Goal: Task Accomplishment & Management: Manage account settings

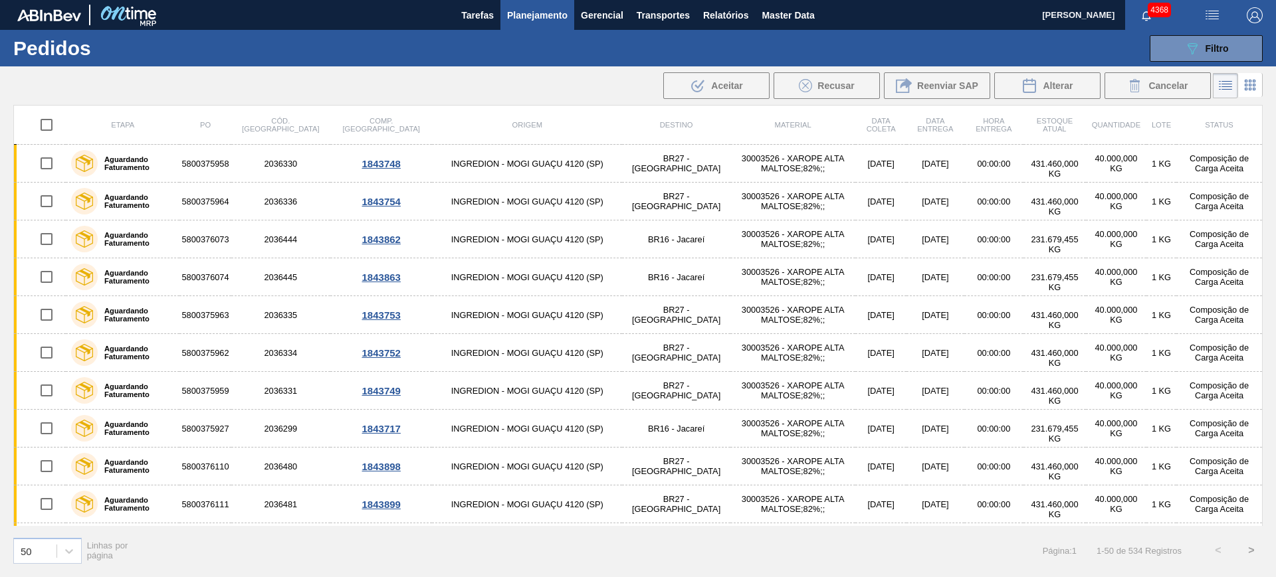
scroll to position [35, 0]
click at [1213, 12] on img "button" at bounding box center [1212, 15] width 16 height 16
click at [1187, 46] on li "Upload de Volumes" at bounding box center [1207, 47] width 115 height 24
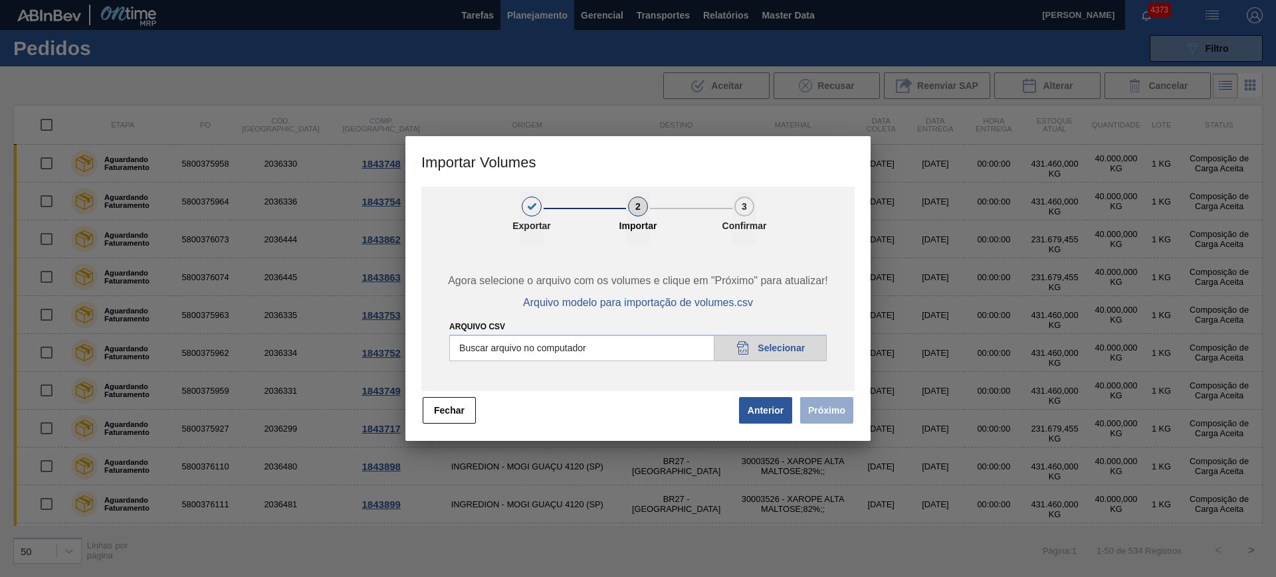
click at [613, 354] on input "Arquivo csv" at bounding box center [637, 348] width 377 height 27
click at [424, 412] on button "Fechar" at bounding box center [449, 410] width 53 height 27
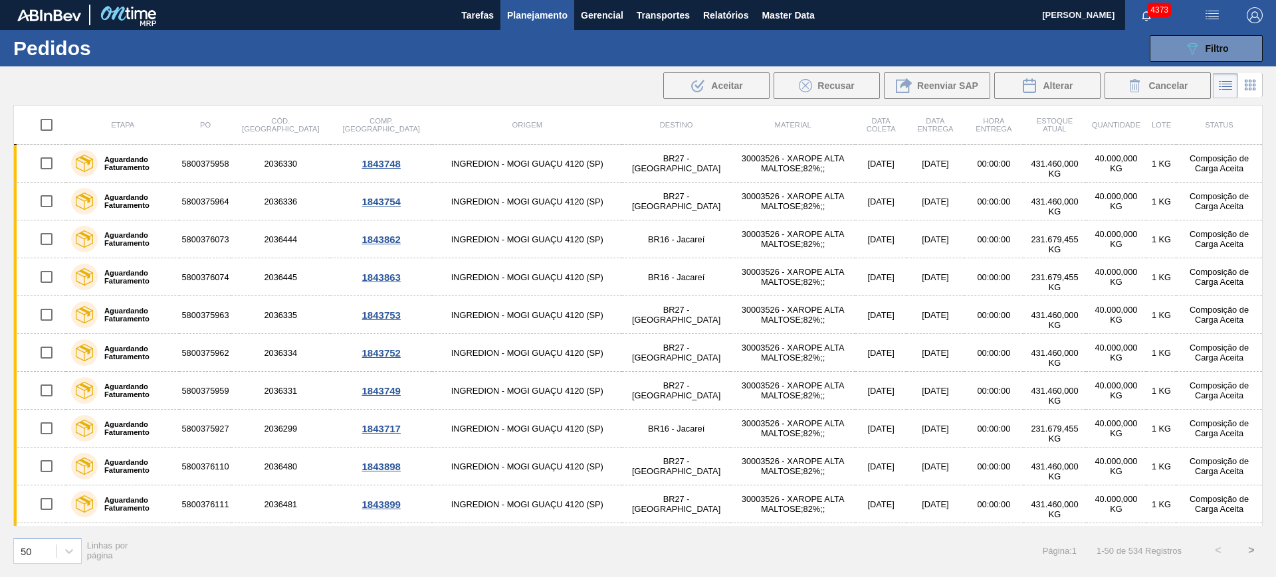
click at [1214, 17] on img "button" at bounding box center [1212, 15] width 16 height 16
click at [1219, 43] on li "Upload de Volumes" at bounding box center [1207, 47] width 115 height 24
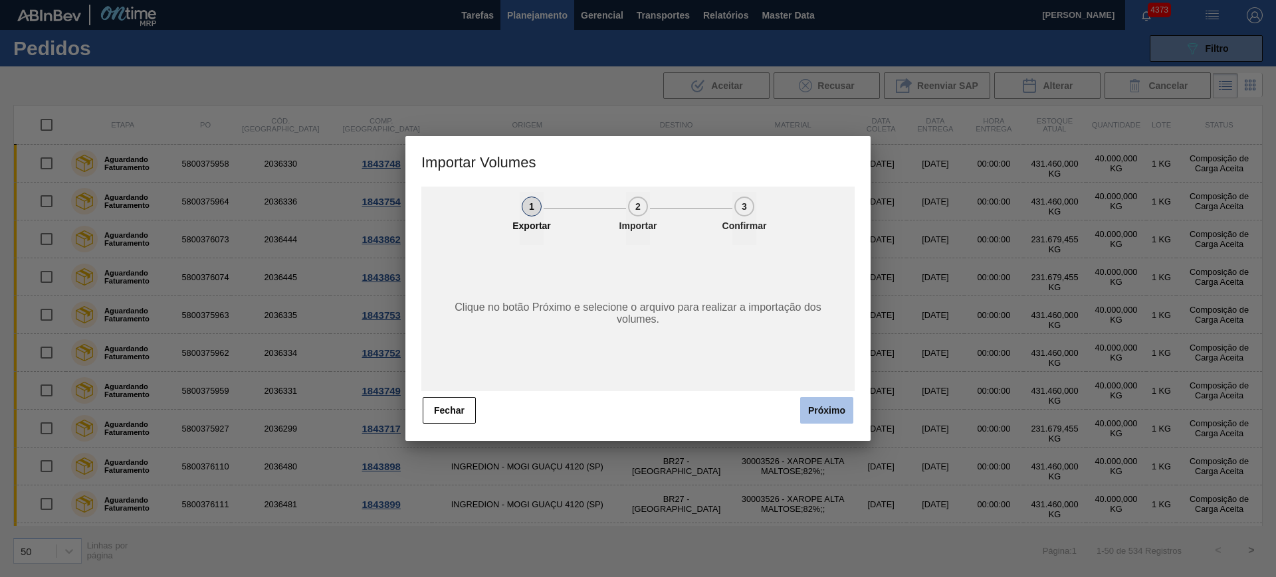
click at [837, 410] on button "Próximo" at bounding box center [826, 410] width 53 height 27
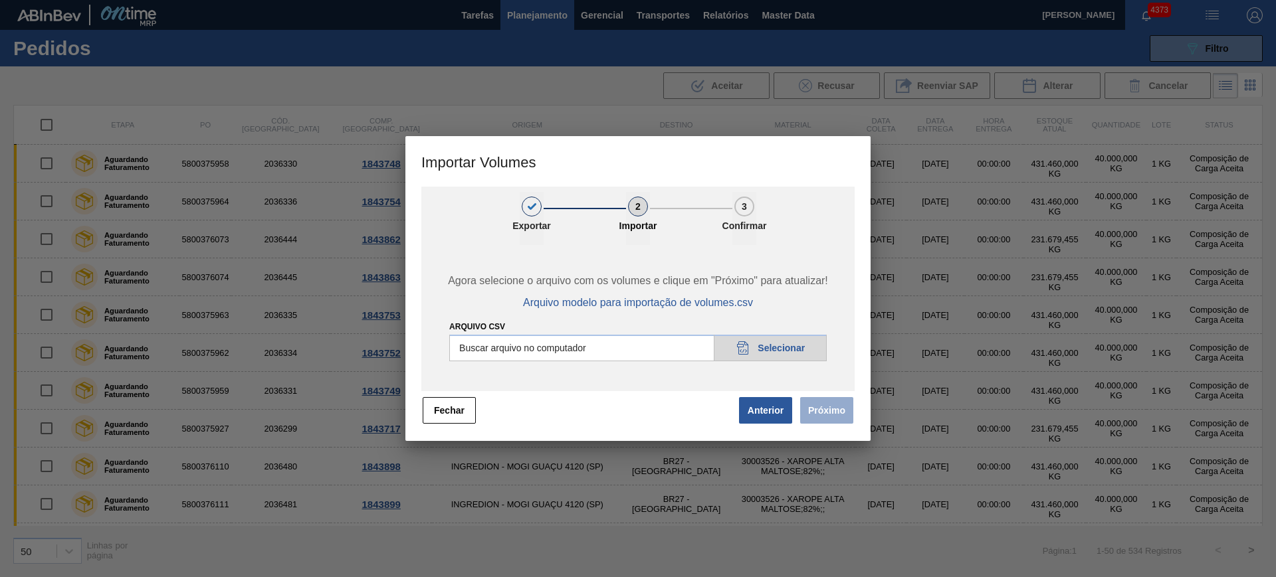
click at [585, 346] on input "Arquivo csv" at bounding box center [637, 348] width 377 height 27
type input "C:\fakepath\Pedidos Massa HM - Portal.csv"
click at [823, 407] on button "Próximo" at bounding box center [826, 410] width 53 height 27
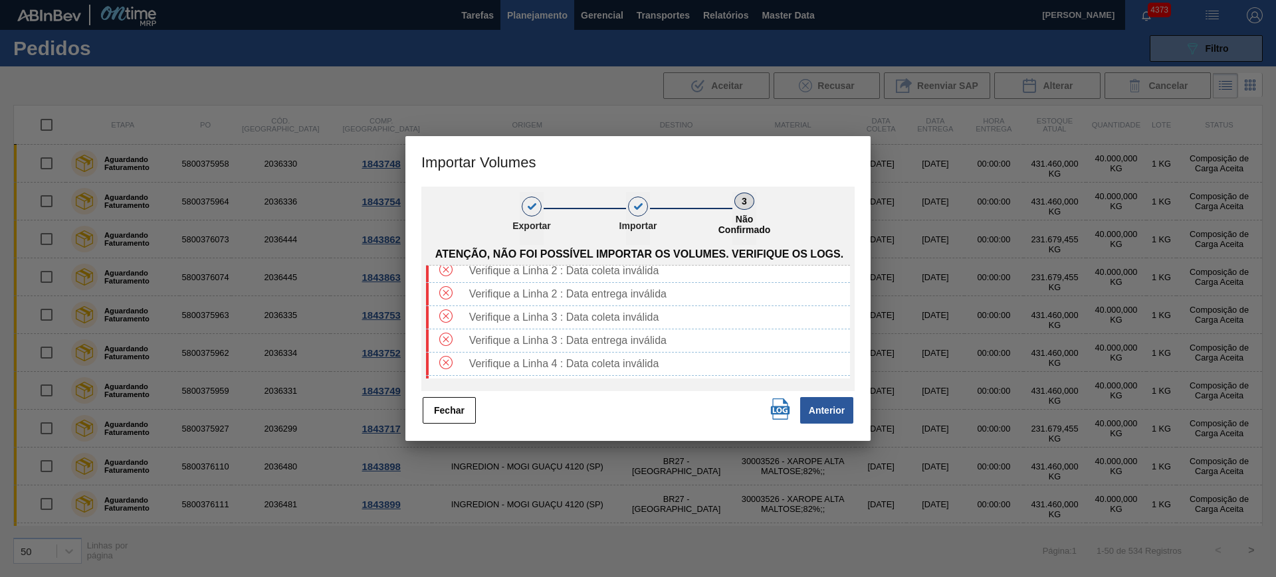
scroll to position [0, 0]
click at [462, 414] on button "Fechar" at bounding box center [449, 410] width 53 height 27
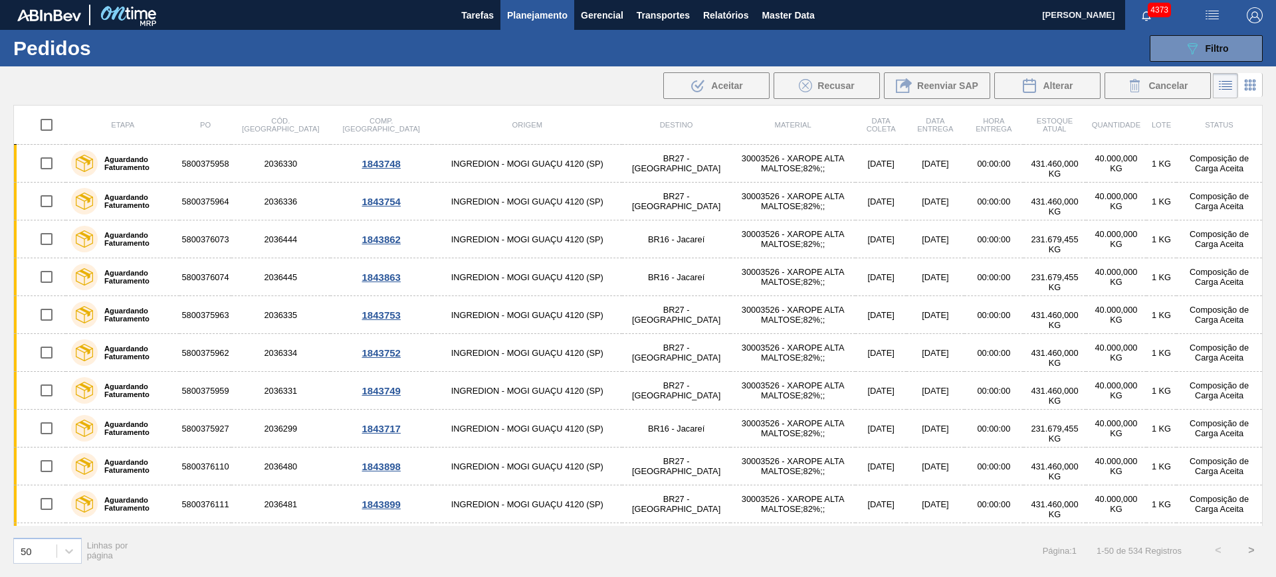
click at [855, 381] on td "[DATE]" at bounding box center [880, 391] width 51 height 38
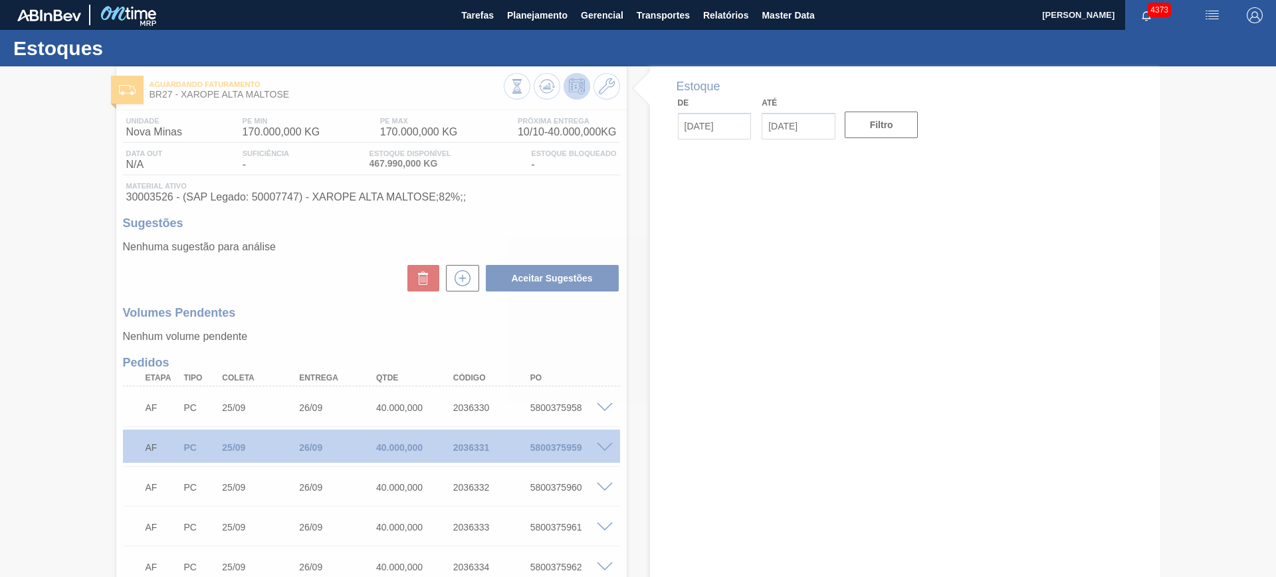
type input "[DATE]"
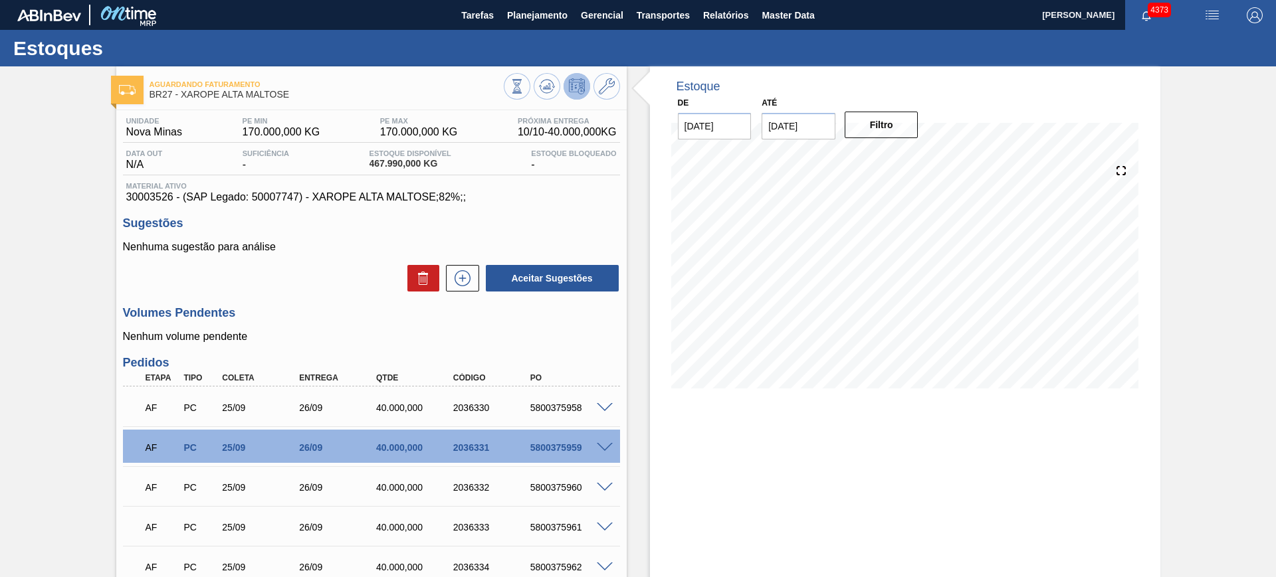
click at [1205, 17] on img "button" at bounding box center [1212, 15] width 16 height 16
click at [1203, 42] on li "Upload de Volumes" at bounding box center [1207, 47] width 115 height 24
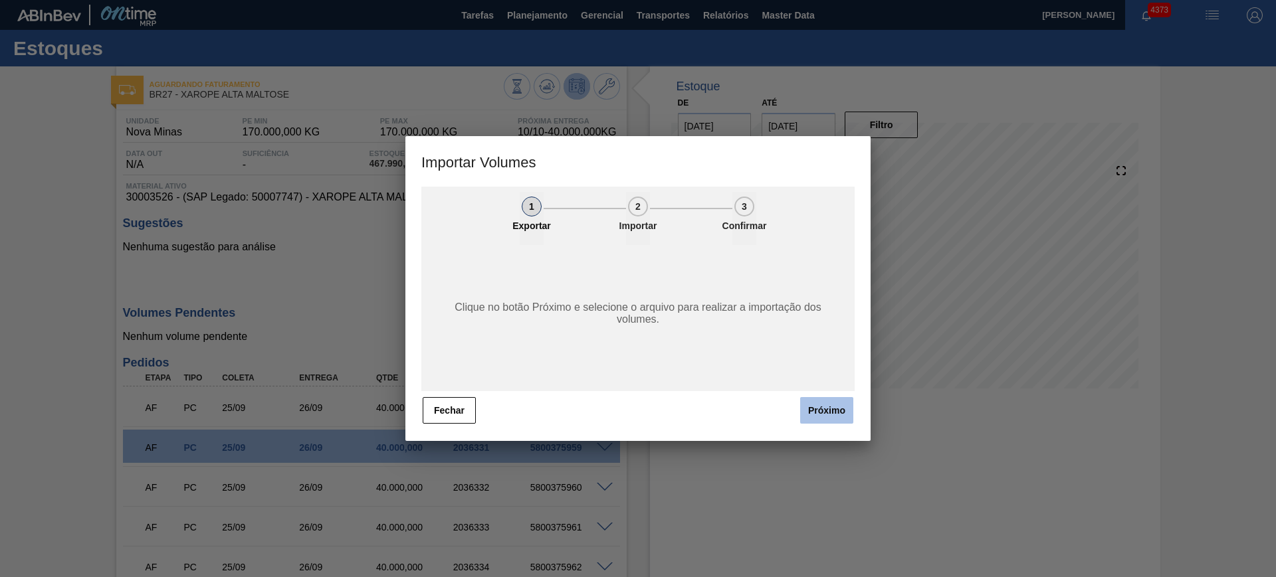
click at [820, 407] on button "Próximo" at bounding box center [826, 410] width 53 height 27
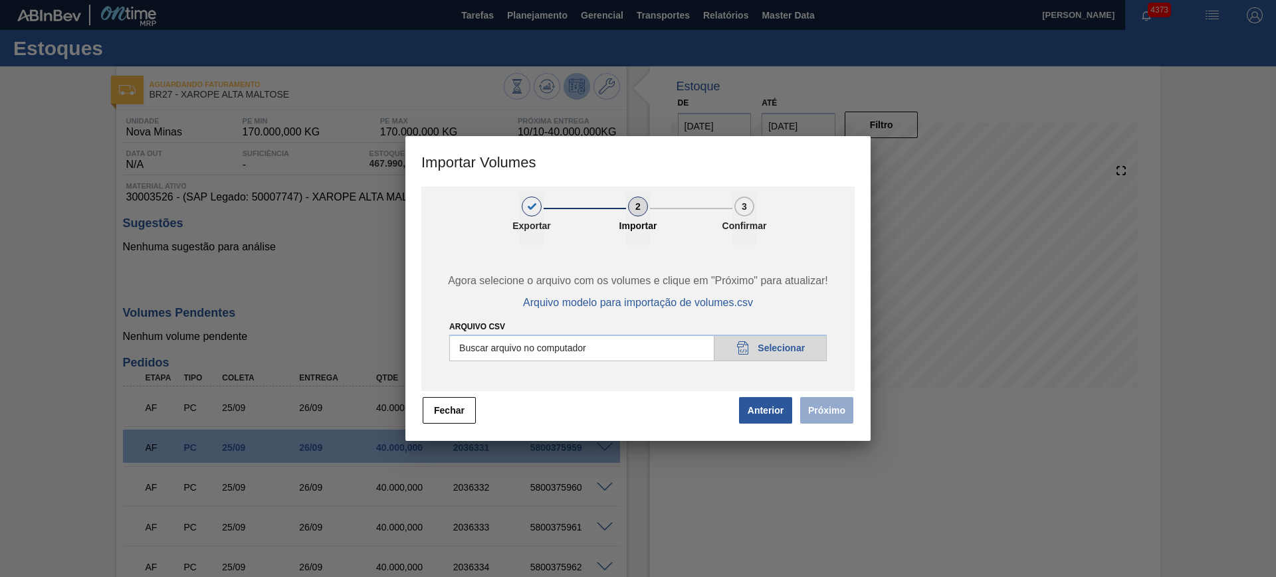
click at [635, 352] on input "Arquivo csv" at bounding box center [637, 348] width 377 height 27
type input "C:\fakepath\Pedidos Massa HM - Portal.csv"
click at [817, 414] on button "Próximo" at bounding box center [826, 410] width 53 height 27
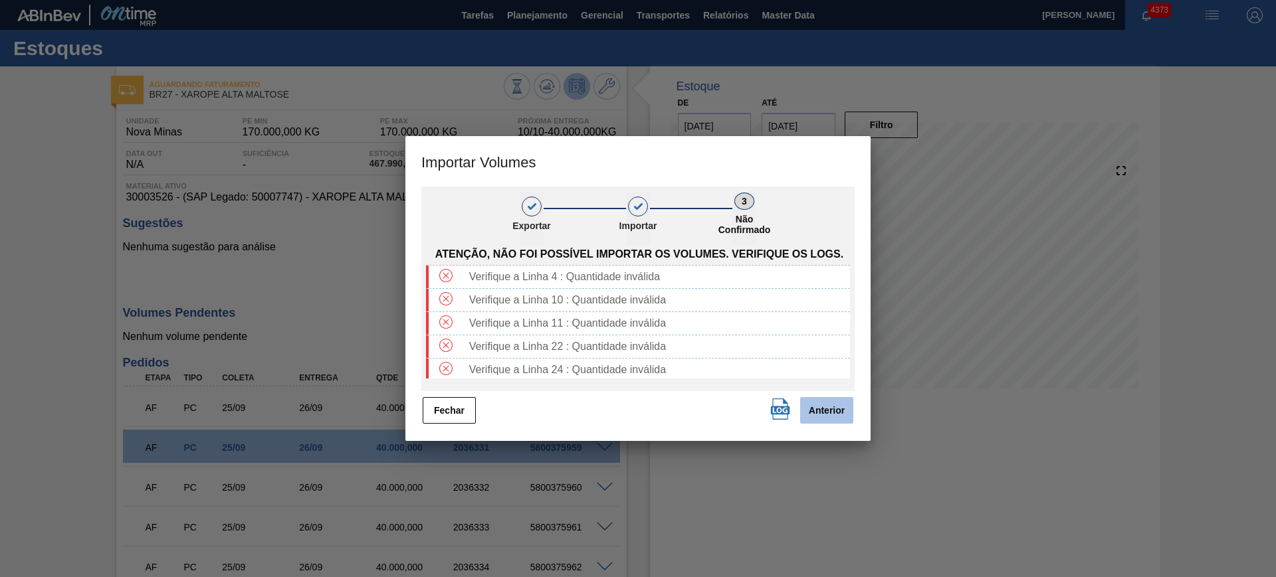
click at [812, 417] on button "Anterior" at bounding box center [826, 410] width 53 height 27
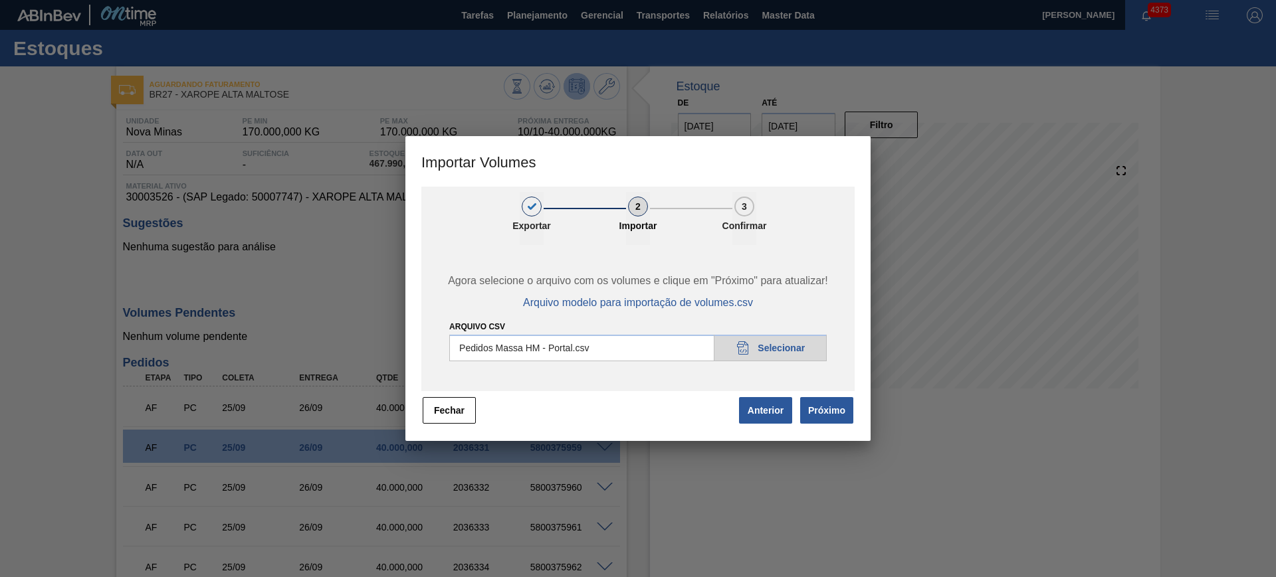
click at [633, 342] on input "Arquivo csv" at bounding box center [637, 348] width 377 height 27
type input "C:\fakepath\Pedidos Massa HM - Portal.csv"
click at [827, 410] on button "Próximo" at bounding box center [826, 410] width 53 height 27
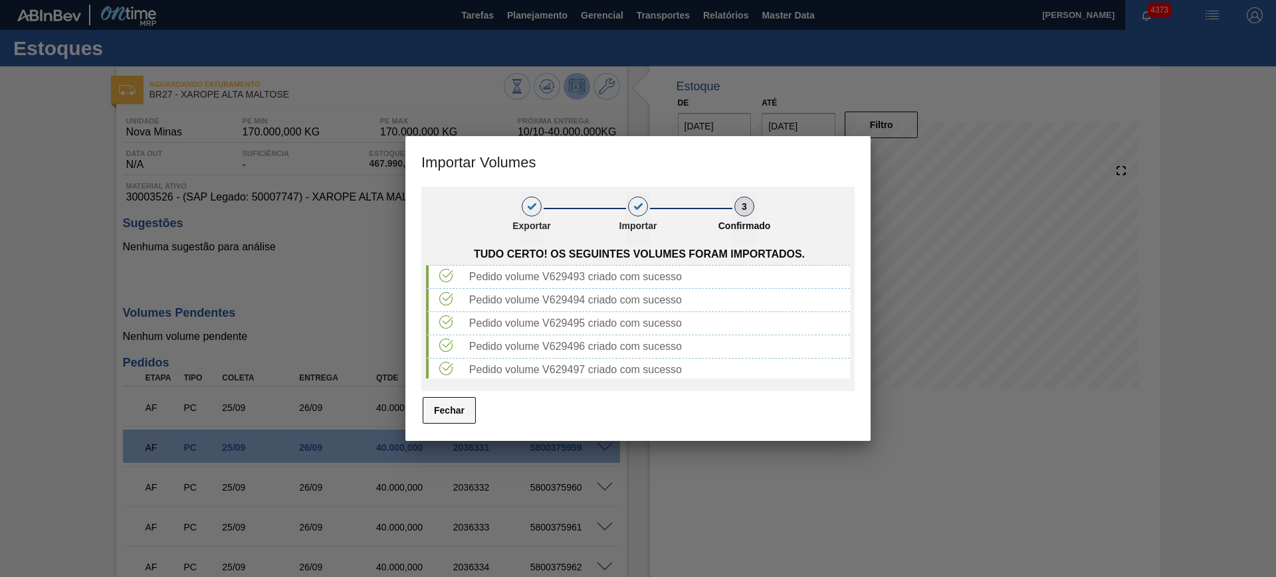
click at [459, 405] on button "Fechar" at bounding box center [449, 410] width 53 height 27
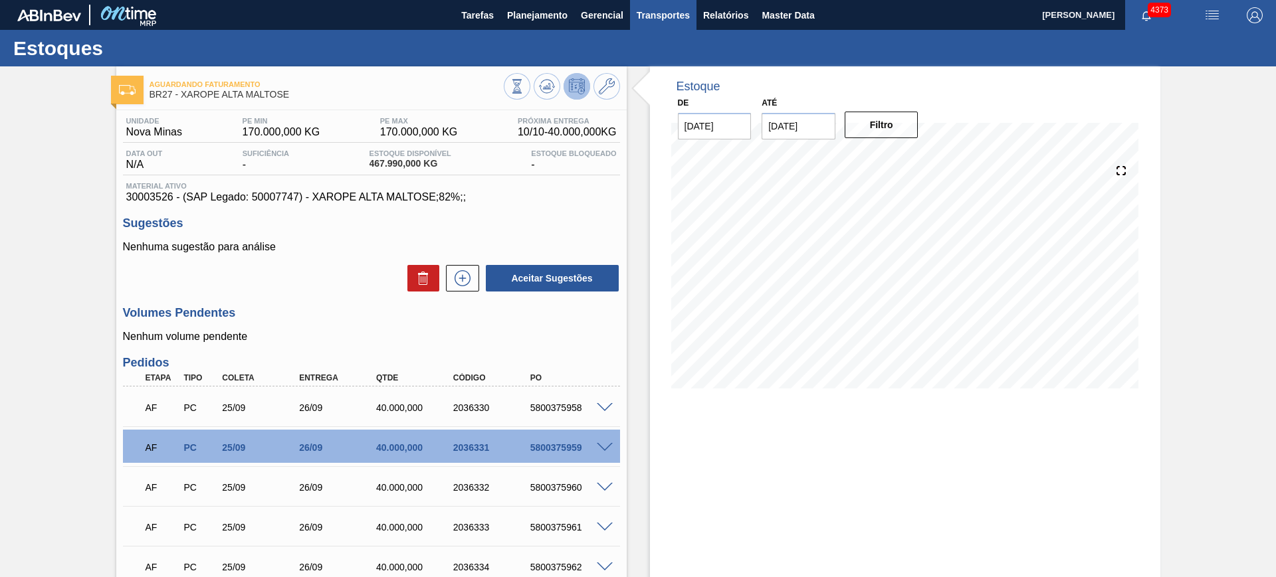
click at [717, 17] on span "Relatórios" at bounding box center [725, 15] width 45 height 16
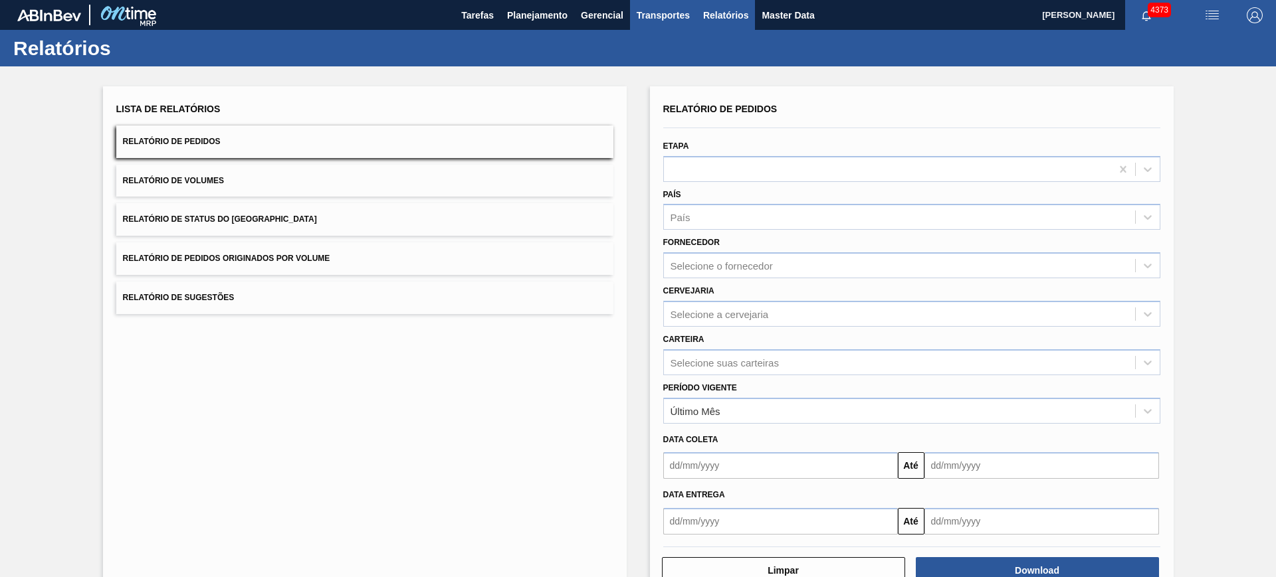
click at [669, 16] on span "Transportes" at bounding box center [663, 15] width 53 height 16
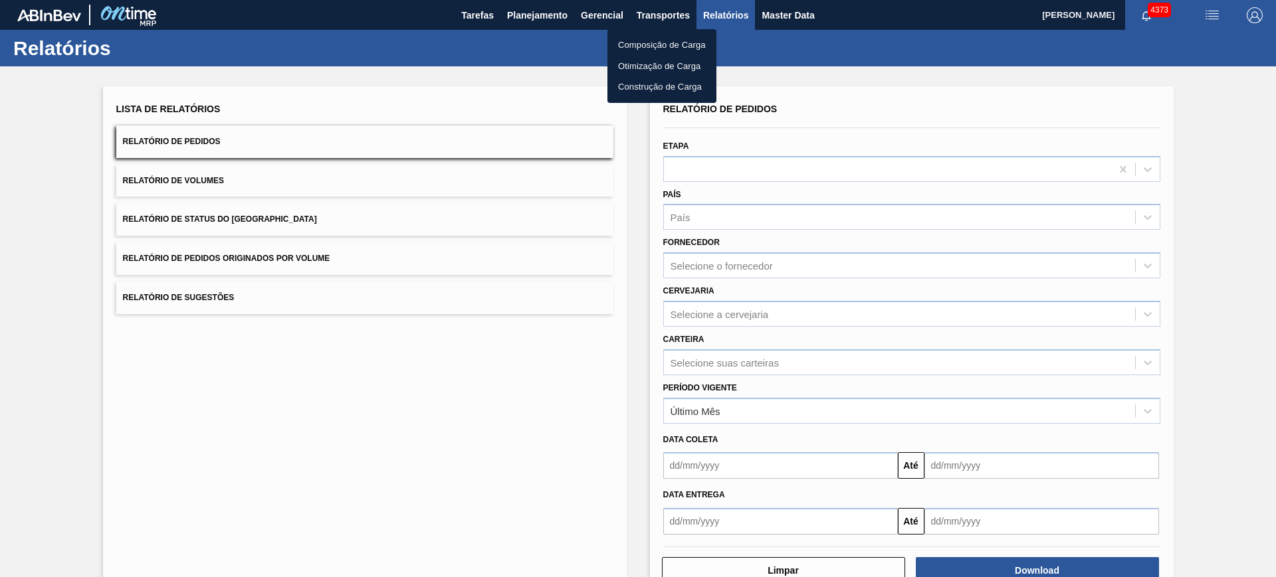
click at [660, 58] on li "Otimização de Carga" at bounding box center [661, 66] width 109 height 21
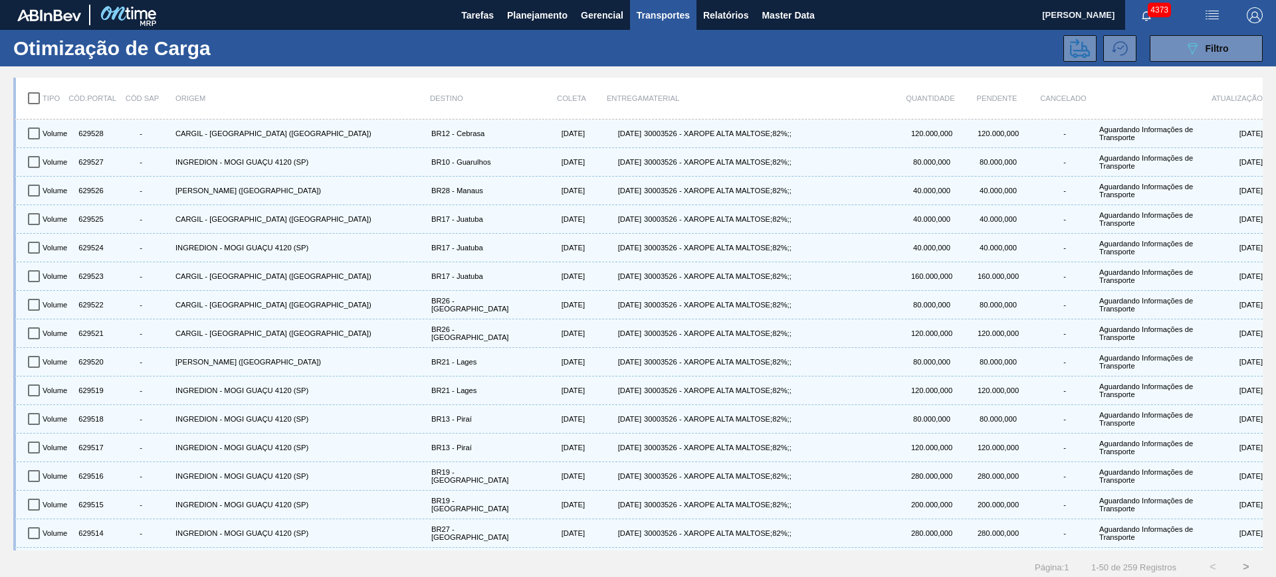
click at [37, 98] on input "checkbox" at bounding box center [34, 98] width 28 height 28
checkbox input "true"
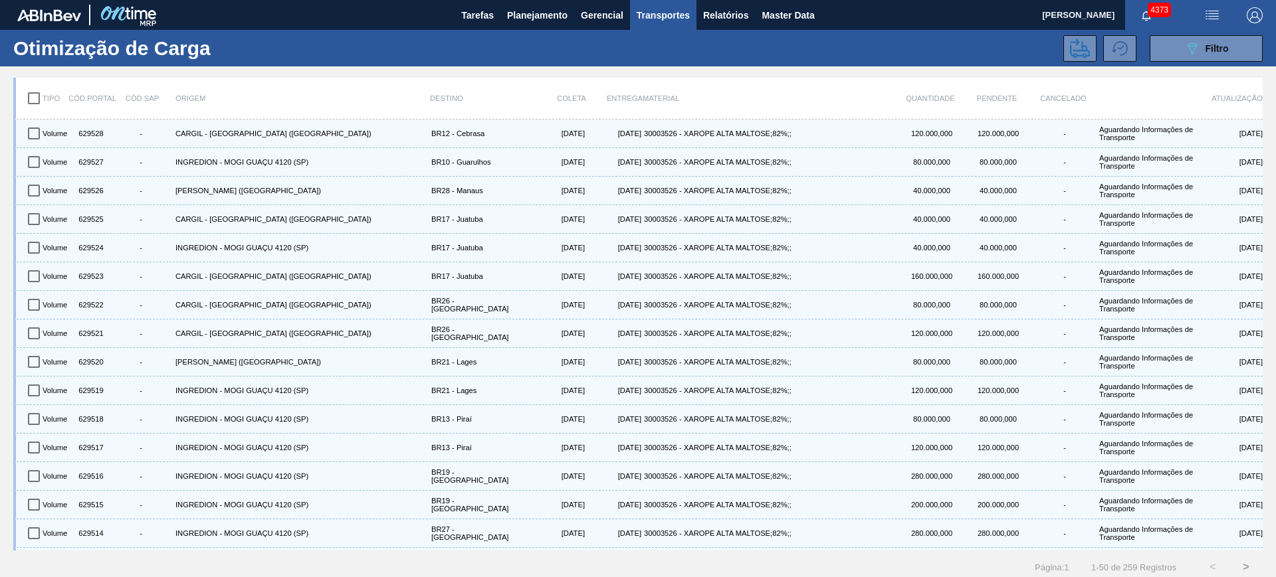
checkbox input "true"
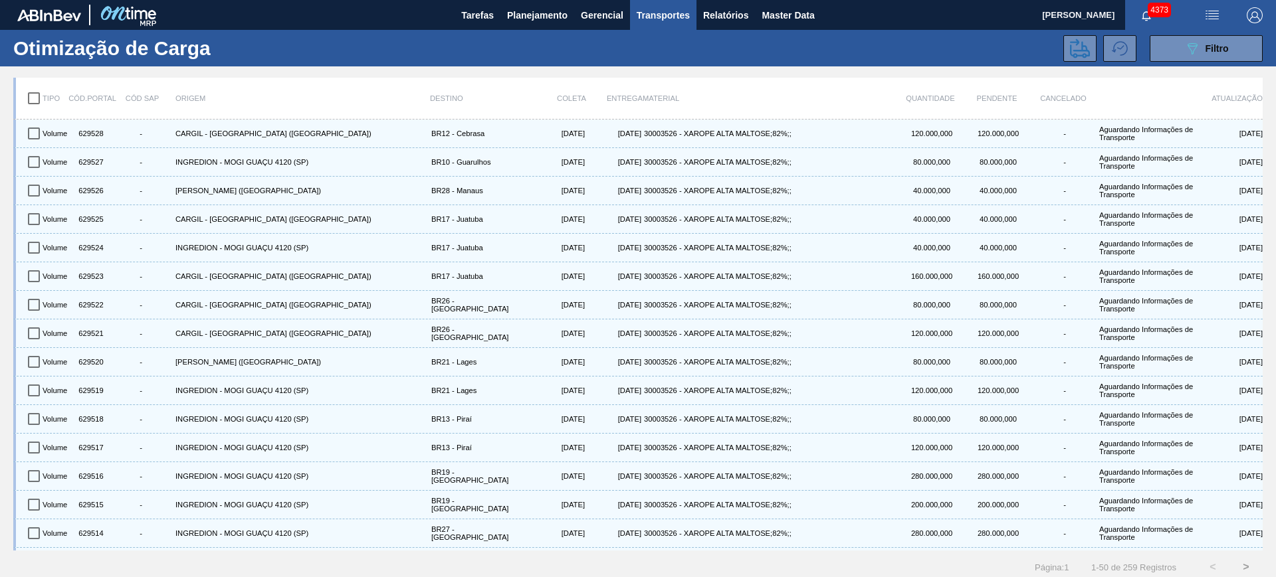
checkbox input "true"
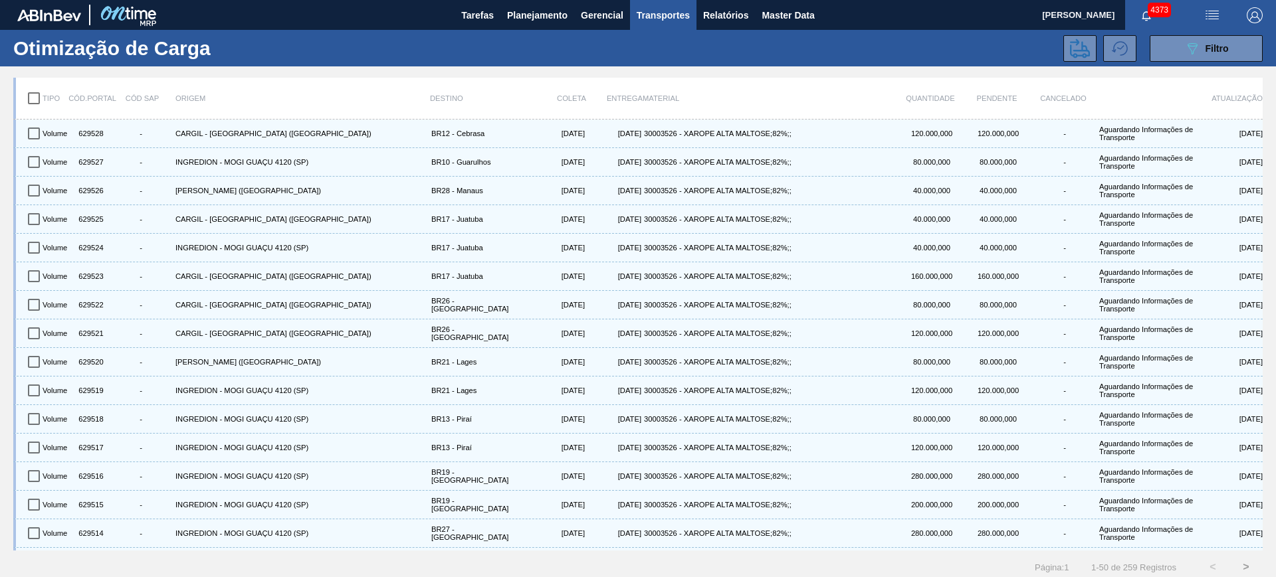
checkbox input "true"
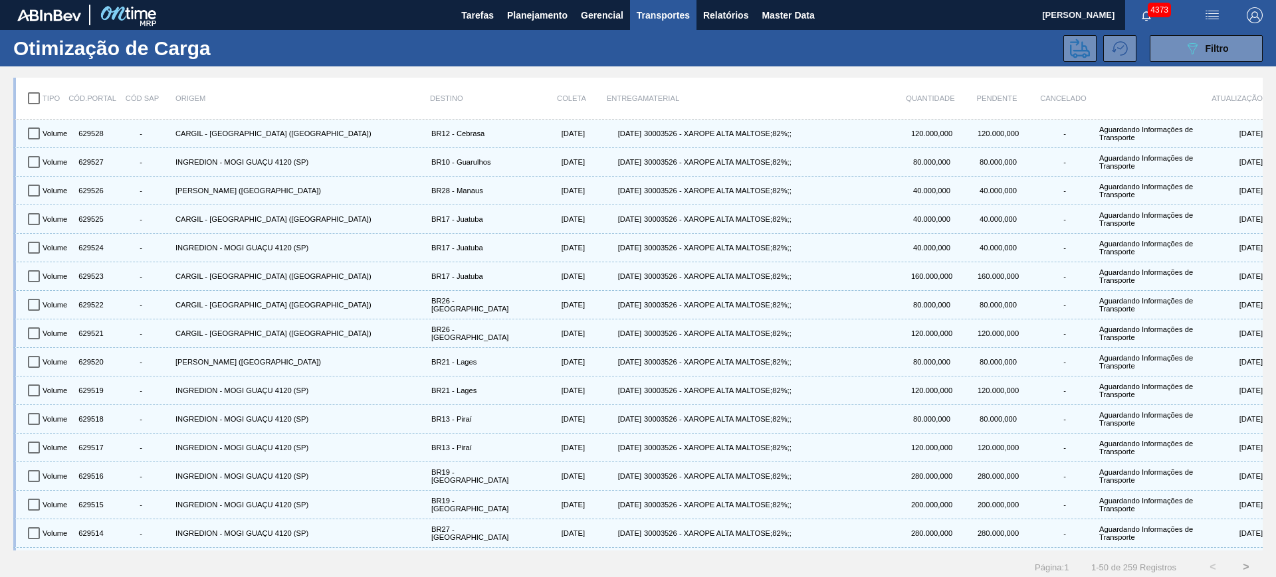
checkbox input "true"
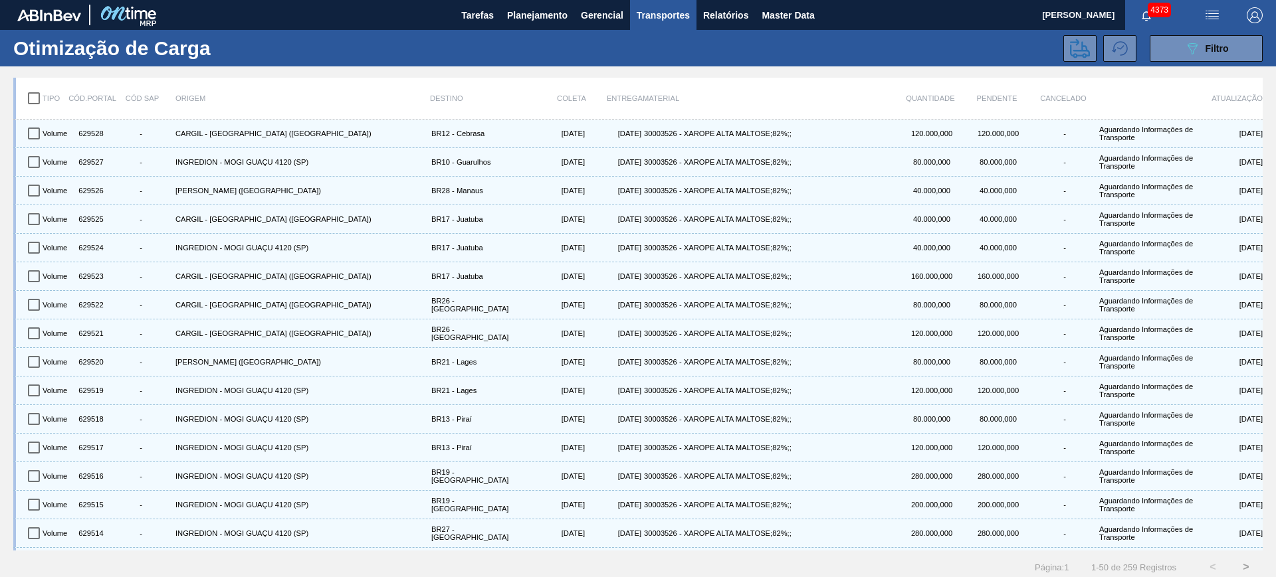
checkbox input "true"
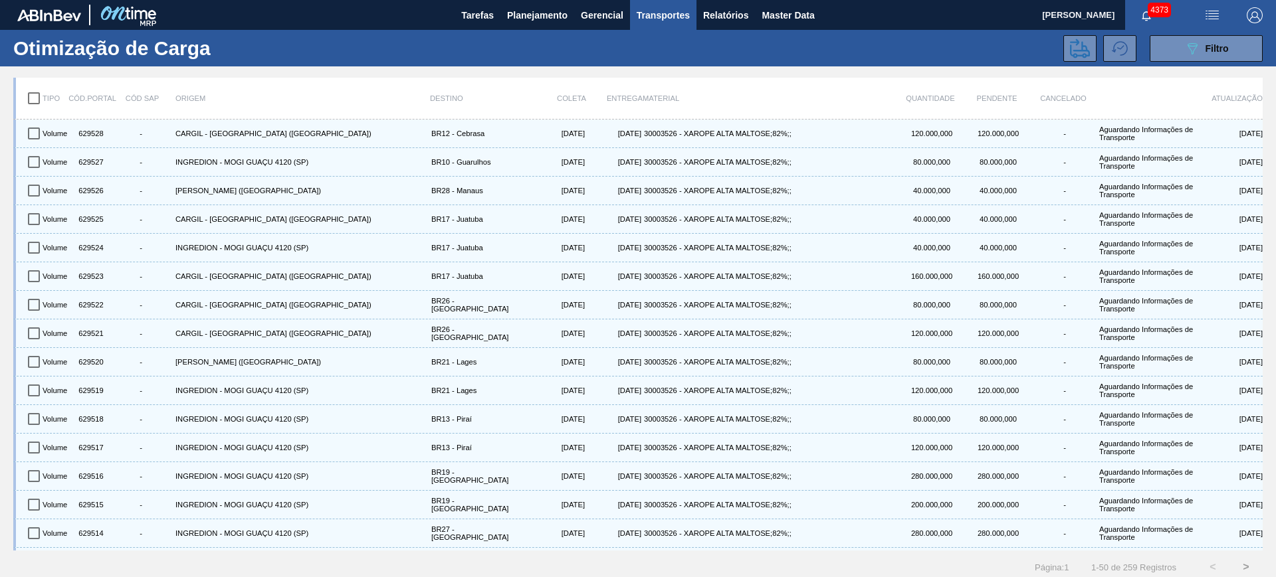
checkbox input "true"
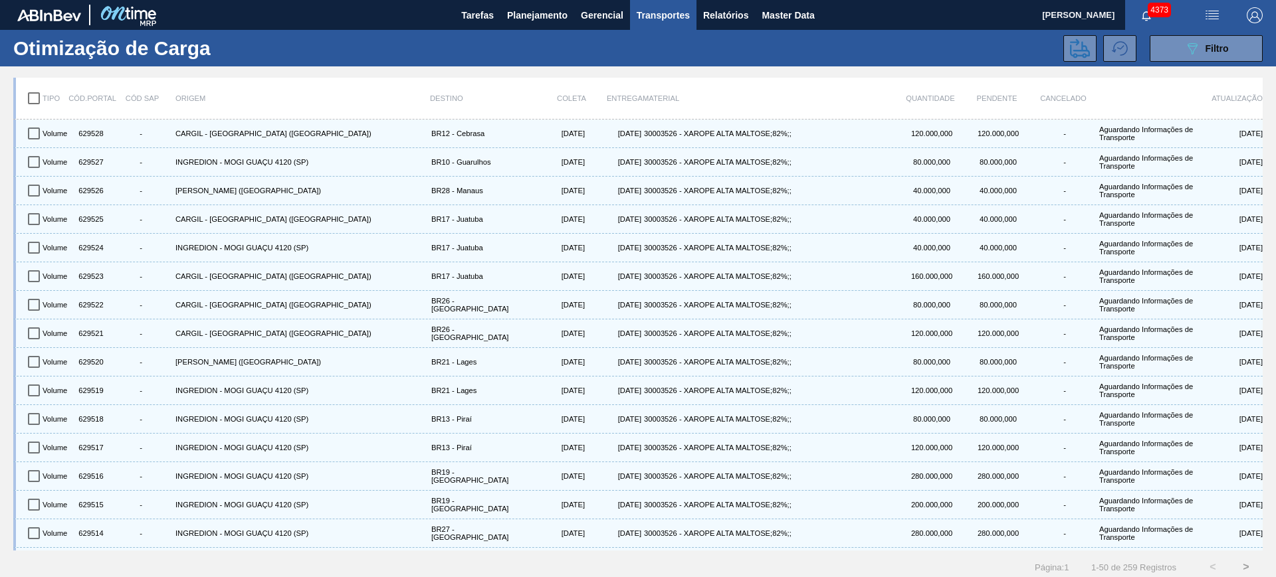
checkbox input "true"
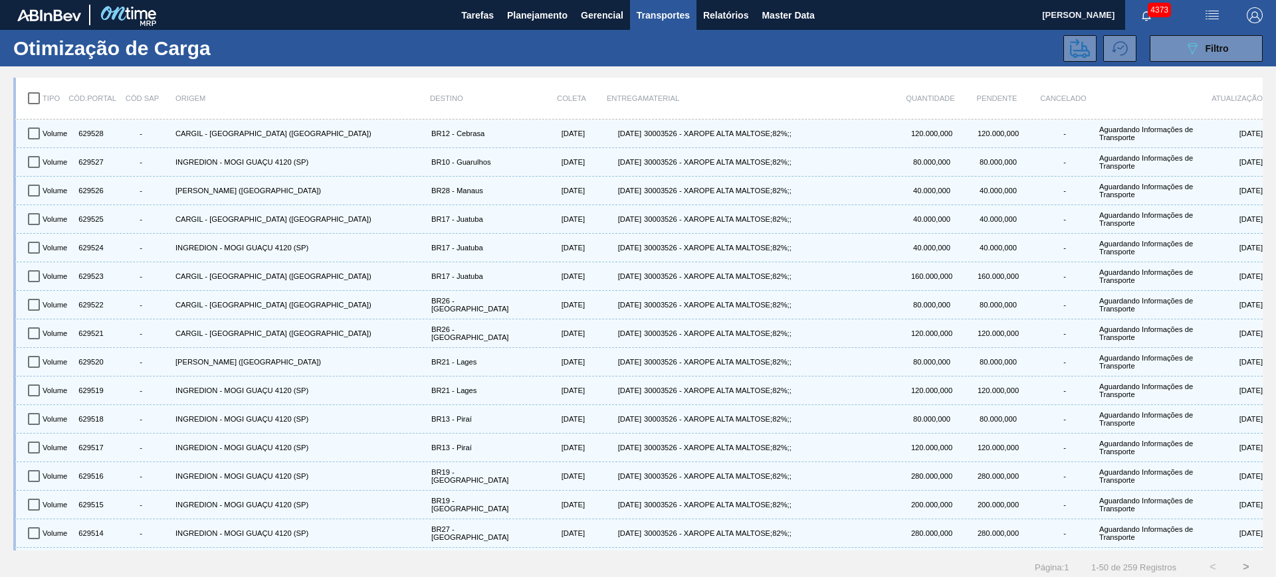
checkbox input "true"
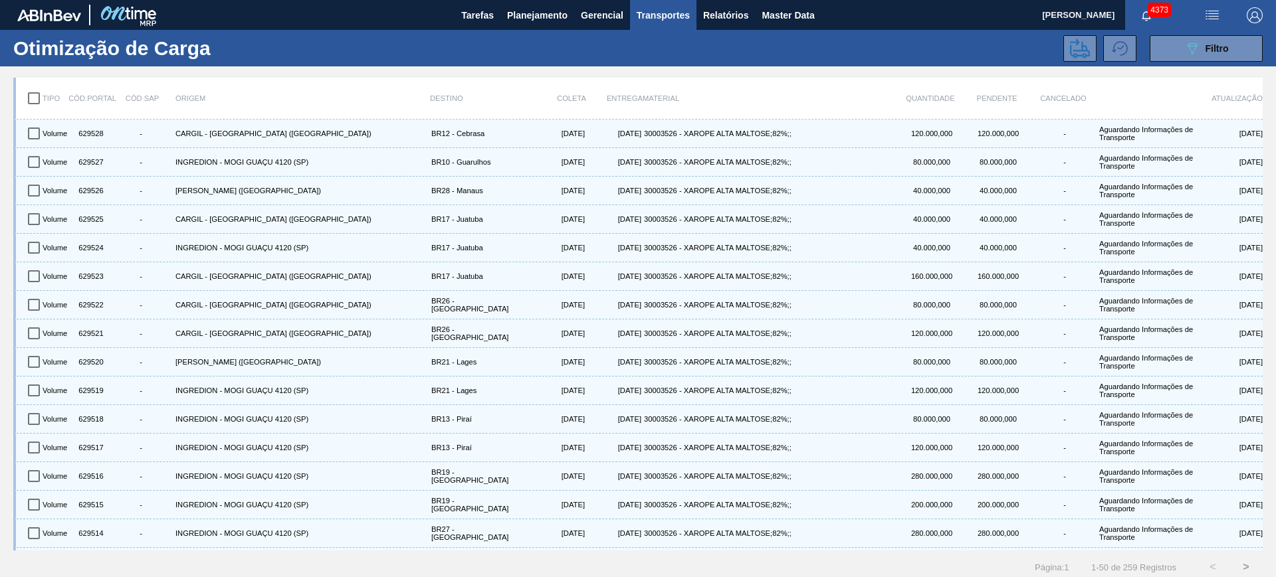
checkbox input "true"
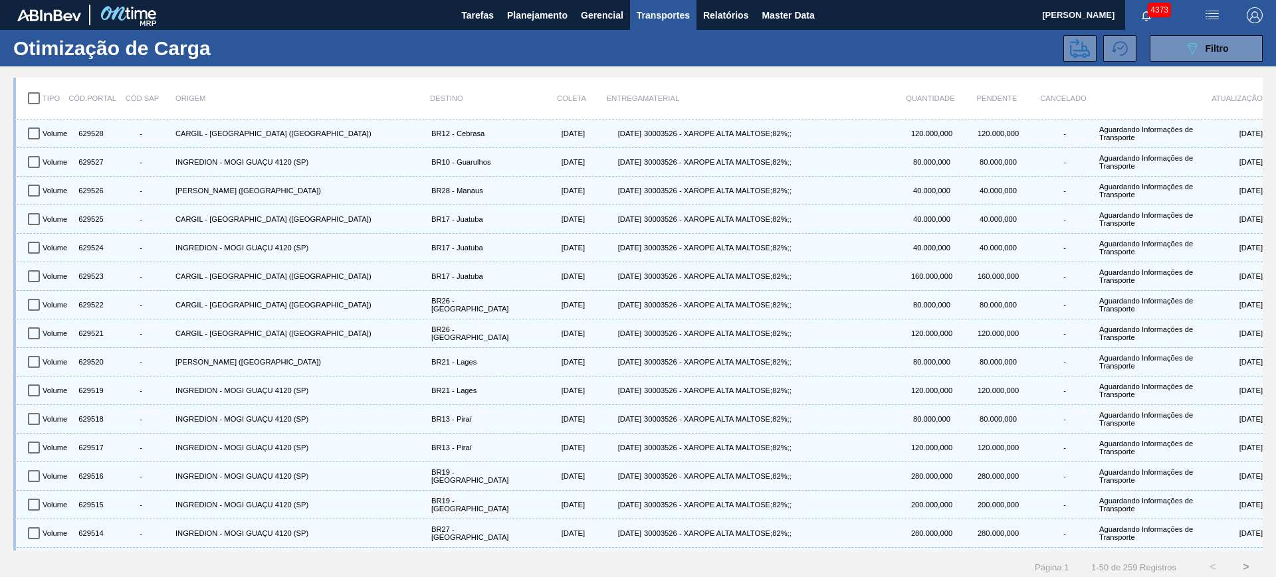
checkbox input "true"
click at [37, 102] on input "checkbox" at bounding box center [34, 98] width 28 height 28
checkbox input "false"
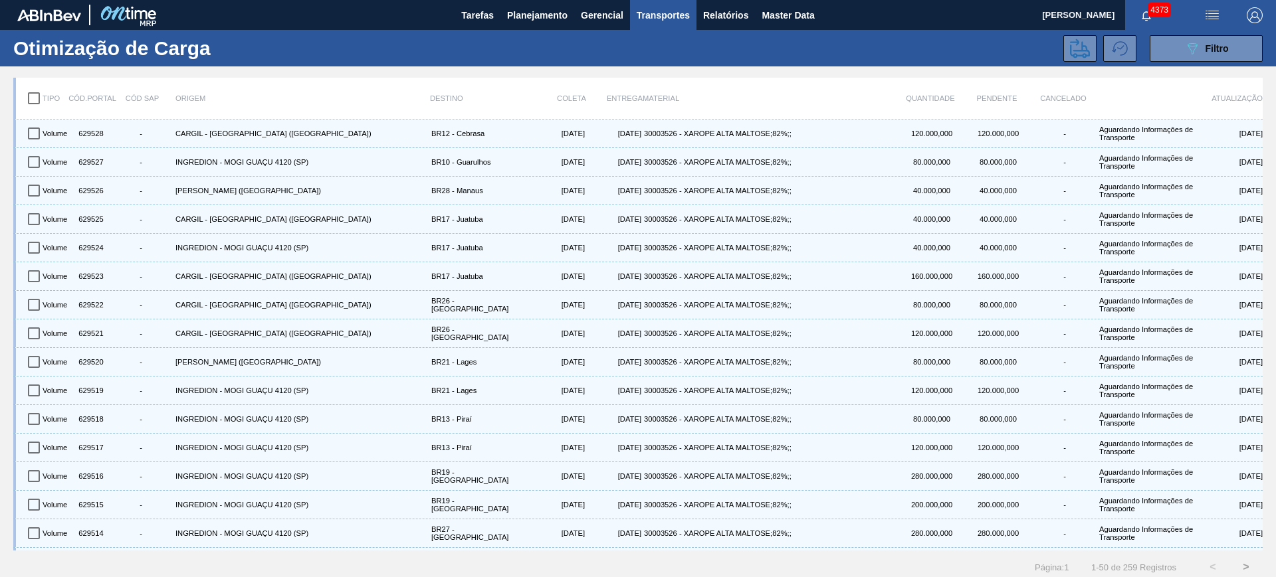
checkbox input "false"
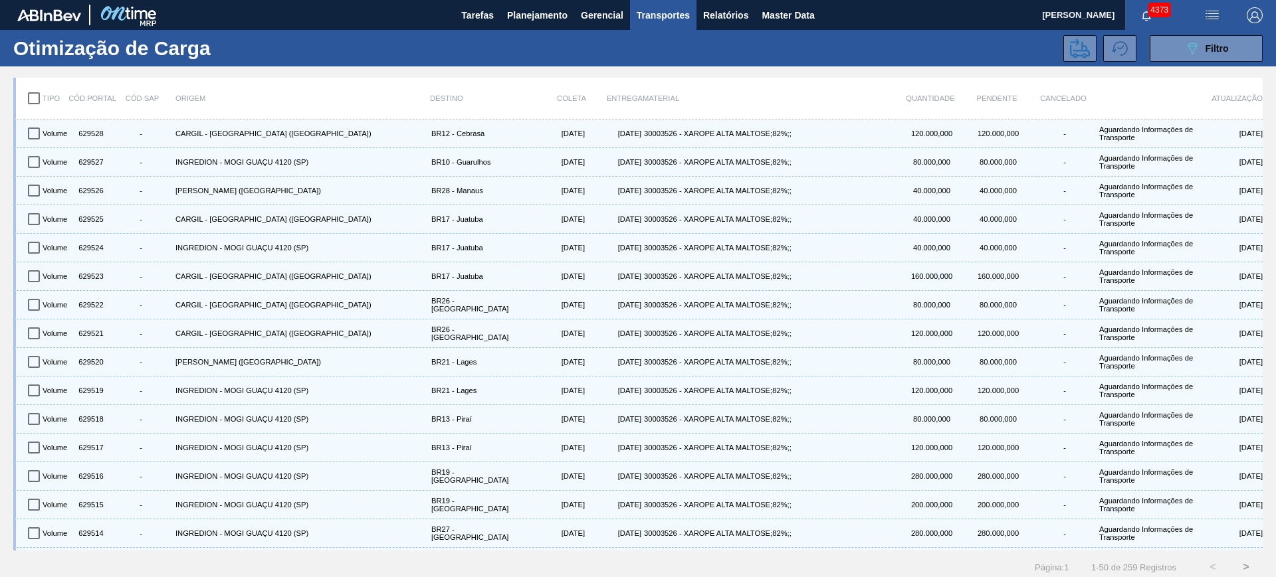
checkbox input "false"
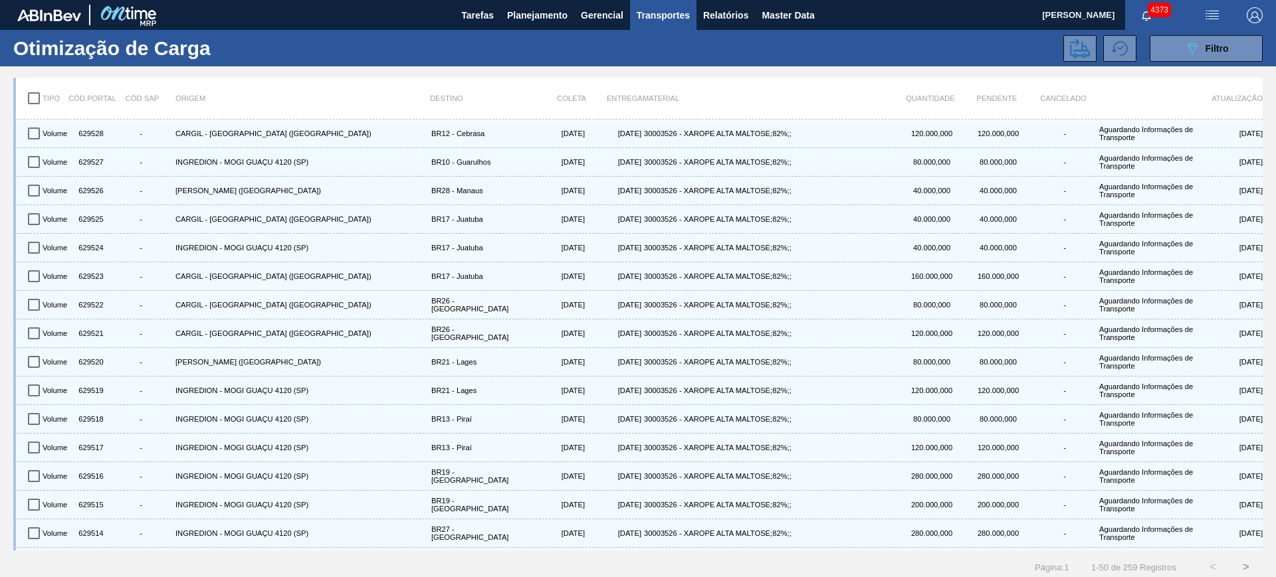
checkbox input "false"
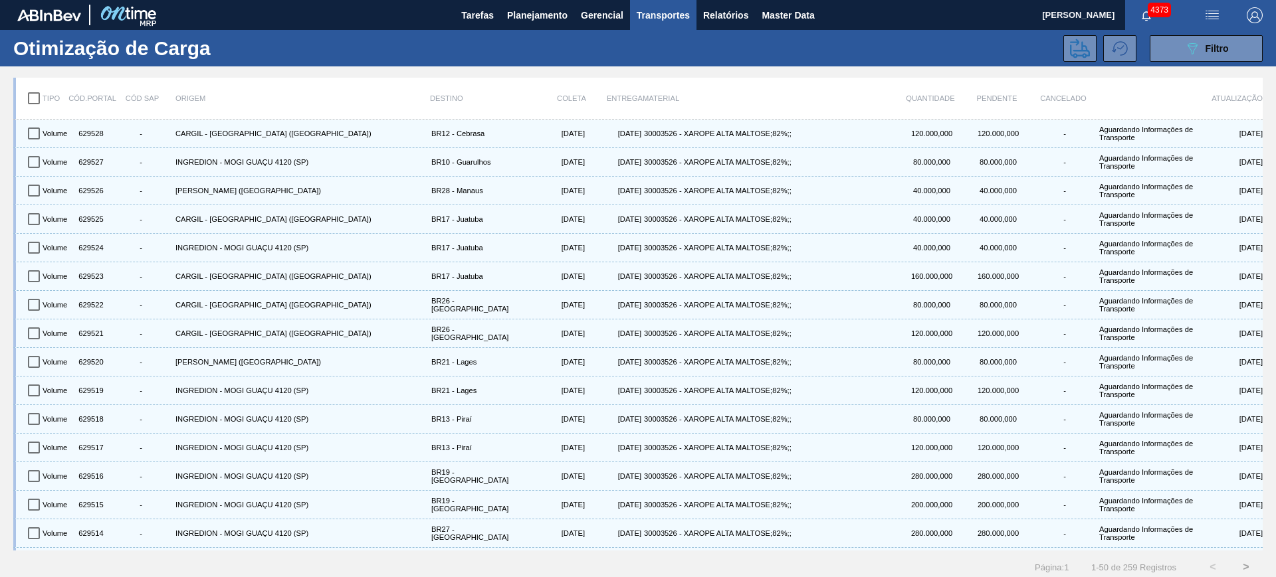
checkbox input "false"
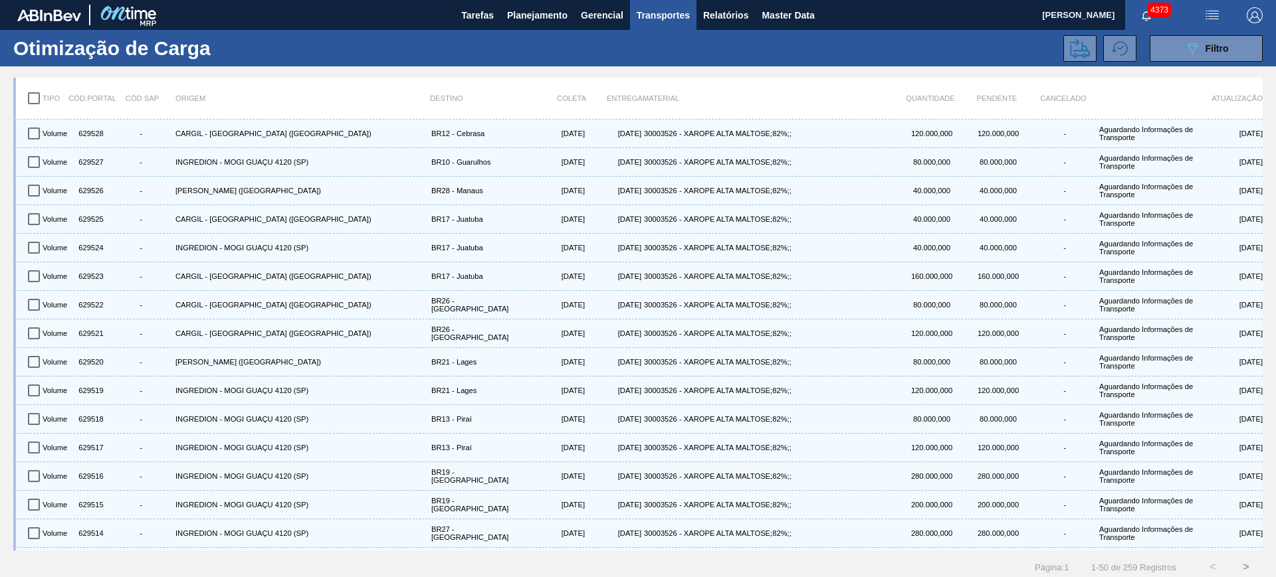
checkbox input "false"
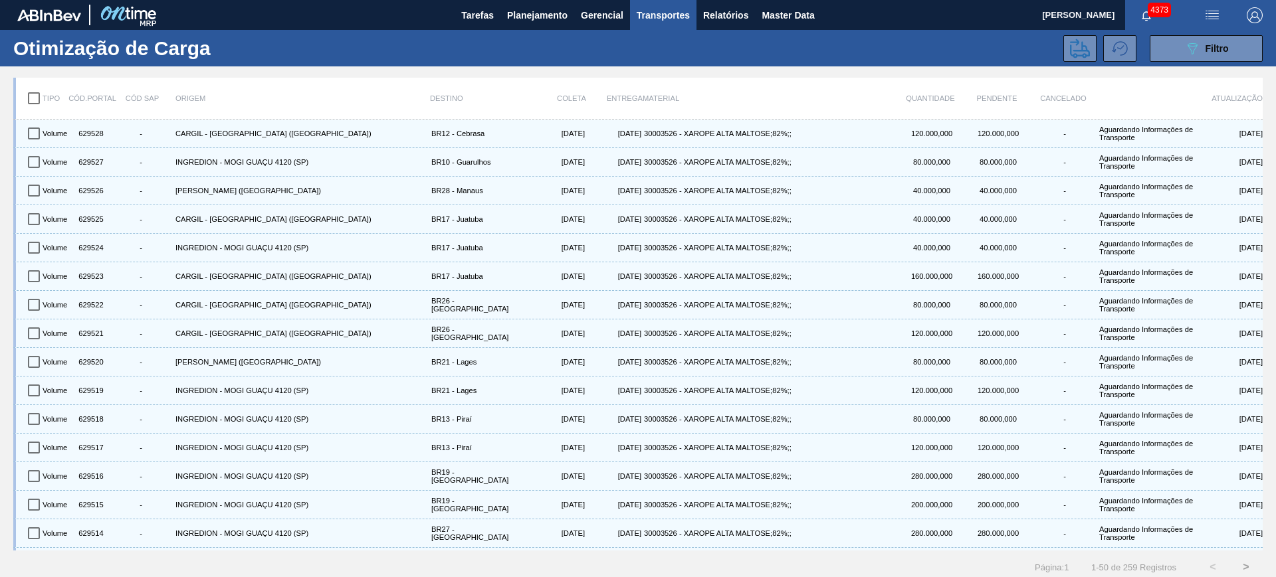
checkbox input "false"
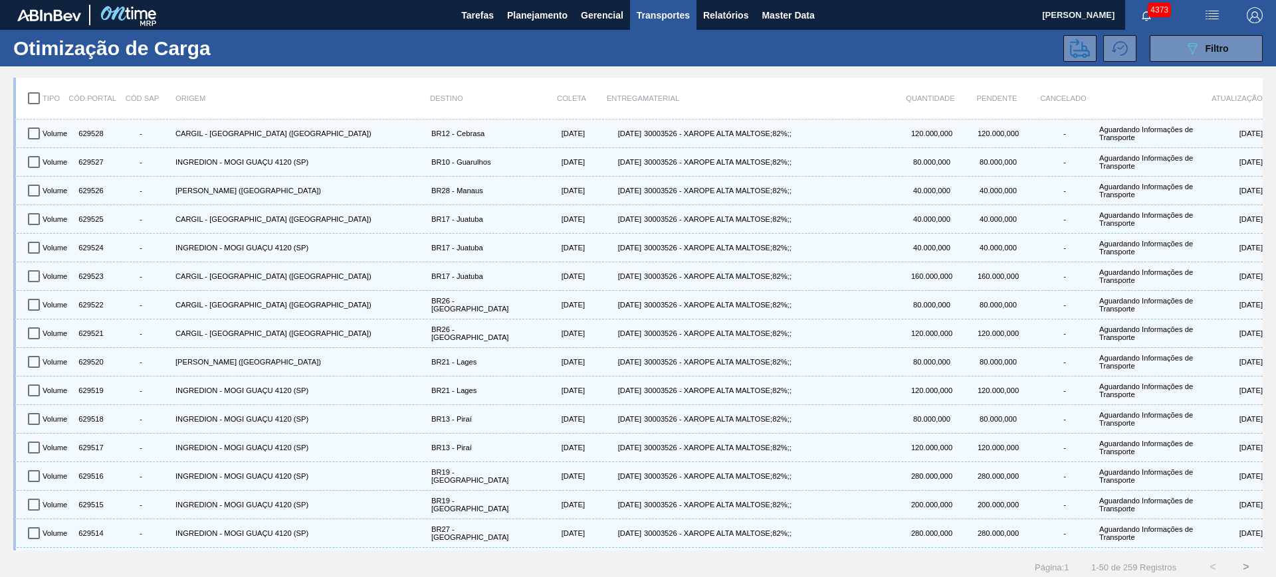
checkbox input "false"
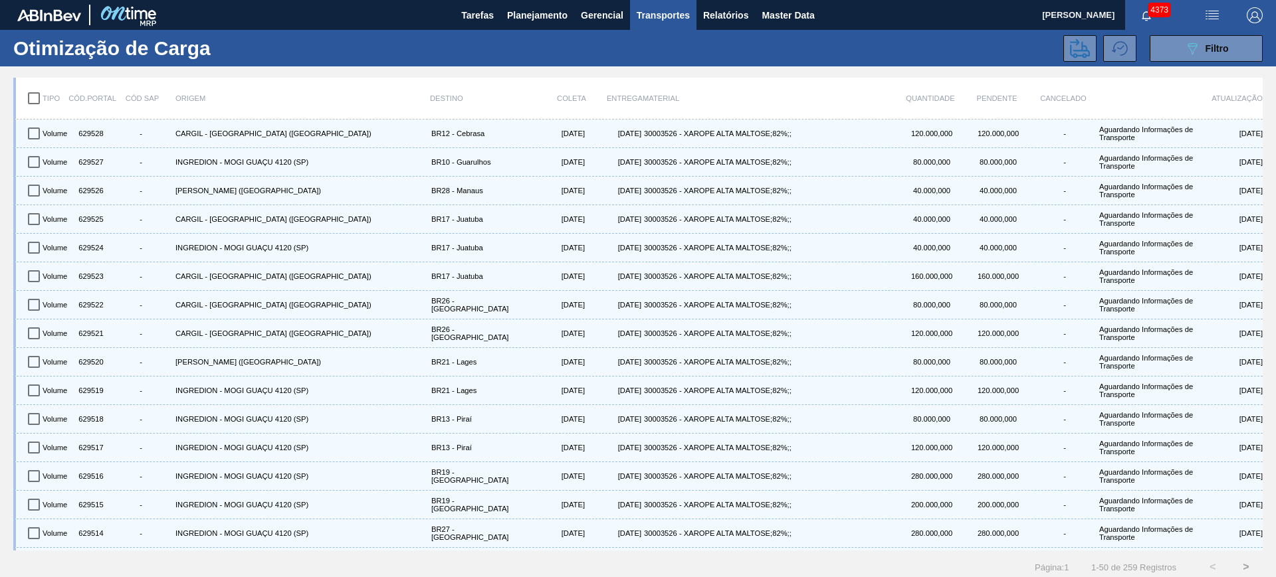
checkbox input "false"
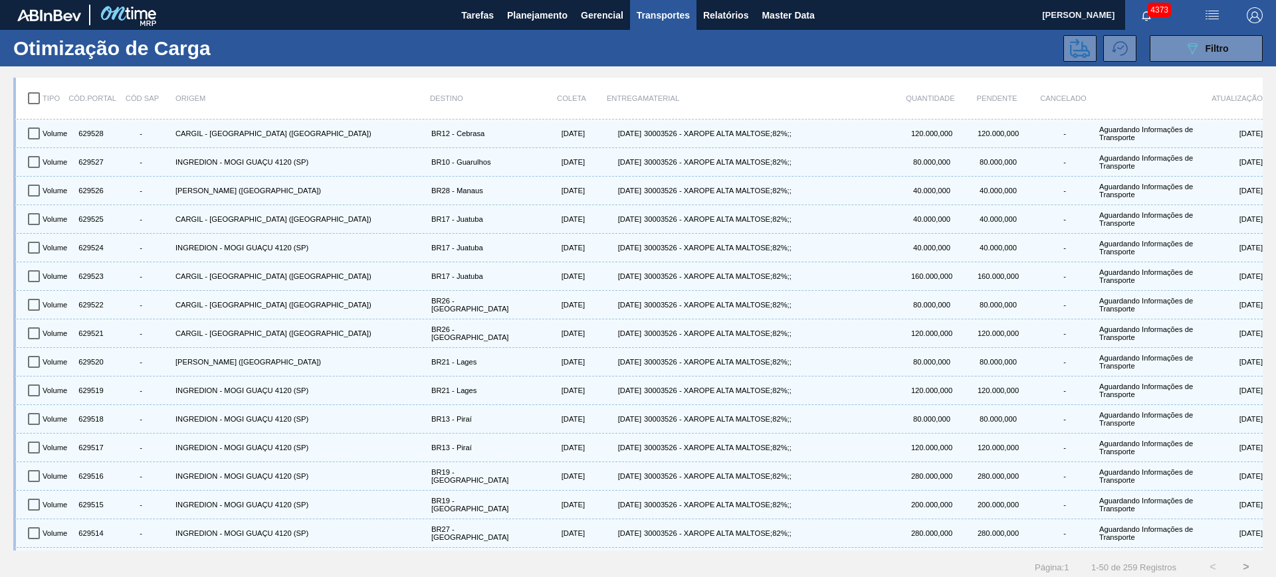
checkbox input "false"
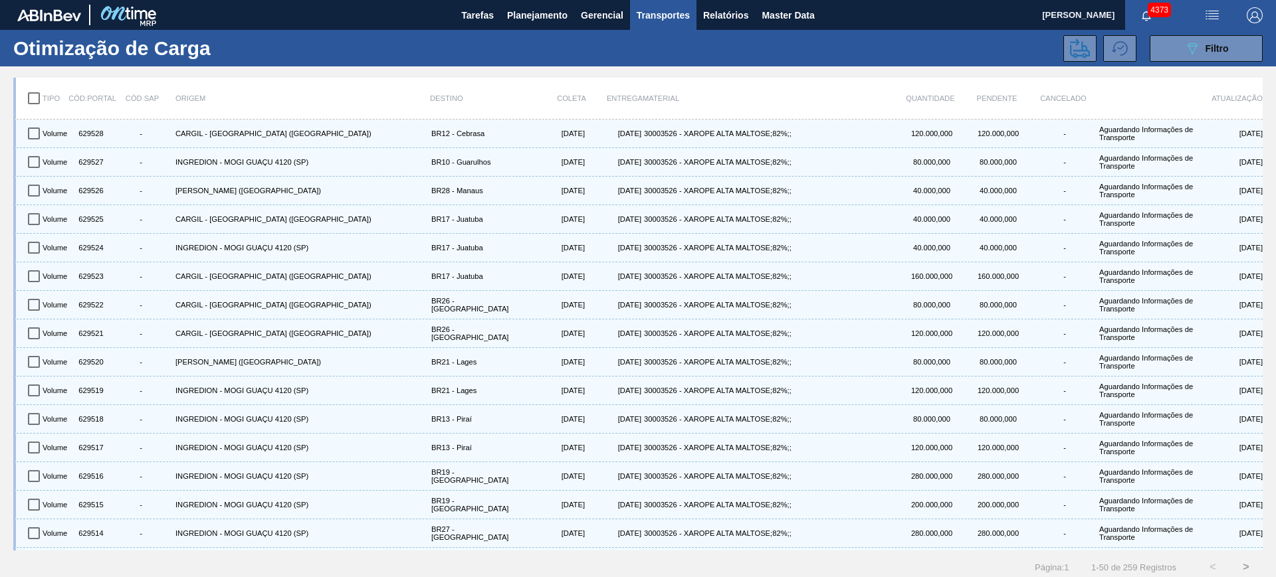
checkbox input "false"
click at [659, 9] on span "Transportes" at bounding box center [663, 15] width 53 height 16
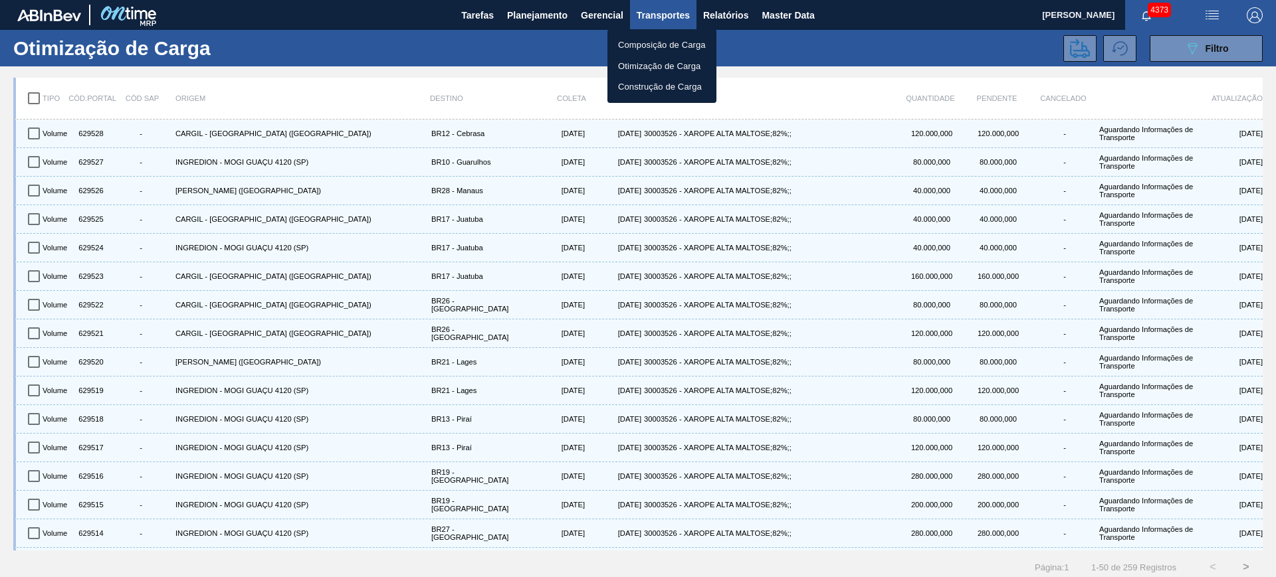
click at [1223, 51] on div at bounding box center [638, 288] width 1276 height 577
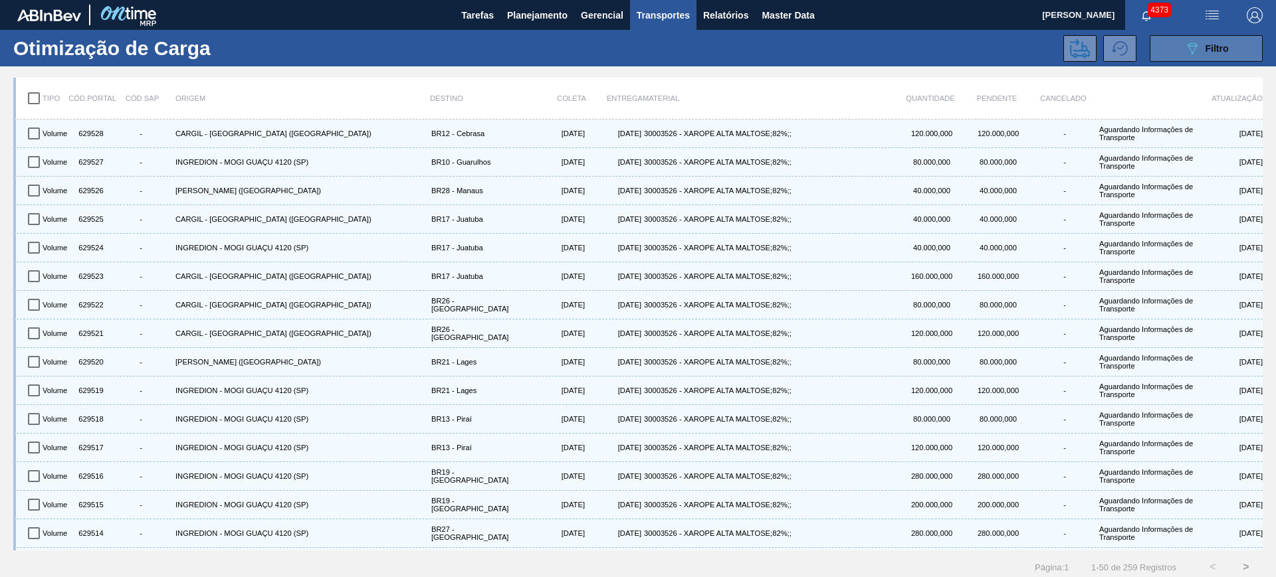
click at [1178, 51] on button "089F7B8B-B2A5-4AFE-B5C0-19BA573D28AC Filtro" at bounding box center [1206, 48] width 113 height 27
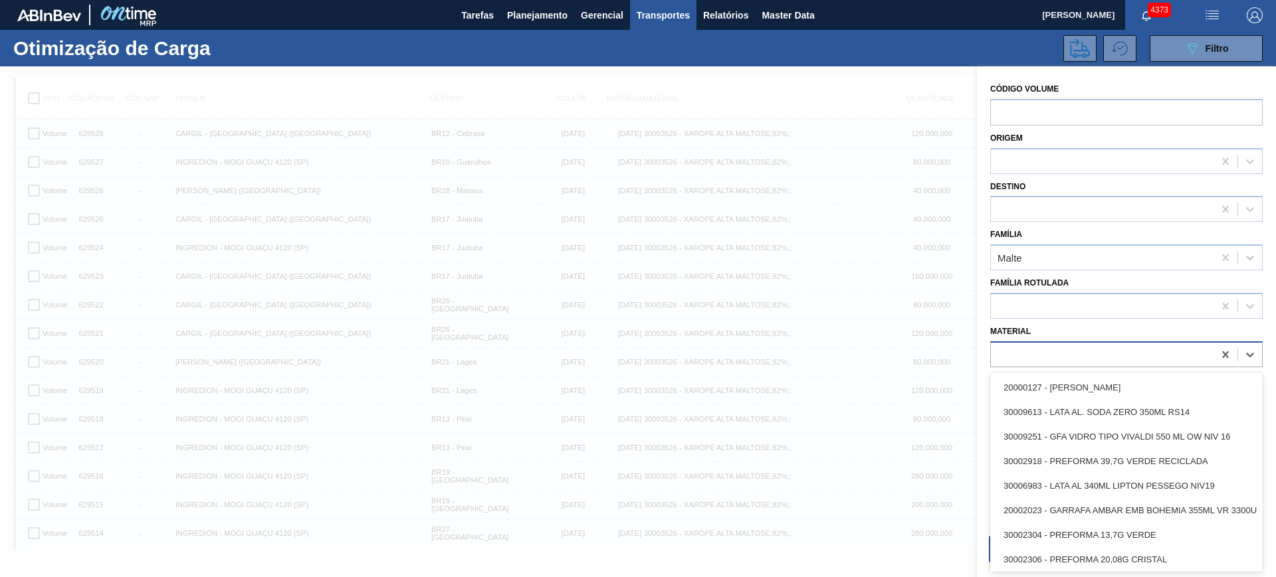
click at [1052, 357] on div at bounding box center [1102, 354] width 223 height 19
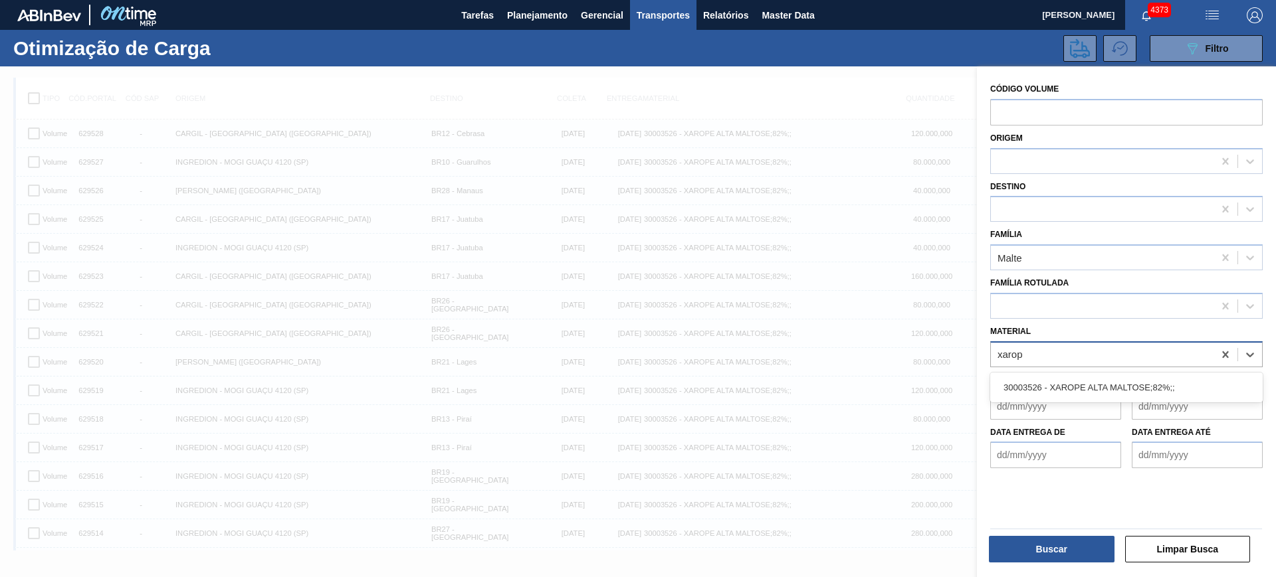
type input "xarope"
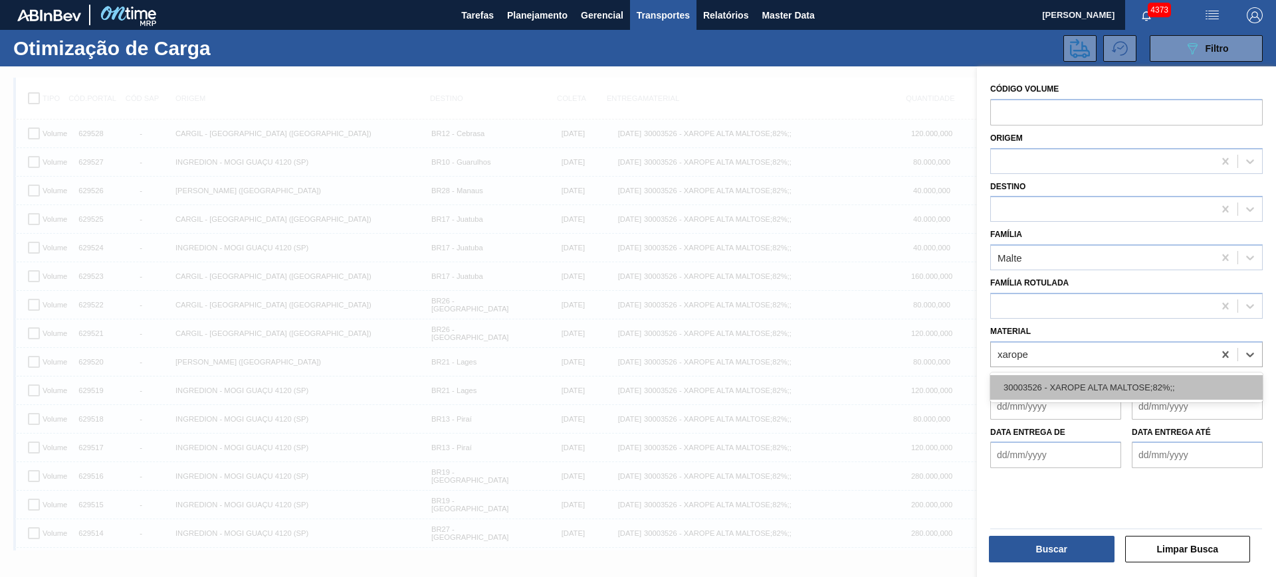
click at [1074, 387] on div "30003526 - XAROPE ALTA MALTOSE;82%;;" at bounding box center [1126, 387] width 272 height 25
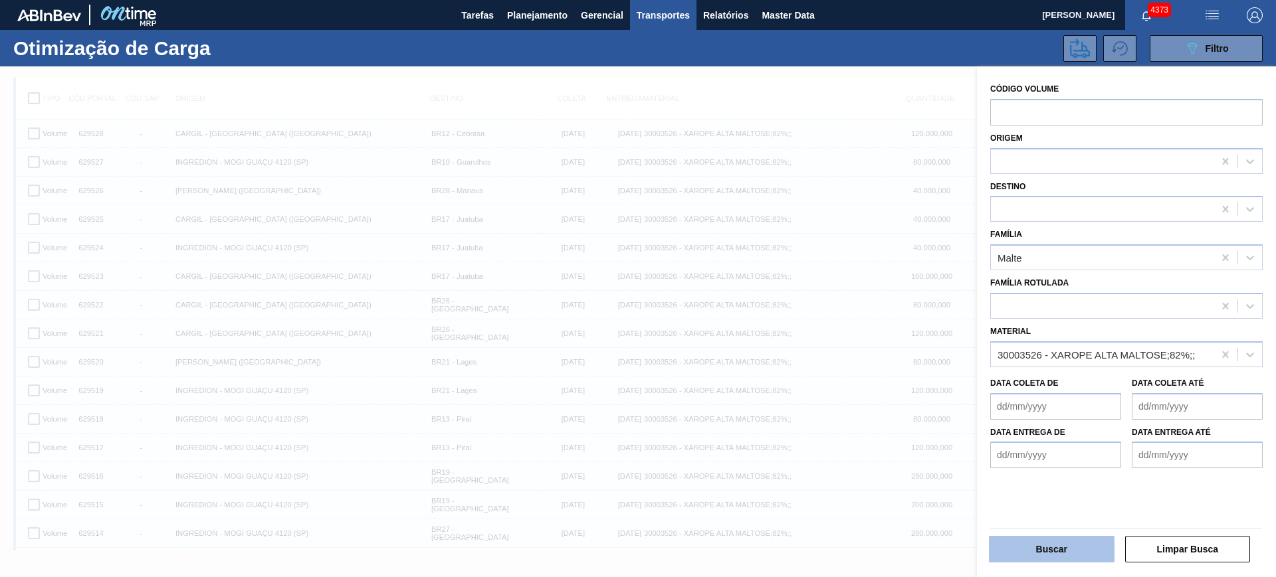
click at [1073, 550] on button "Buscar" at bounding box center [1052, 549] width 126 height 27
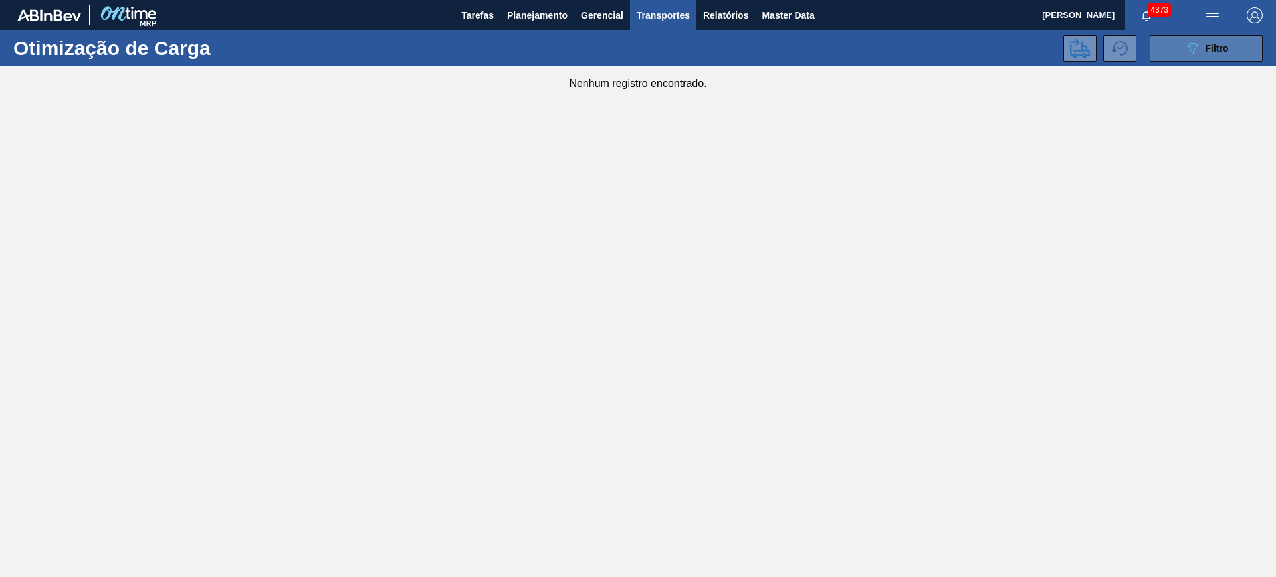
click at [1188, 46] on icon at bounding box center [1192, 48] width 10 height 11
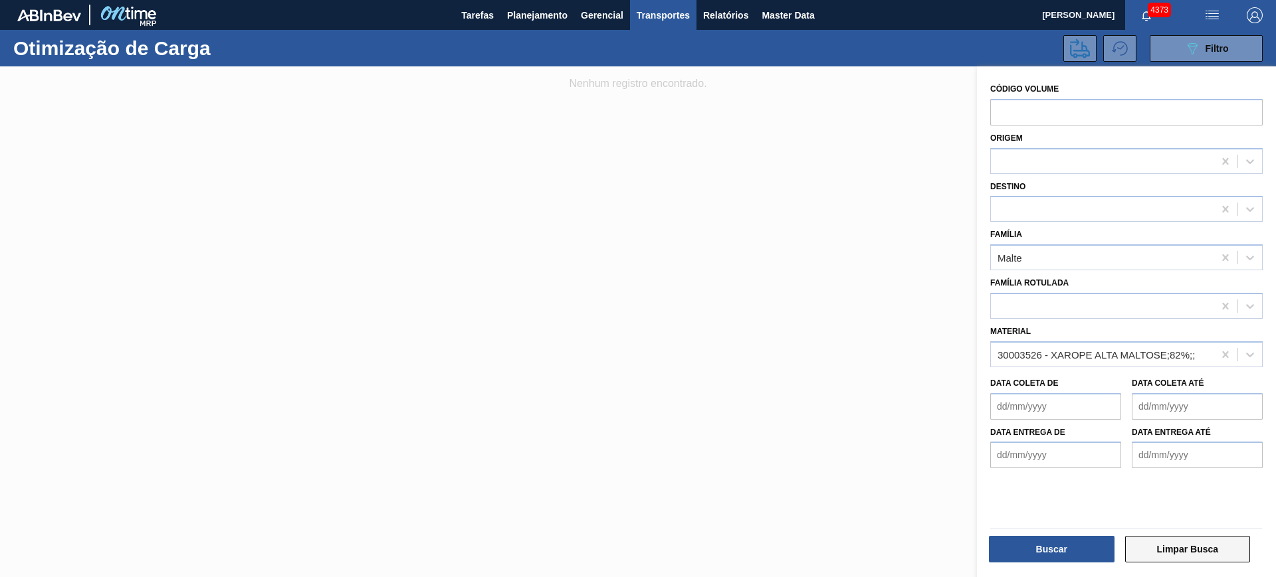
click at [1195, 546] on button "Limpar Busca" at bounding box center [1188, 549] width 126 height 27
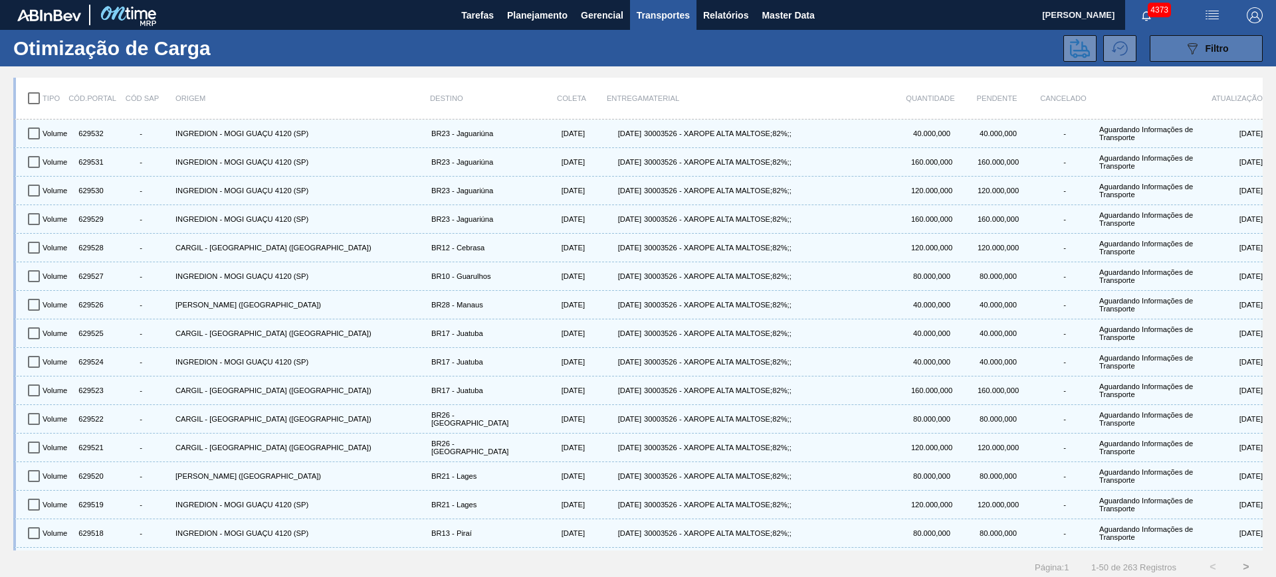
click at [1184, 49] on icon "089F7B8B-B2A5-4AFE-B5C0-19BA573D28AC" at bounding box center [1192, 49] width 16 height 16
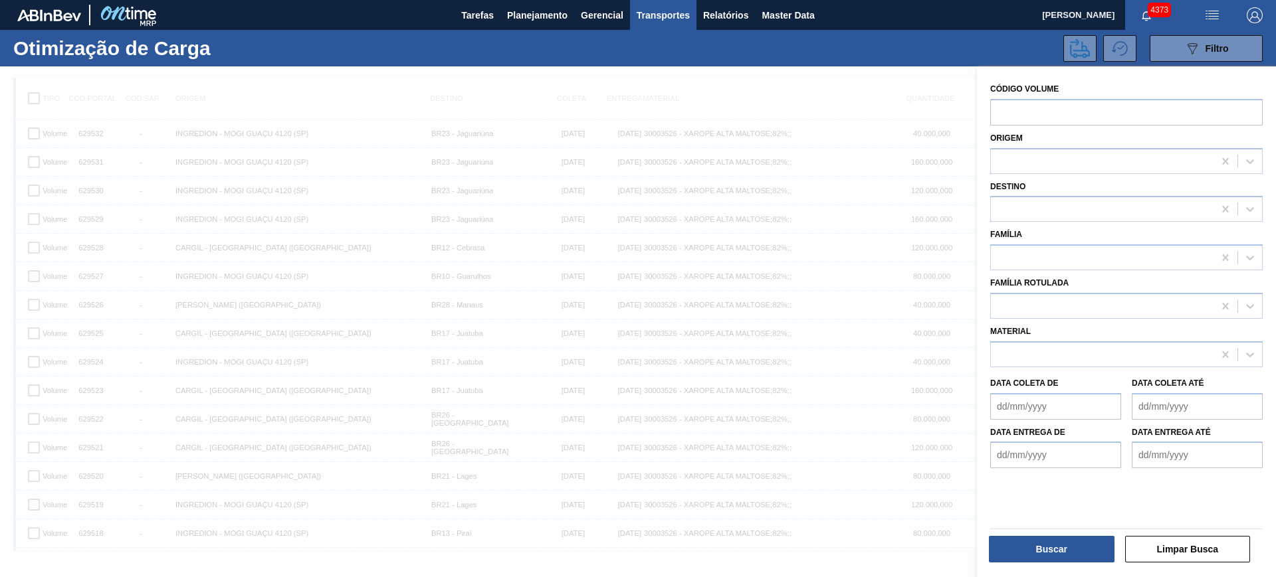
click at [1091, 338] on div "Material" at bounding box center [1126, 344] width 272 height 45
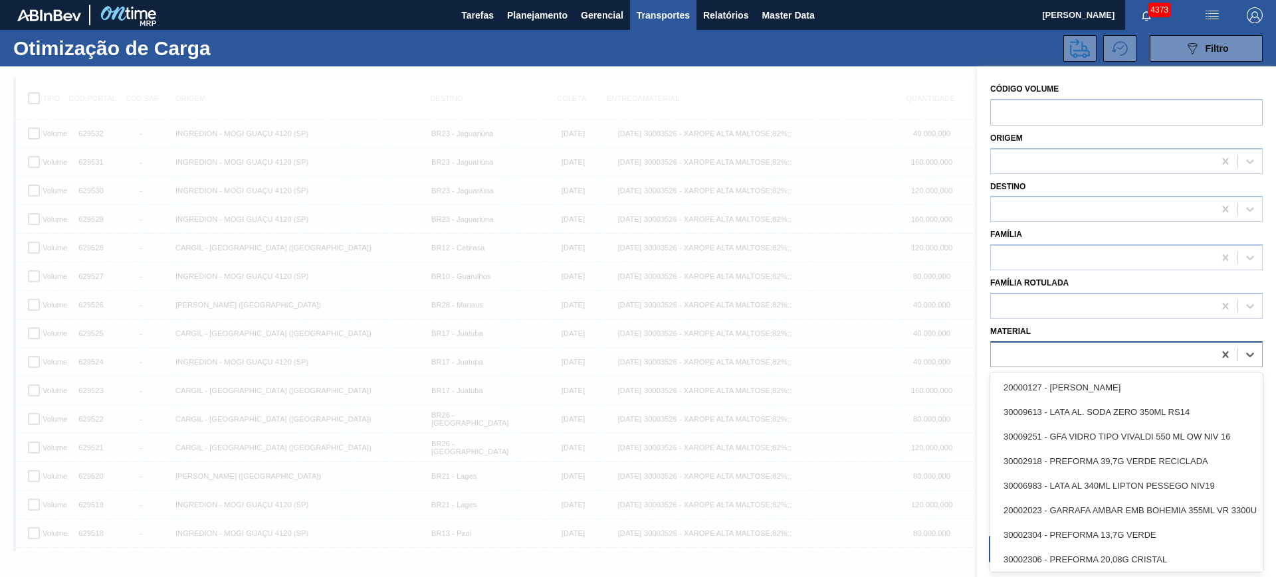
click at [1089, 354] on div at bounding box center [1102, 354] width 223 height 19
type input "c"
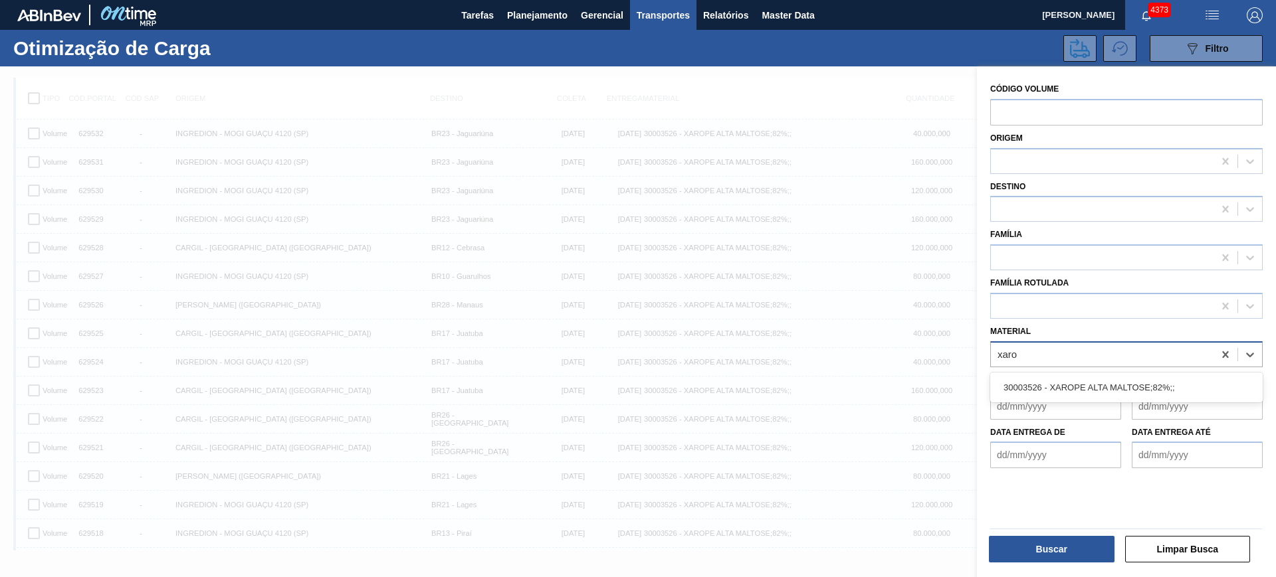
type input "xarop"
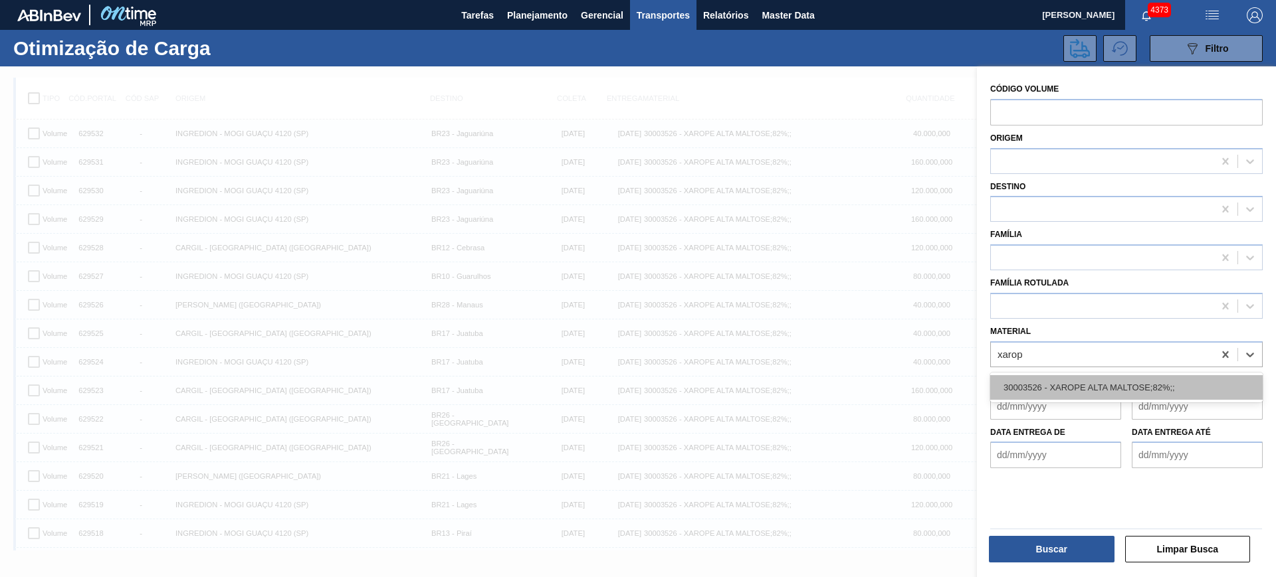
click at [1137, 375] on div "30003526 - XAROPE ALTA MALTOSE;82%;;" at bounding box center [1126, 387] width 272 height 25
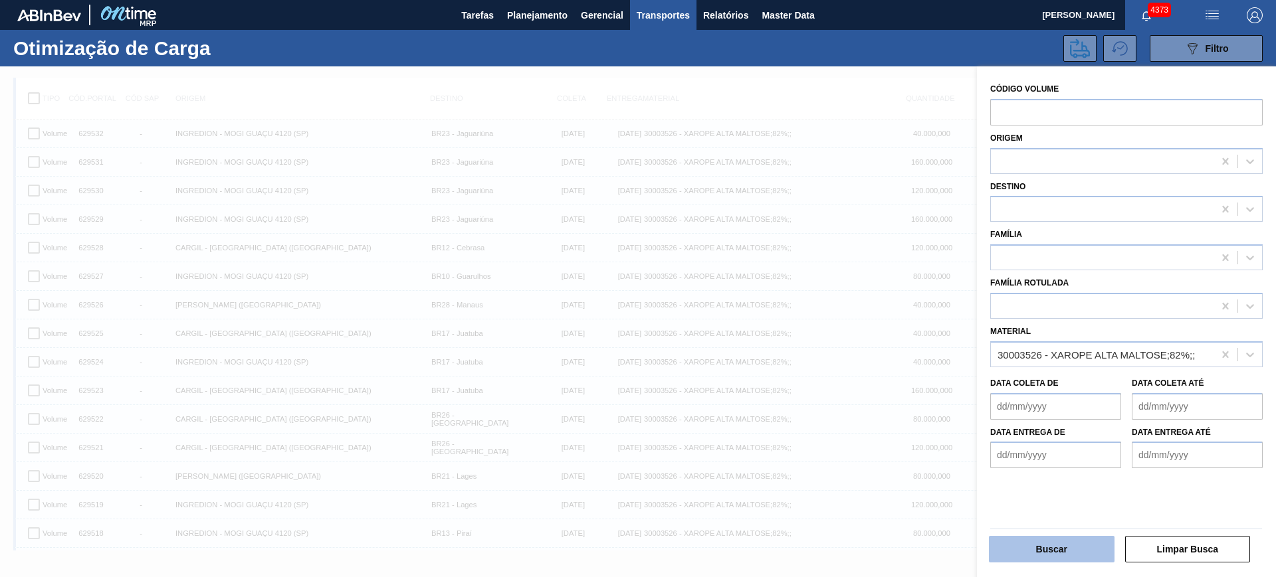
click at [1088, 542] on button "Buscar" at bounding box center [1052, 549] width 126 height 27
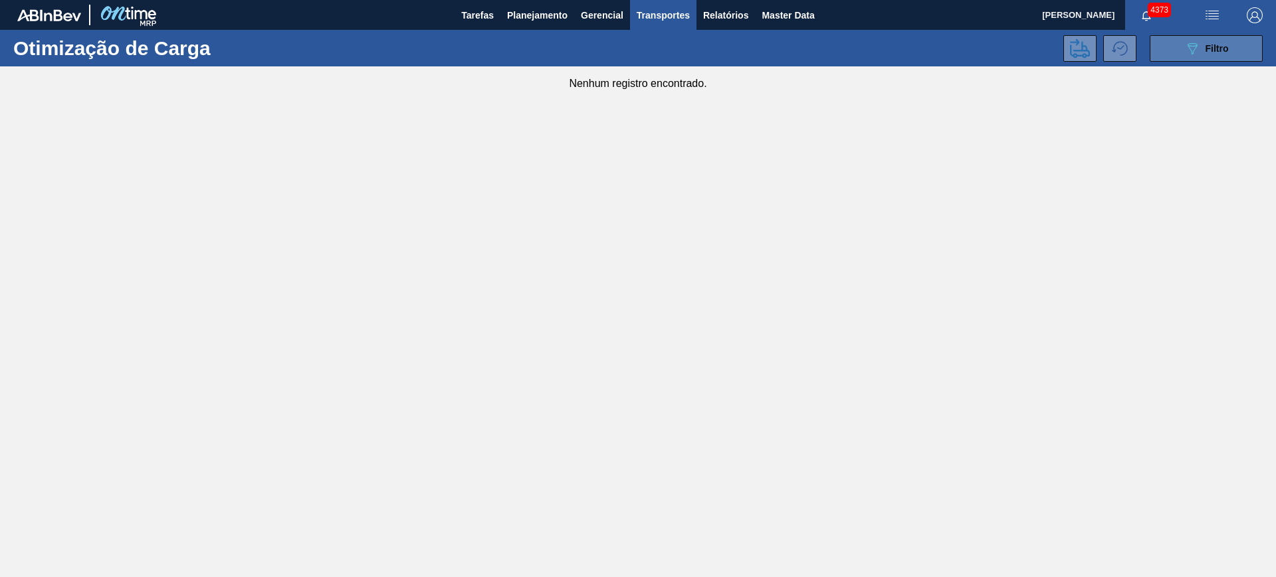
click at [1189, 43] on icon "089F7B8B-B2A5-4AFE-B5C0-19BA573D28AC" at bounding box center [1192, 49] width 16 height 16
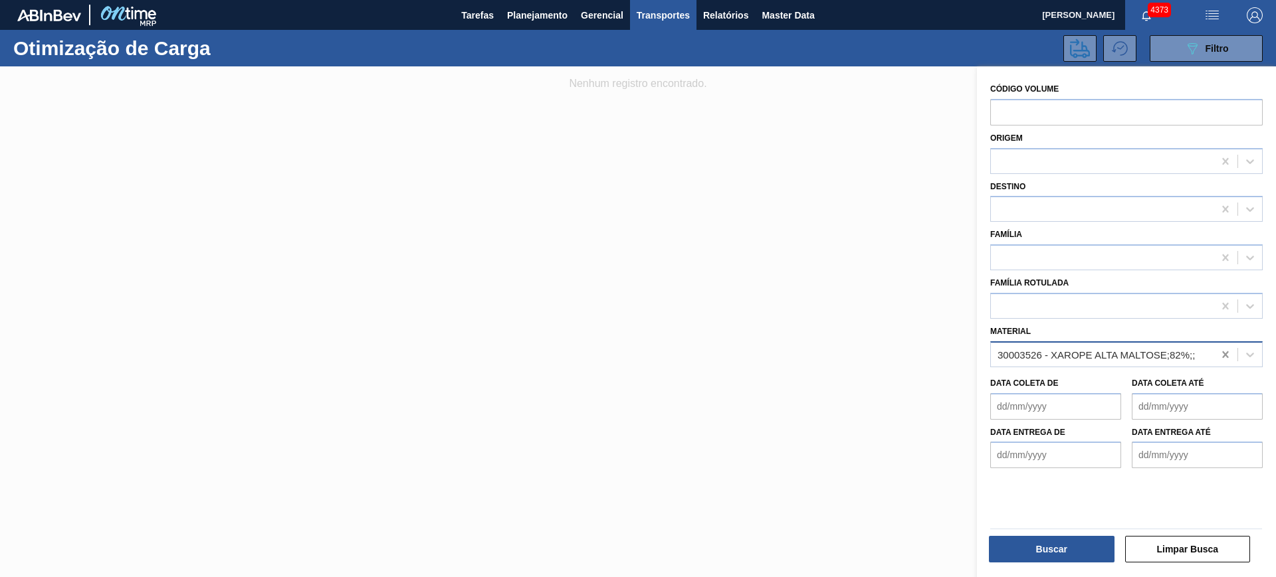
click at [1226, 357] on icon at bounding box center [1225, 355] width 6 height 7
click at [1099, 317] on div at bounding box center [1126, 306] width 272 height 26
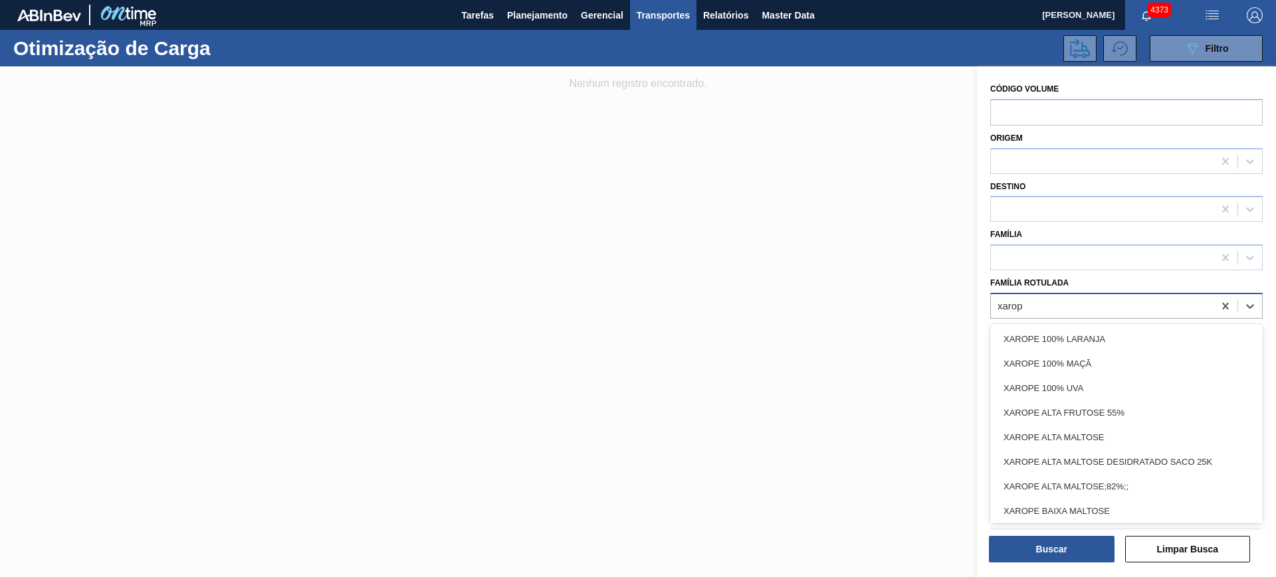
type Rotulada "xarope"
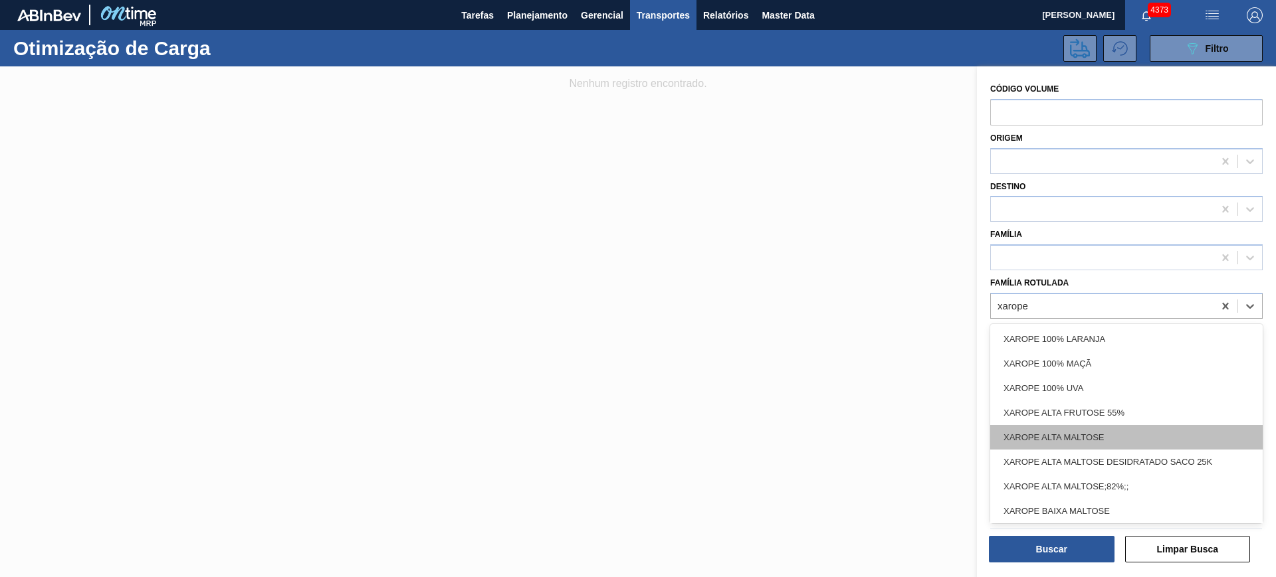
scroll to position [83, 0]
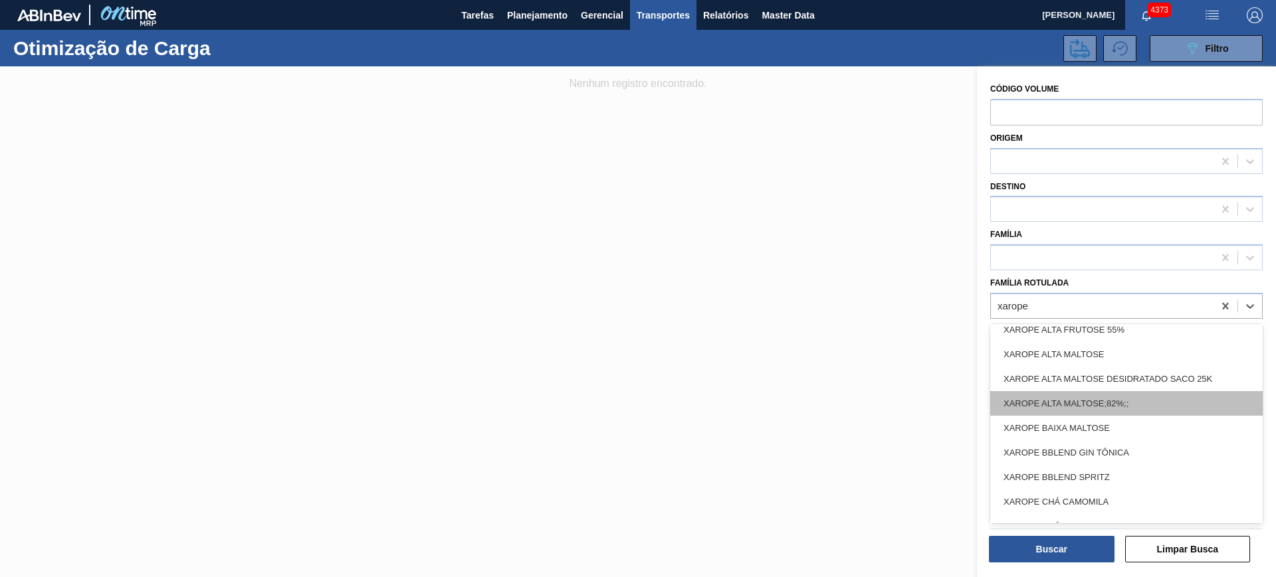
click at [1151, 405] on div "XAROPE ALTA MALTOSE;82%;;" at bounding box center [1126, 403] width 272 height 25
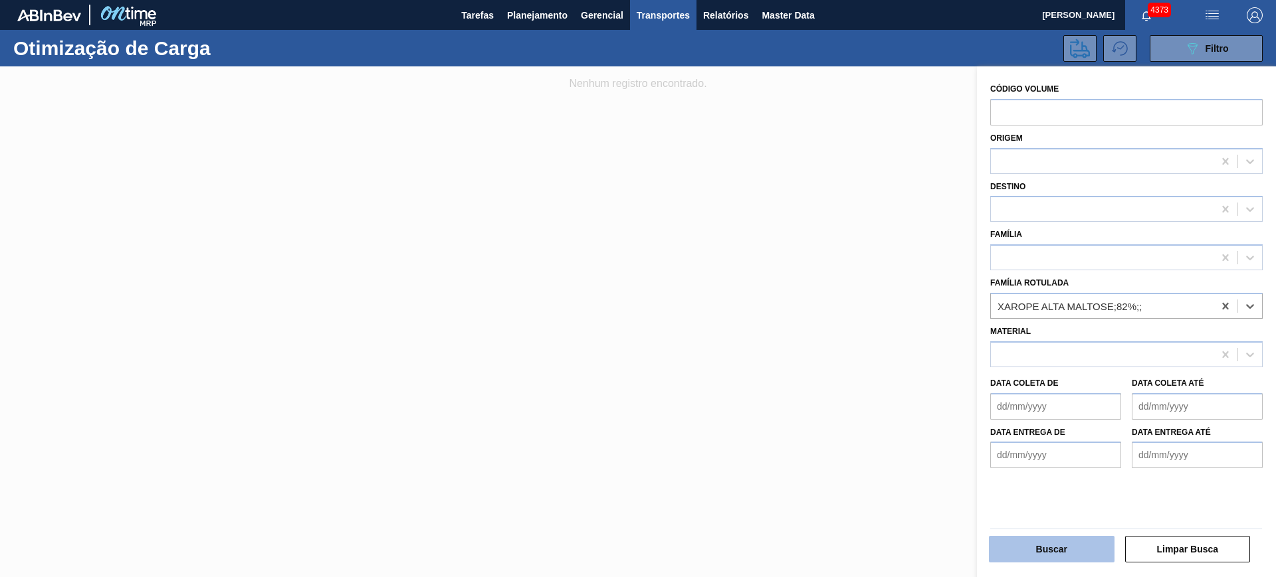
click at [1075, 552] on button "Buscar" at bounding box center [1052, 549] width 126 height 27
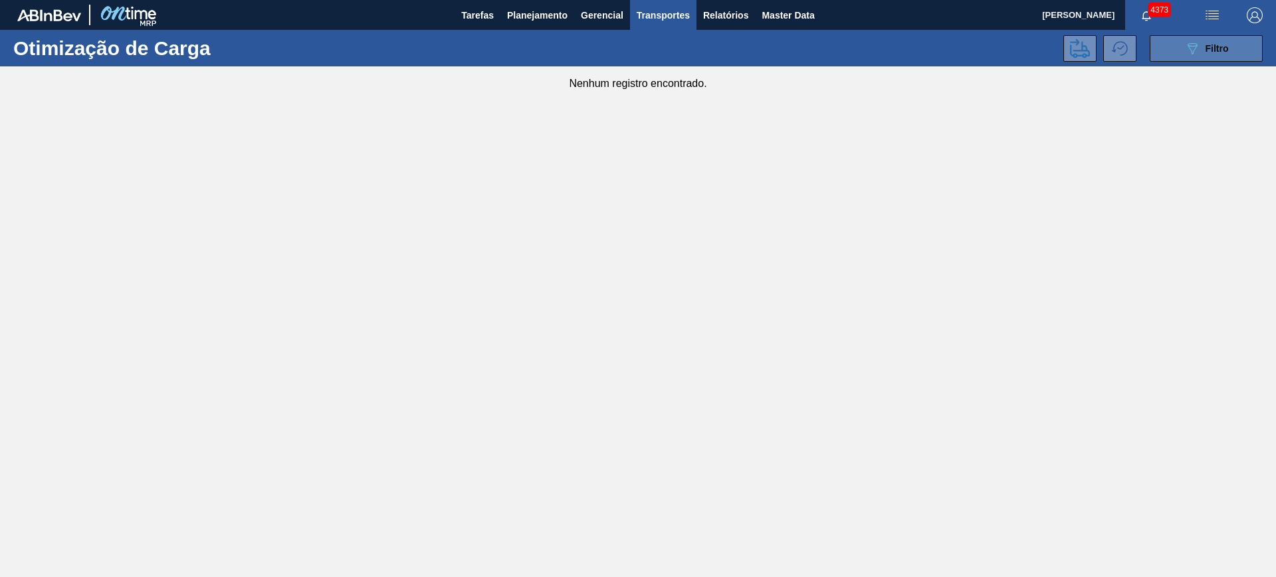
click at [1216, 55] on div "089F7B8B-B2A5-4AFE-B5C0-19BA573D28AC Filtro" at bounding box center [1206, 49] width 45 height 16
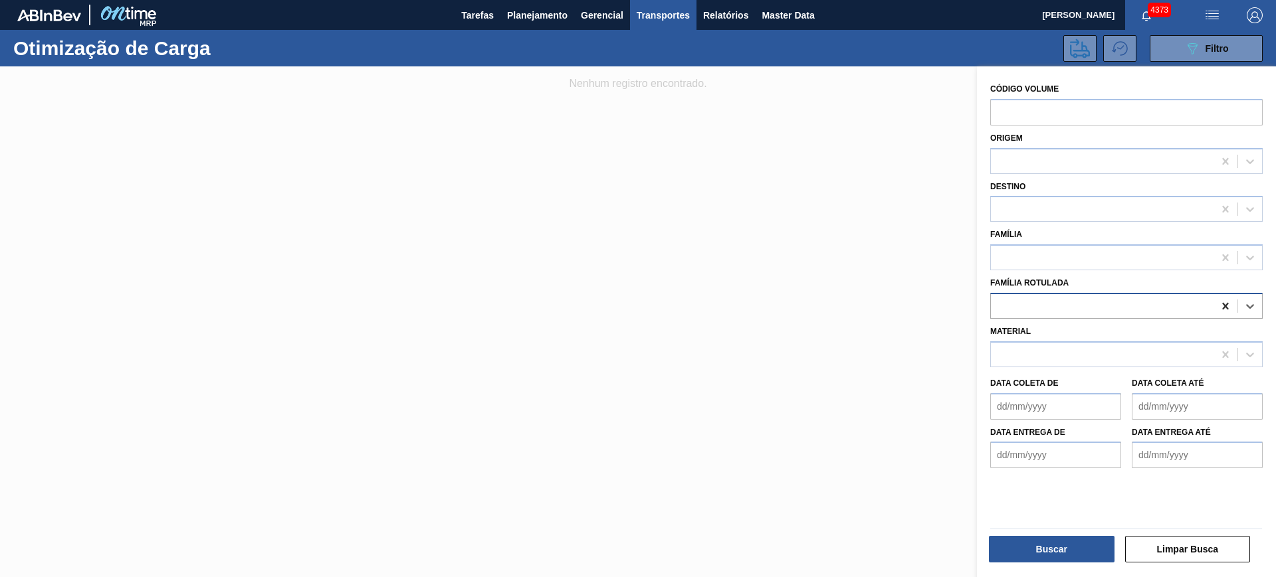
click at [1225, 302] on icon at bounding box center [1225, 306] width 13 height 13
click at [1116, 254] on div at bounding box center [1102, 258] width 223 height 19
type input "xarop"
click at [1051, 548] on button "Buscar" at bounding box center [1052, 549] width 126 height 27
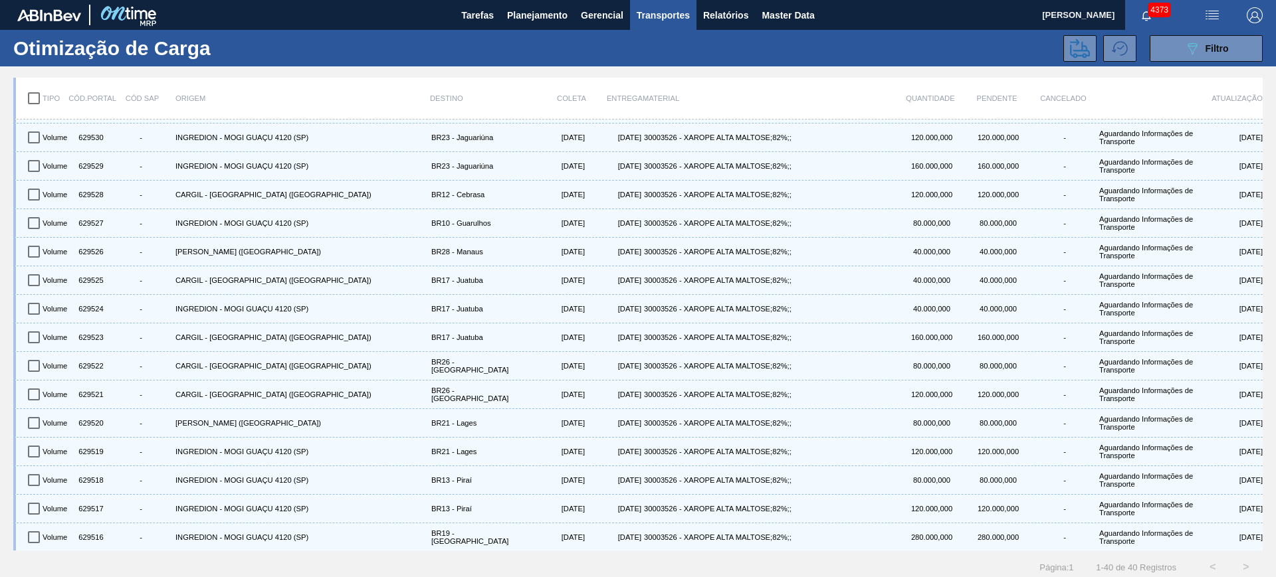
scroll to position [0, 0]
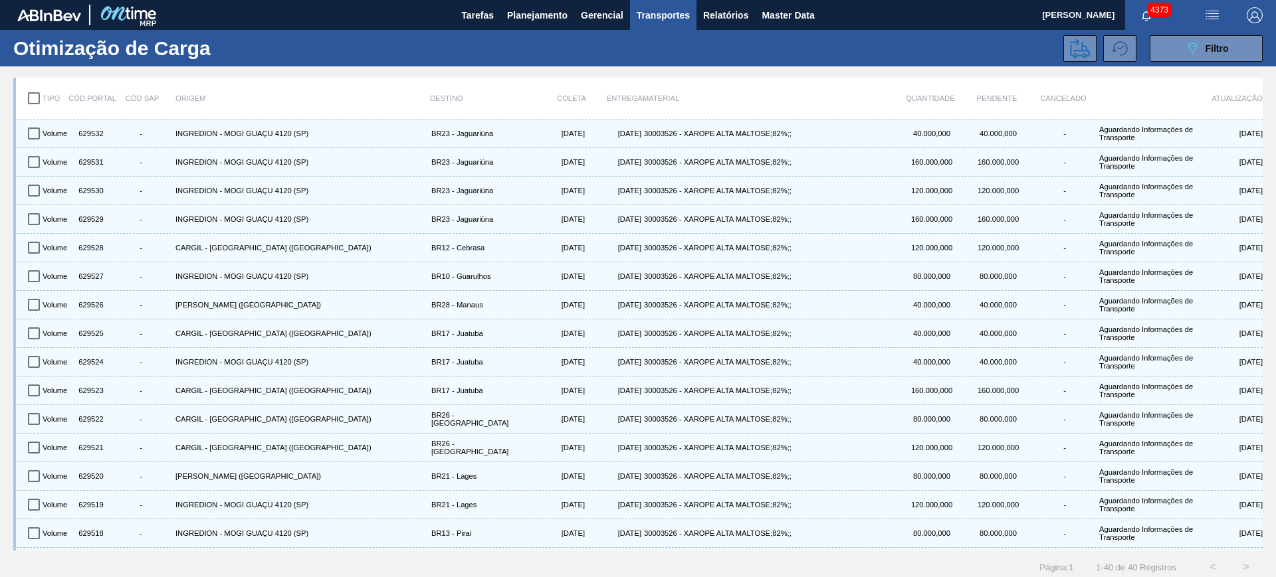
click at [36, 100] on input "checkbox" at bounding box center [34, 98] width 28 height 28
checkbox input "true"
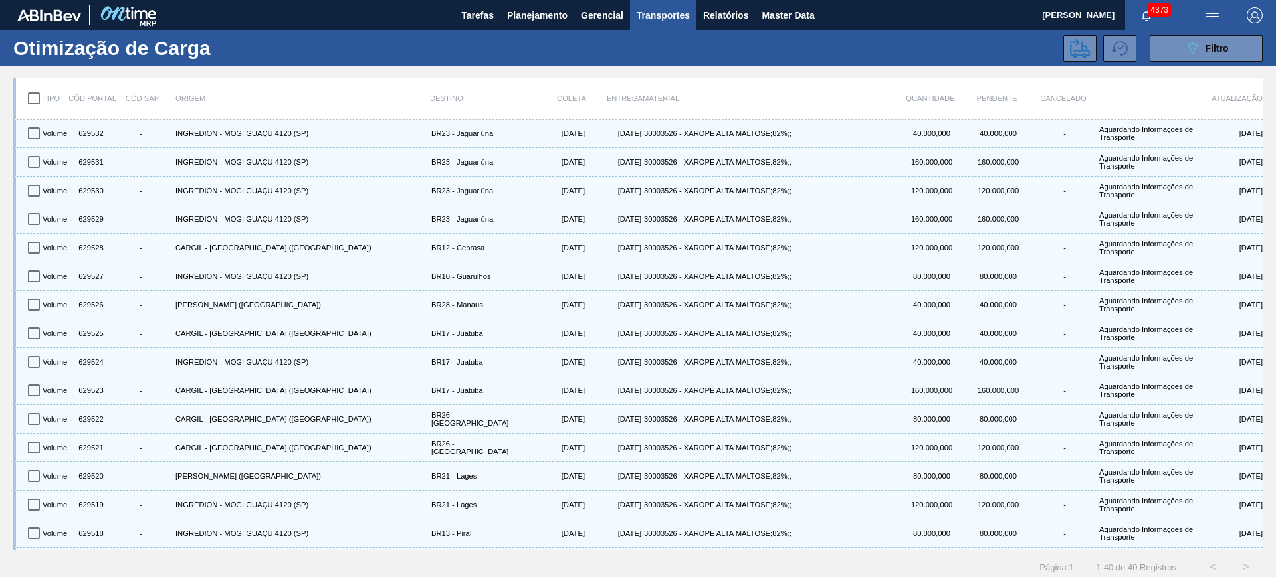
checkbox input "true"
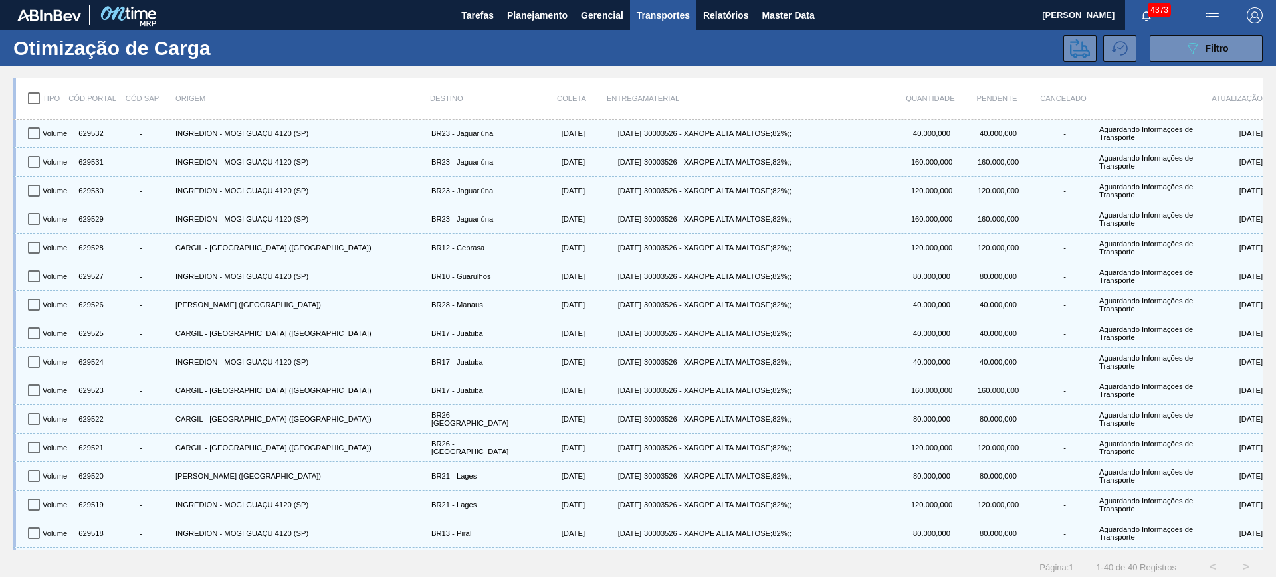
checkbox input "true"
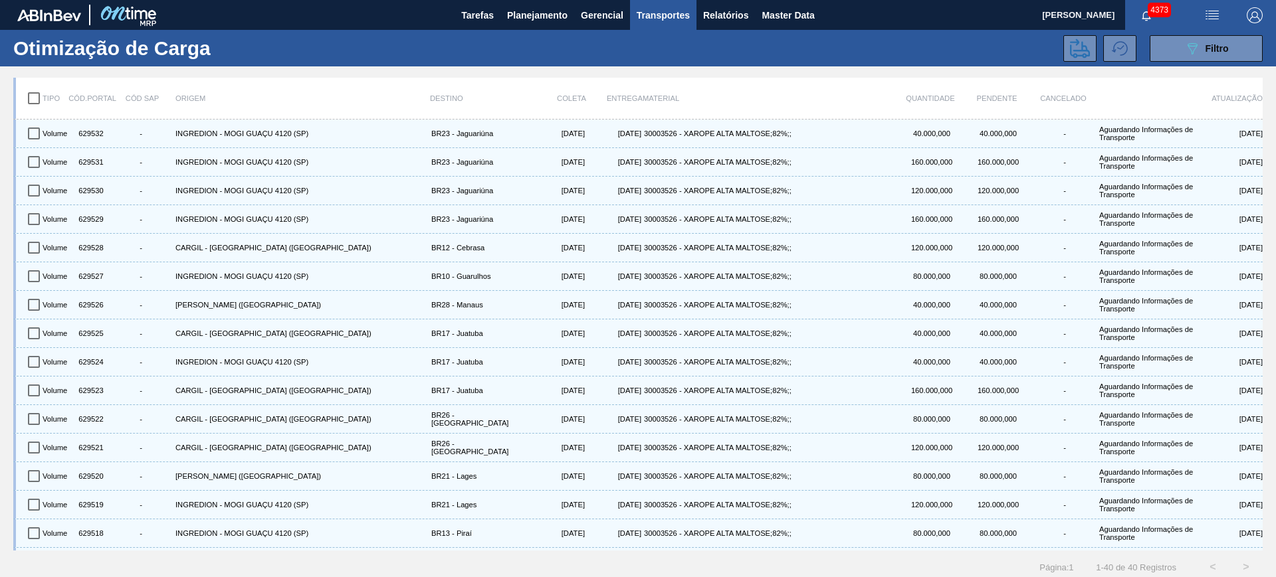
checkbox input "true"
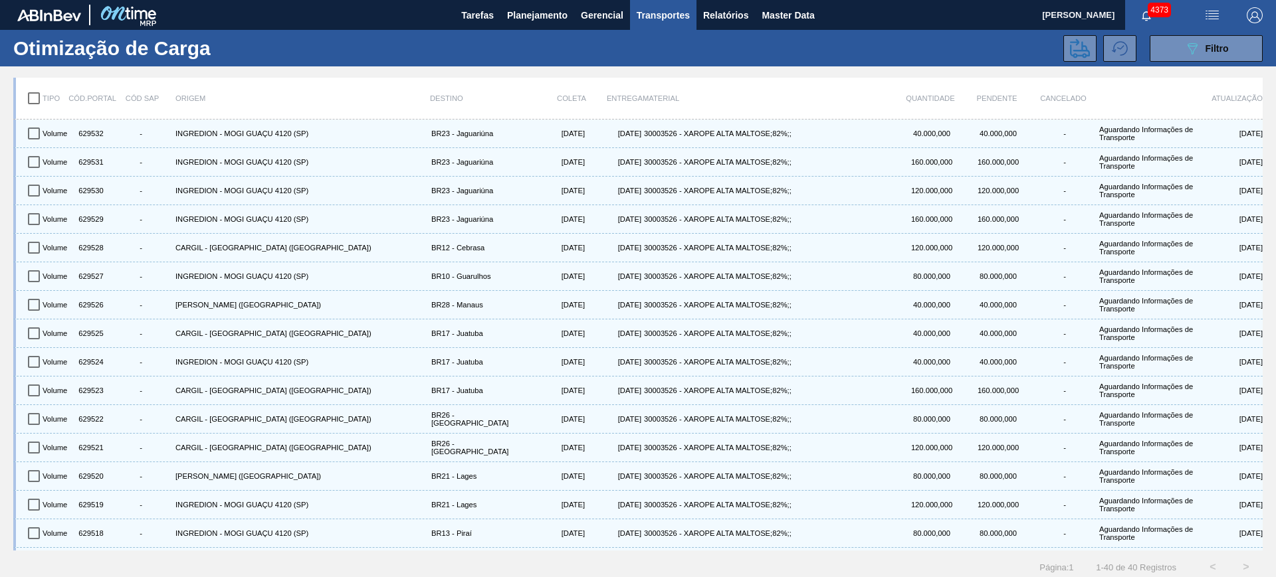
checkbox input "true"
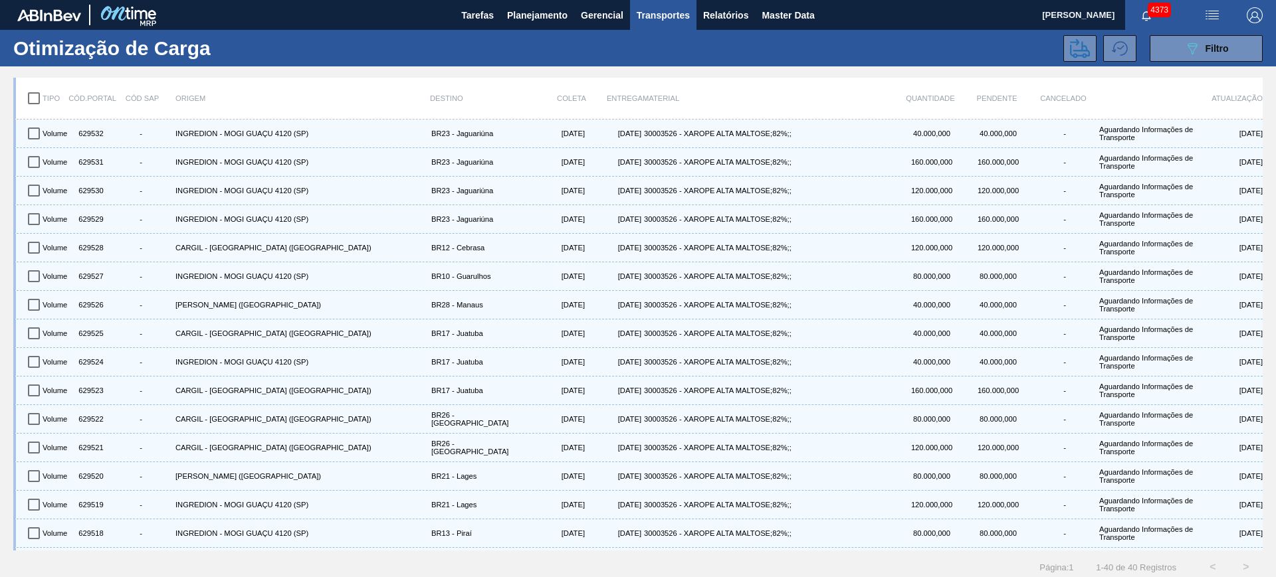
checkbox input "true"
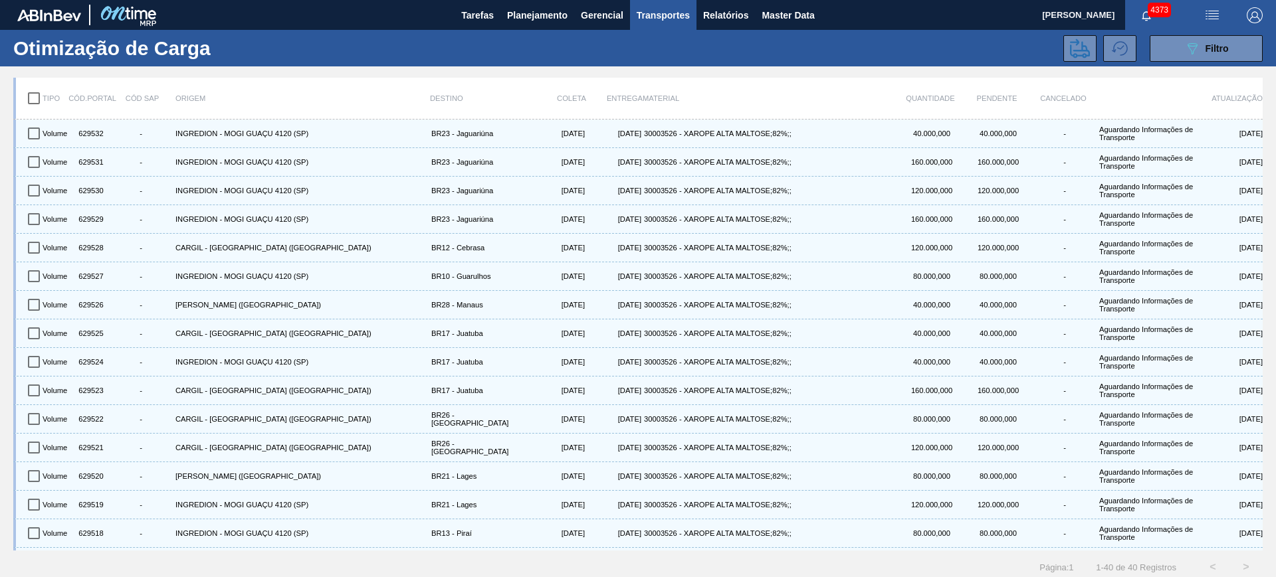
checkbox input "true"
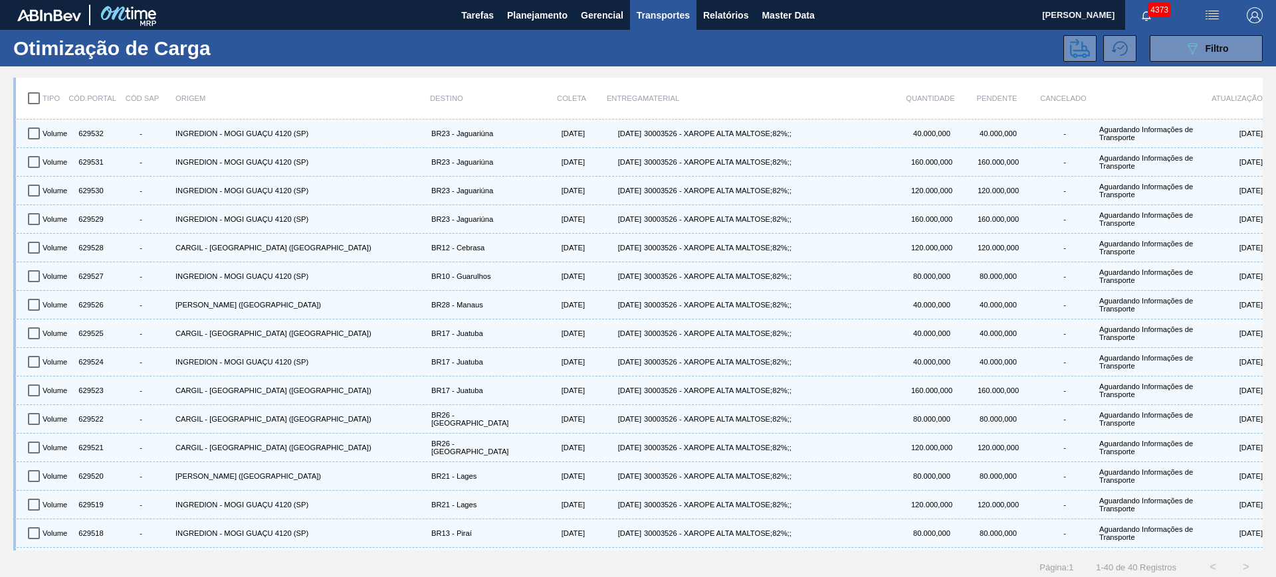
checkbox input "true"
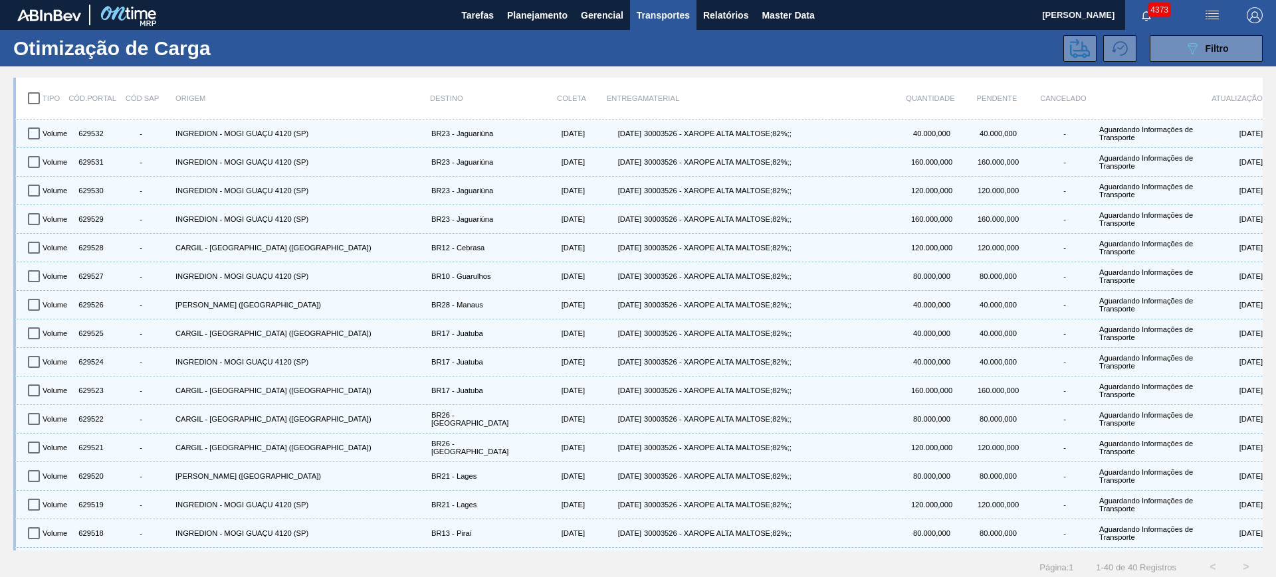
checkbox input "true"
click at [1072, 47] on icon at bounding box center [1080, 49] width 20 height 20
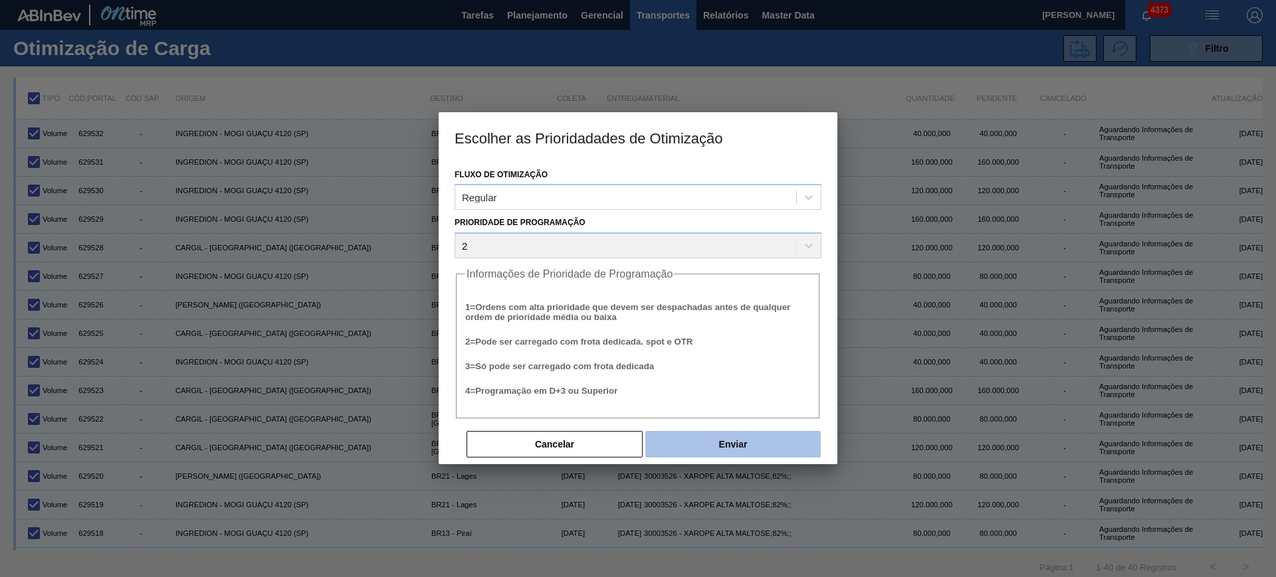
click at [777, 439] on button "Enviar" at bounding box center [732, 444] width 175 height 27
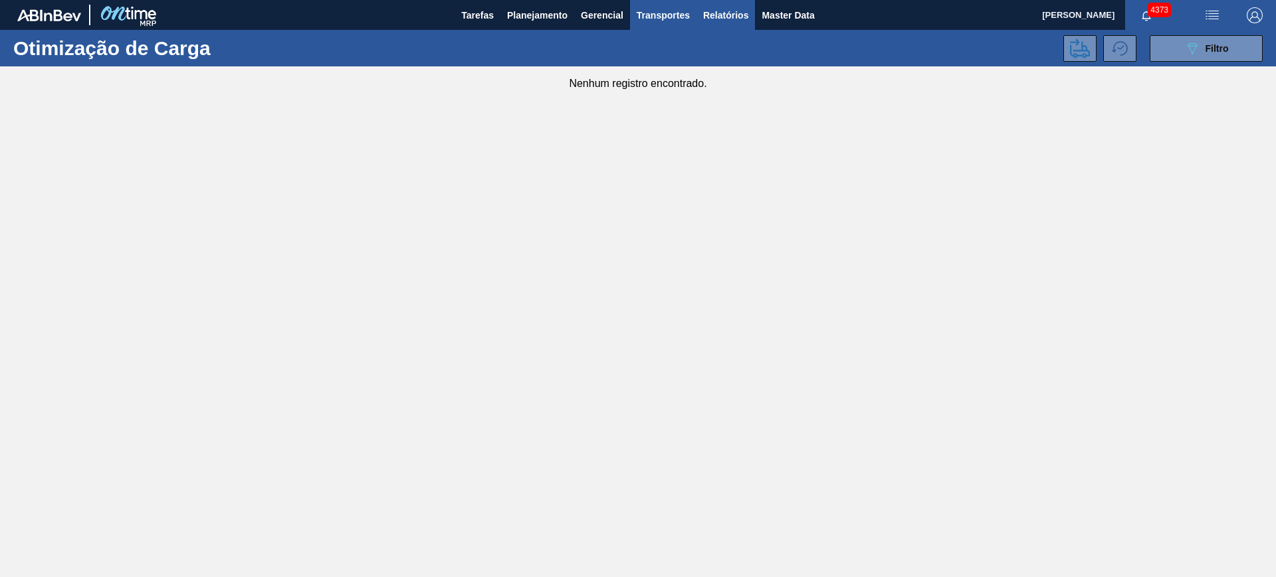
click at [719, 15] on span "Relatórios" at bounding box center [725, 15] width 45 height 16
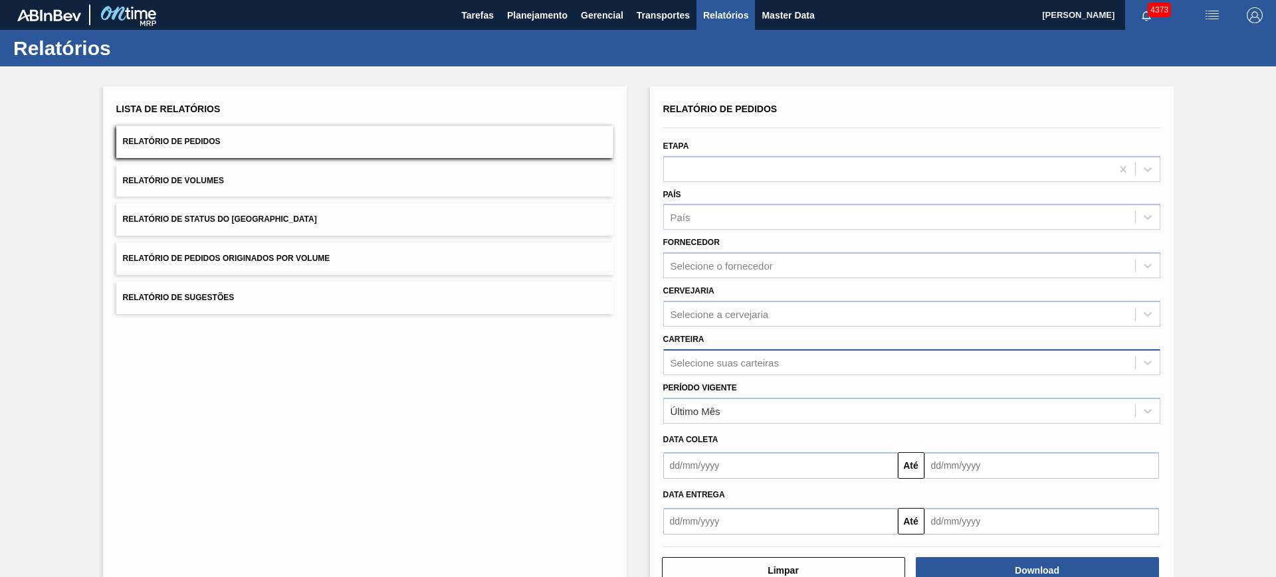
click at [764, 363] on div "Selecione suas carteiras" at bounding box center [899, 362] width 471 height 19
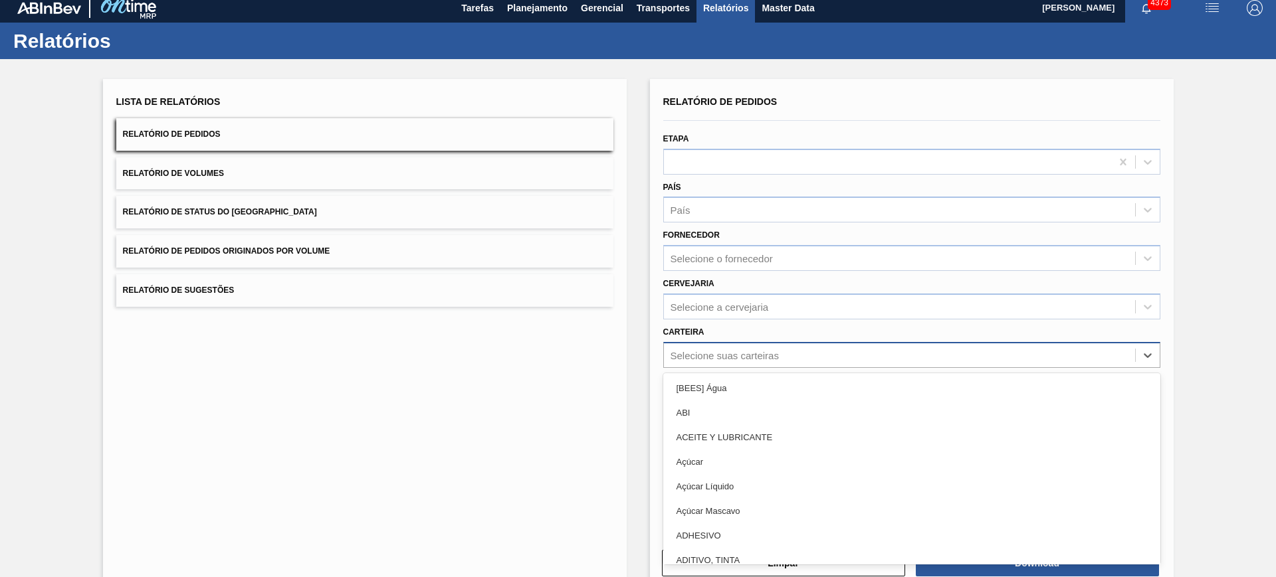
scroll to position [8, 0]
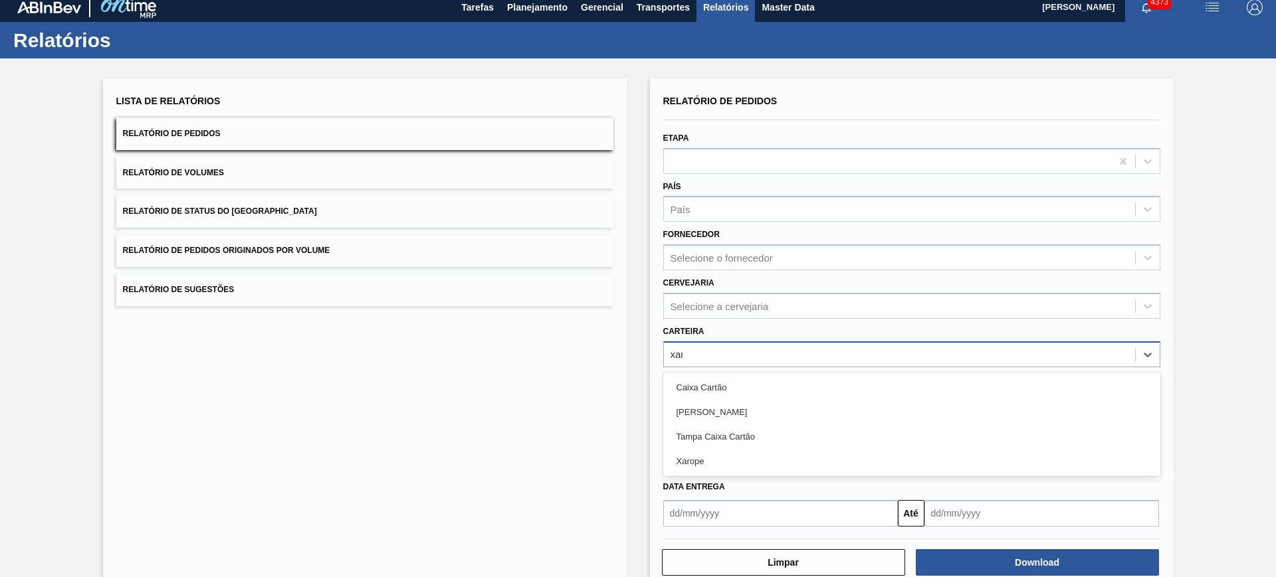
type input "xaro"
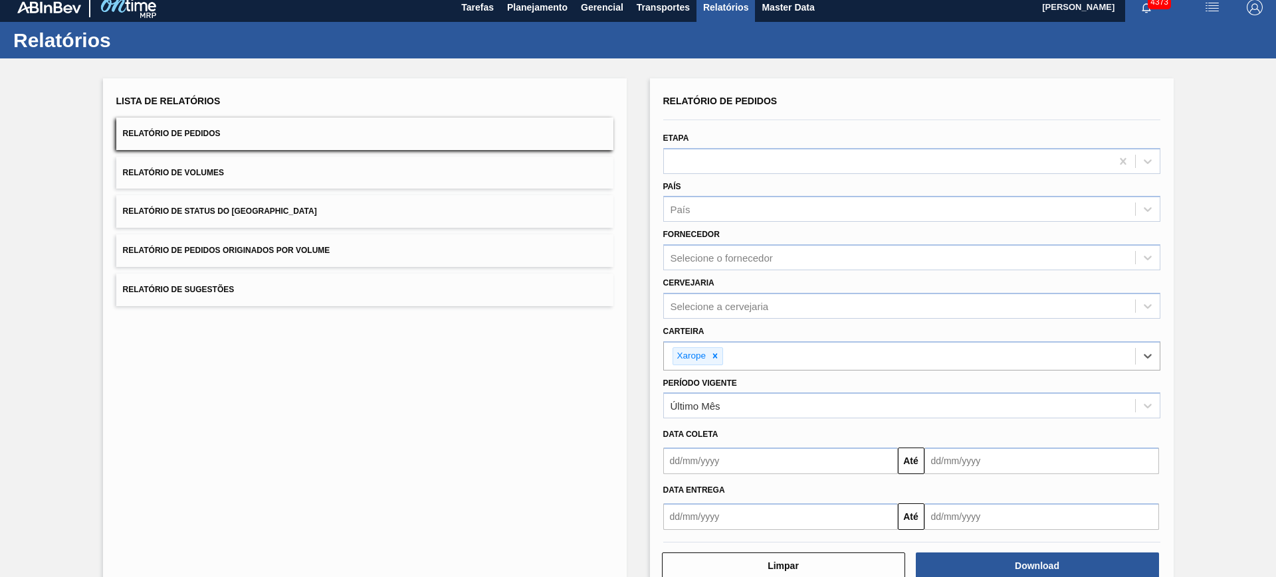
click at [783, 459] on input "text" at bounding box center [780, 461] width 235 height 27
click at [839, 429] on div "Data coleta" at bounding box center [912, 434] width 508 height 19
click at [1003, 565] on button "Download" at bounding box center [1037, 566] width 243 height 27
click at [189, 173] on span "Relatório de Volumes" at bounding box center [173, 172] width 101 height 9
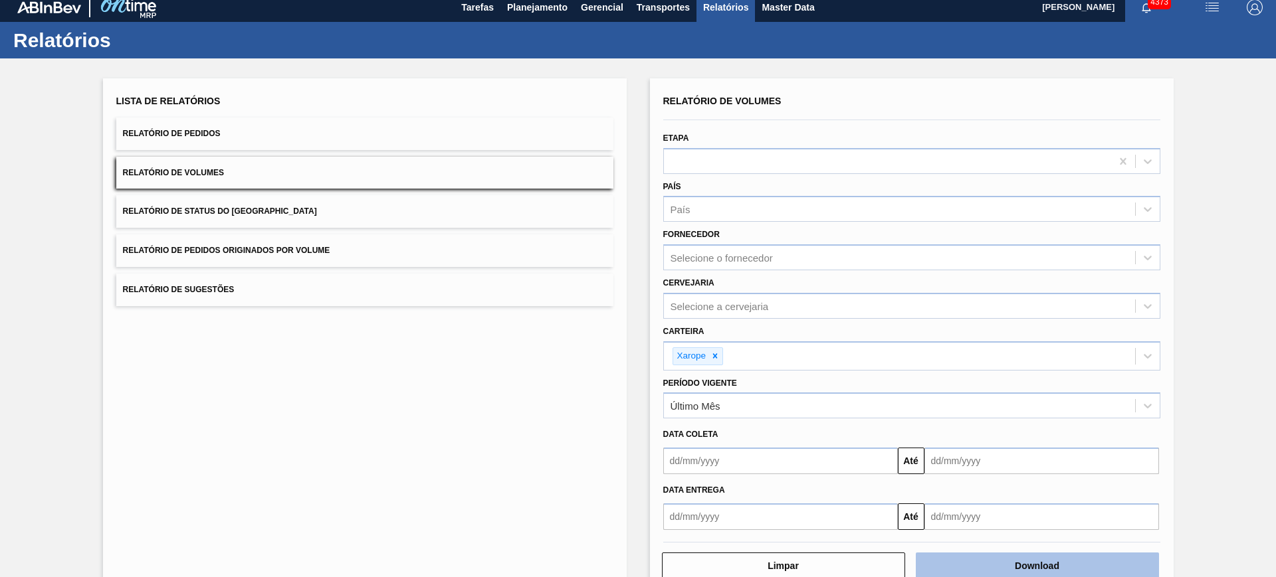
click at [1000, 563] on button "Download" at bounding box center [1037, 566] width 243 height 27
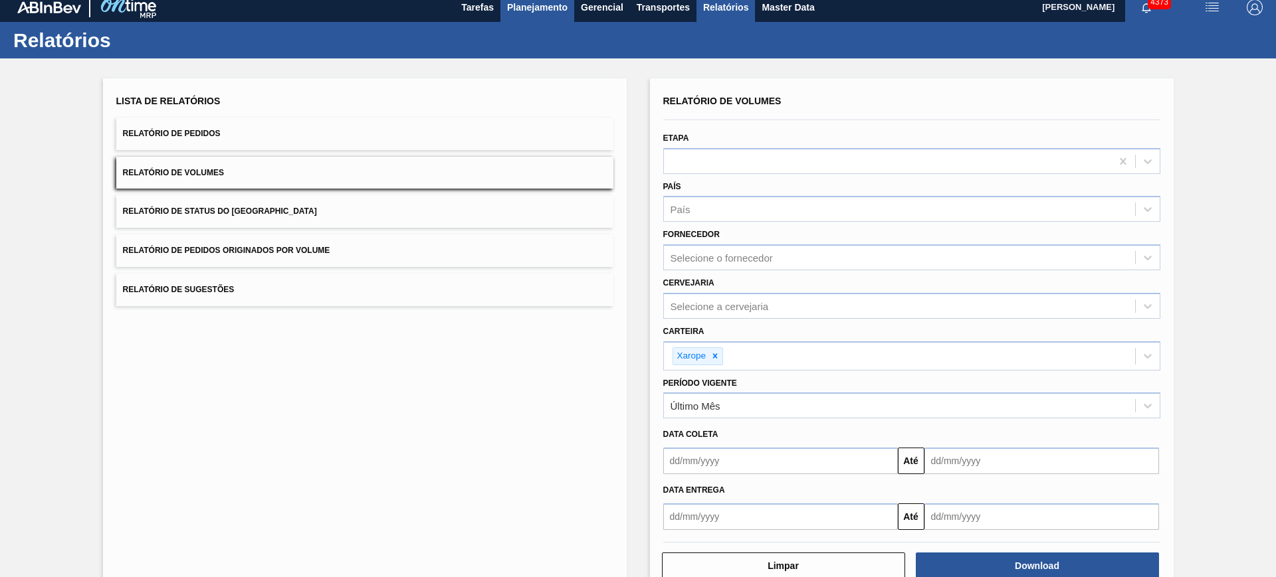
scroll to position [0, 0]
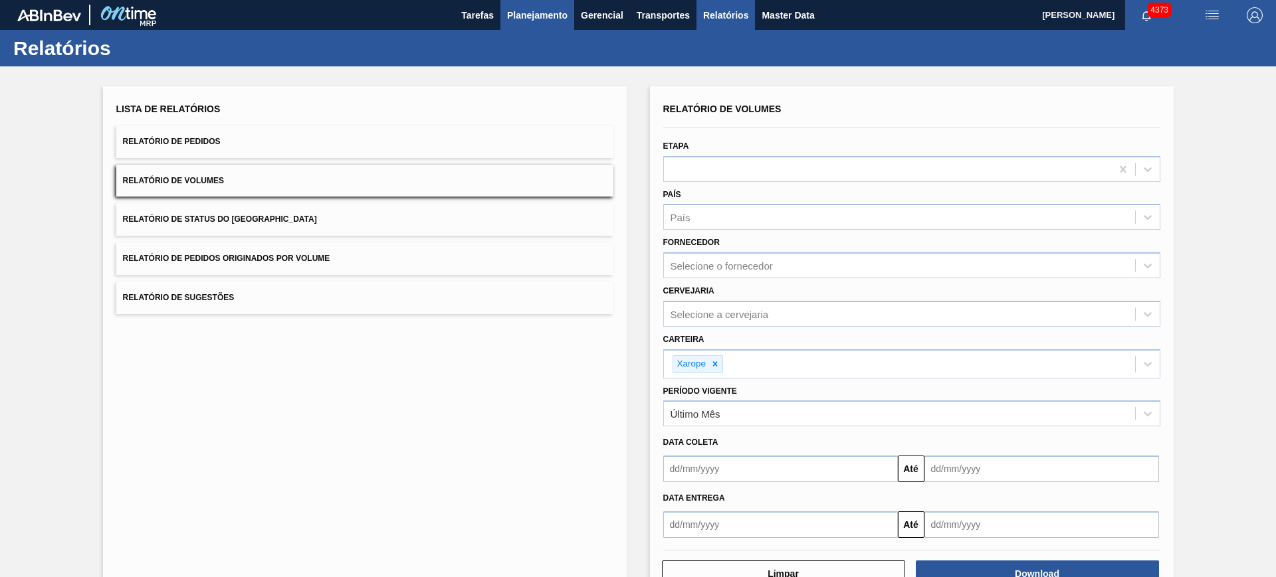
click at [537, 19] on span "Planejamento" at bounding box center [537, 15] width 60 height 16
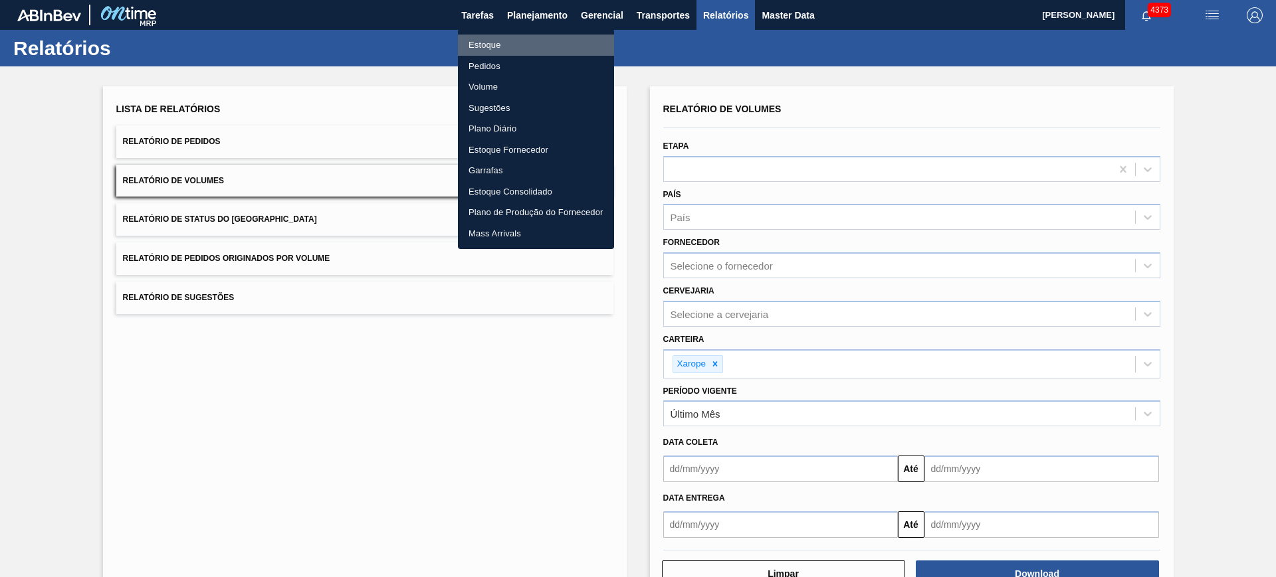
click at [506, 44] on li "Estoque" at bounding box center [536, 45] width 156 height 21
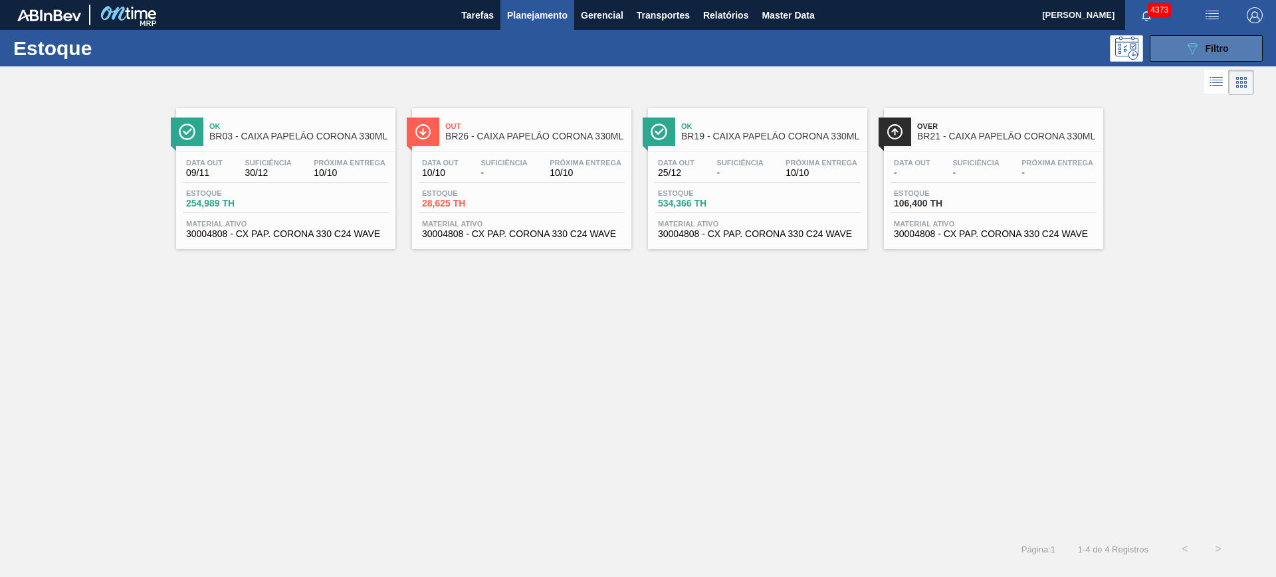
click at [1205, 45] on span "Filtro" at bounding box center [1216, 48] width 23 height 11
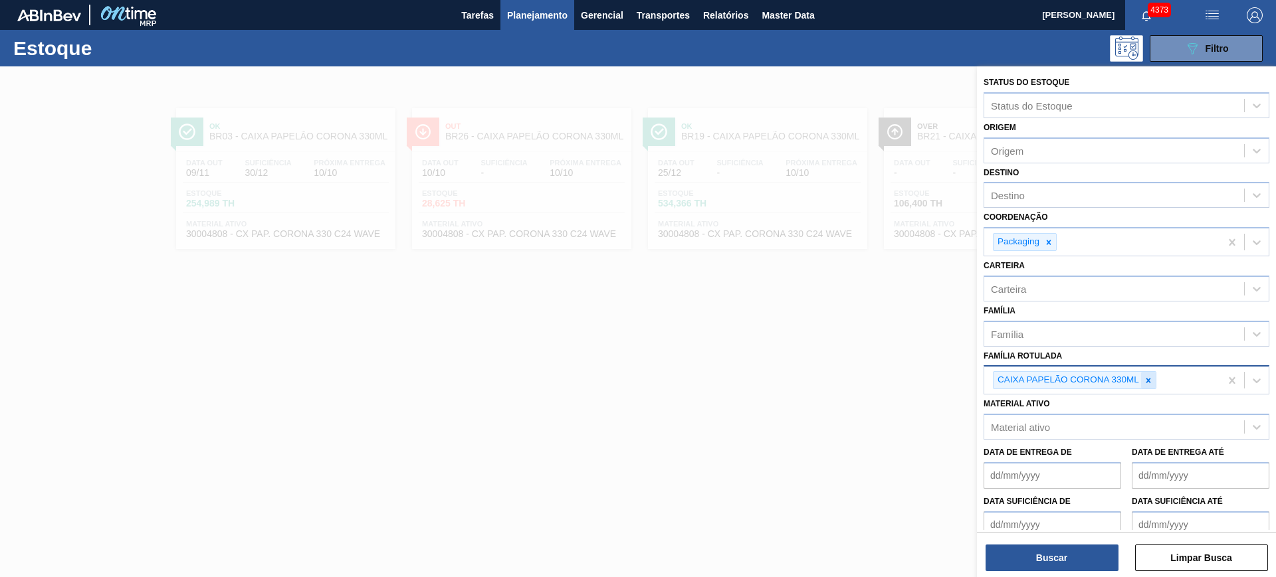
click at [1151, 377] on icon at bounding box center [1148, 380] width 9 height 9
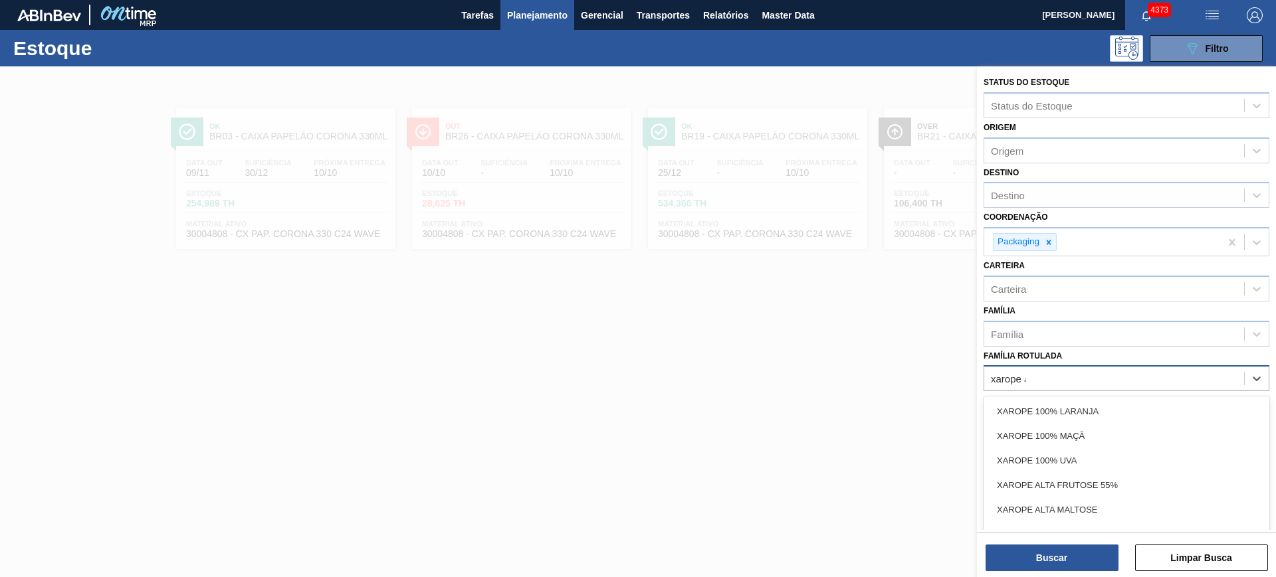
type Rotulada "xarope al"
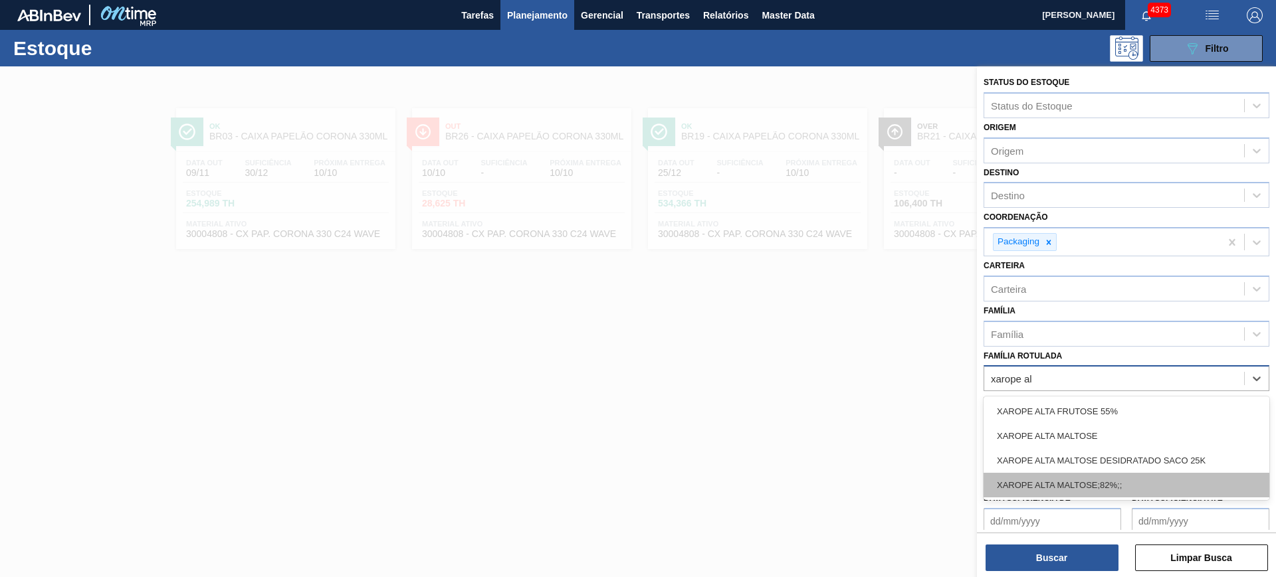
click at [1185, 473] on div "XAROPE ALTA MALTOSE;82%;;" at bounding box center [1126, 485] width 286 height 25
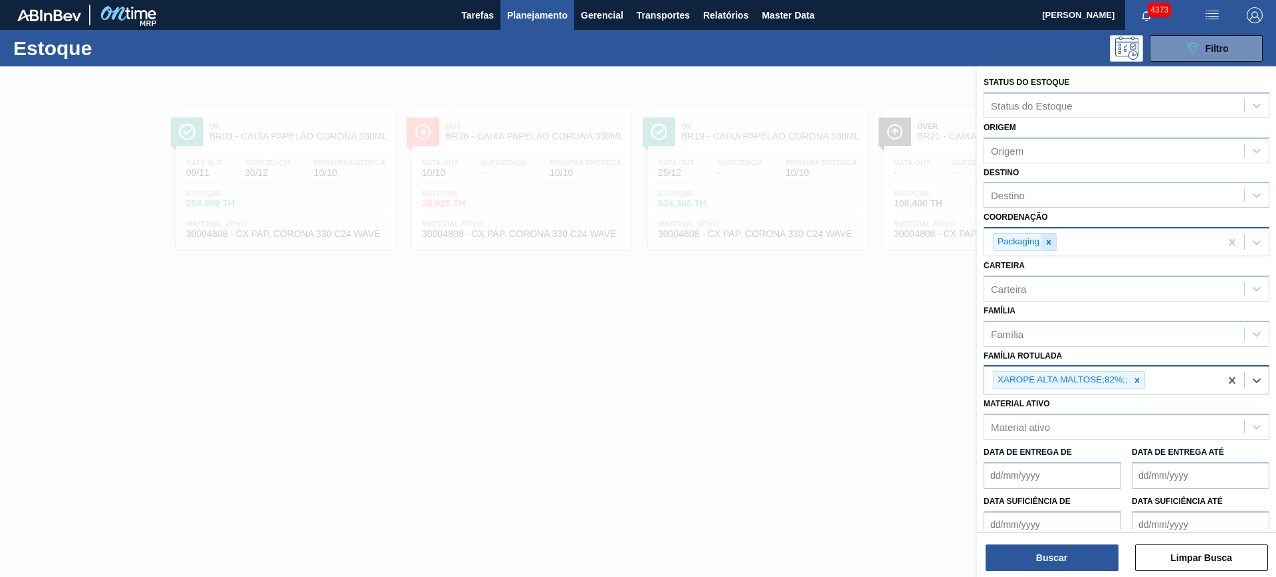
click at [1053, 235] on div at bounding box center [1048, 242] width 15 height 17
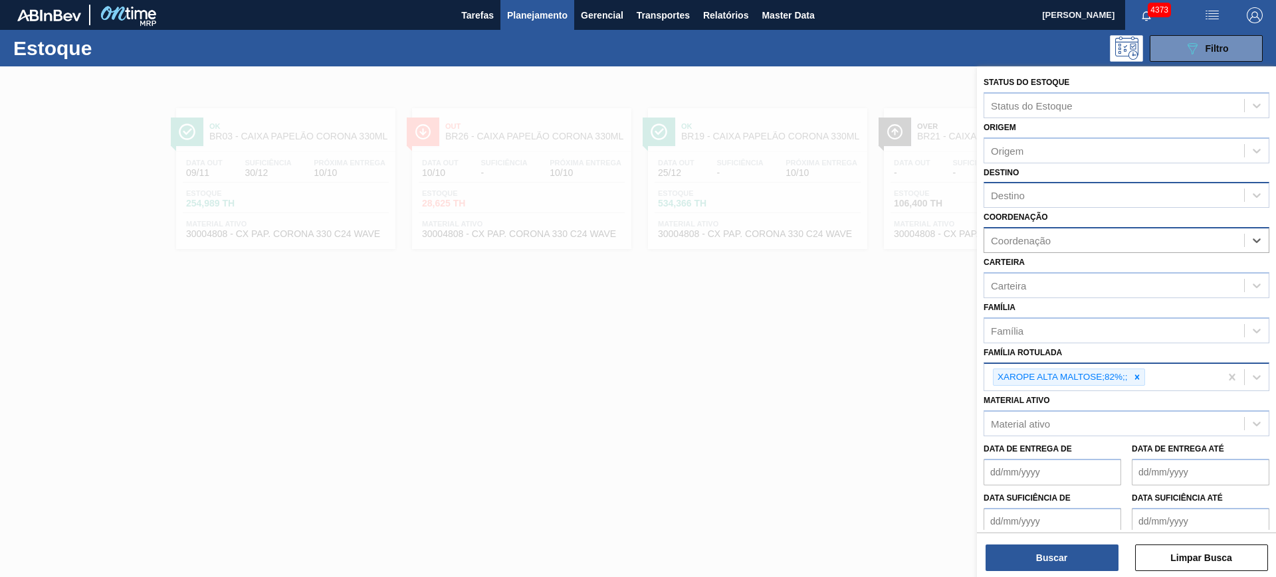
click at [1025, 203] on div "Destino" at bounding box center [1114, 195] width 260 height 19
type input "jag"
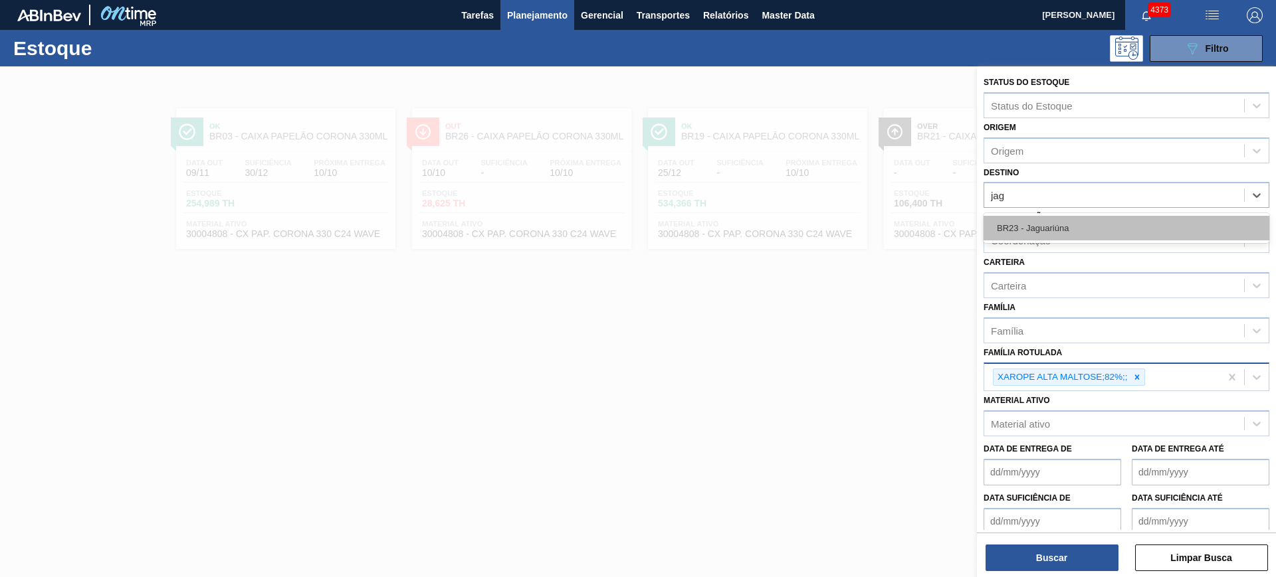
click at [1032, 219] on div "BR23 - Jaguariúna" at bounding box center [1126, 228] width 286 height 25
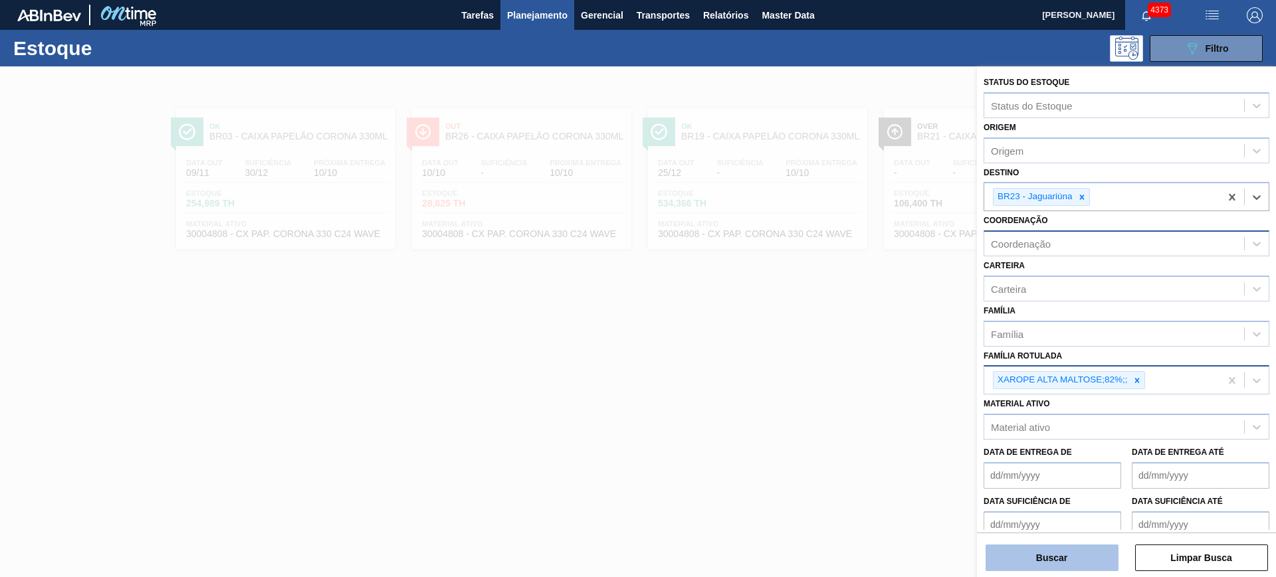
click at [1043, 556] on button "Buscar" at bounding box center [1051, 558] width 133 height 27
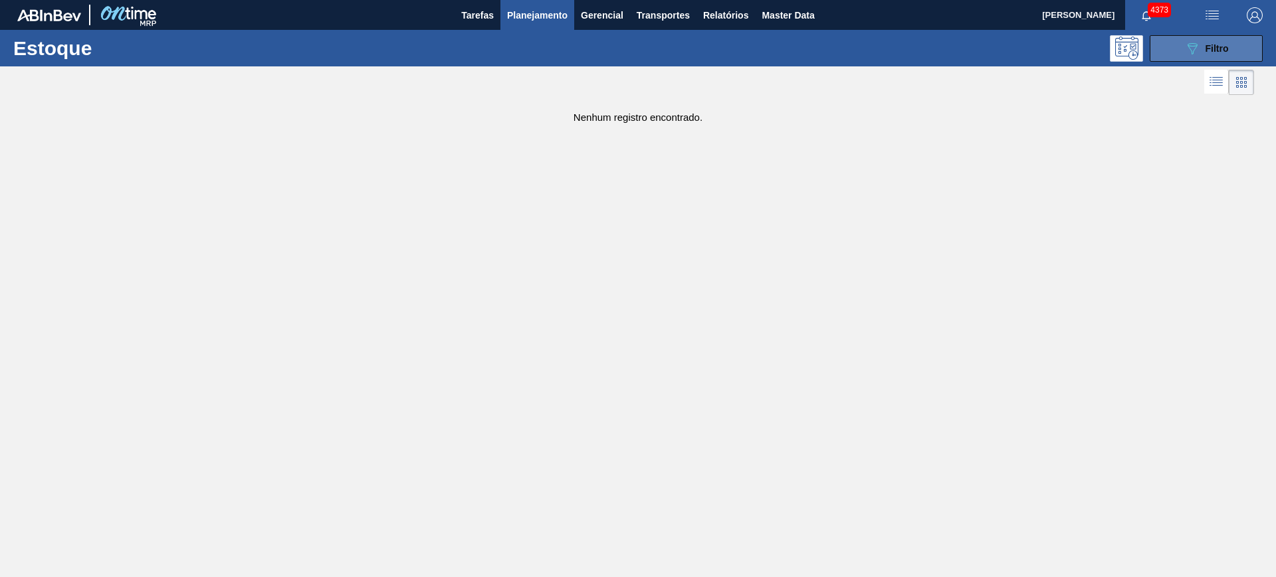
click at [1171, 56] on button "089F7B8B-B2A5-4AFE-B5C0-19BA573D28AC Filtro" at bounding box center [1206, 48] width 113 height 27
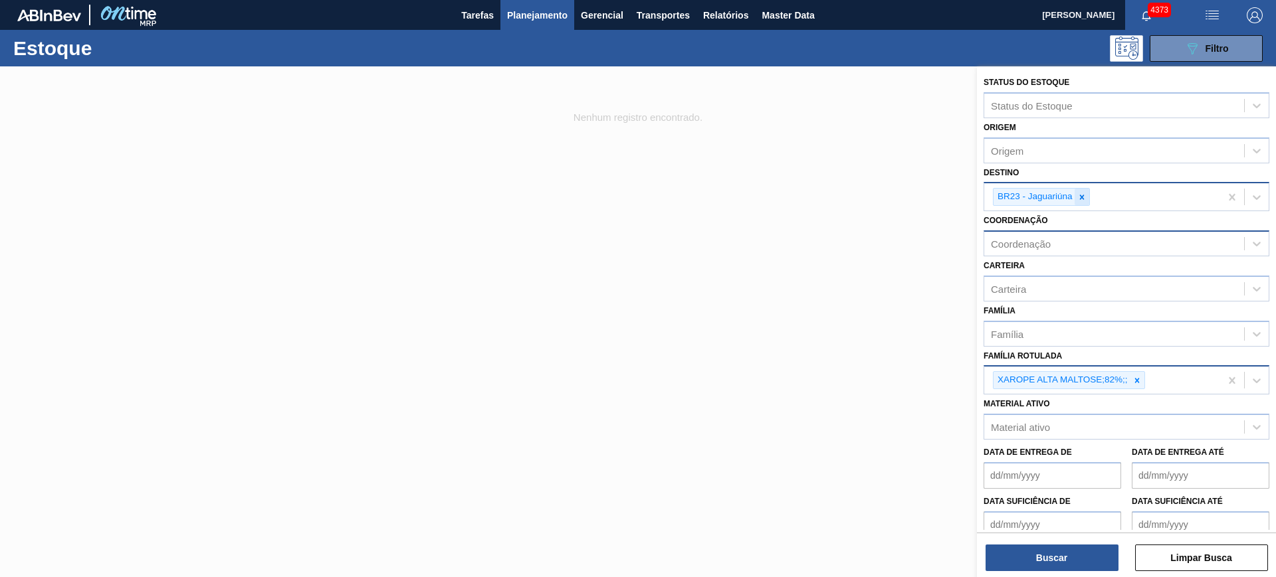
click at [1082, 193] on icon at bounding box center [1081, 197] width 9 height 9
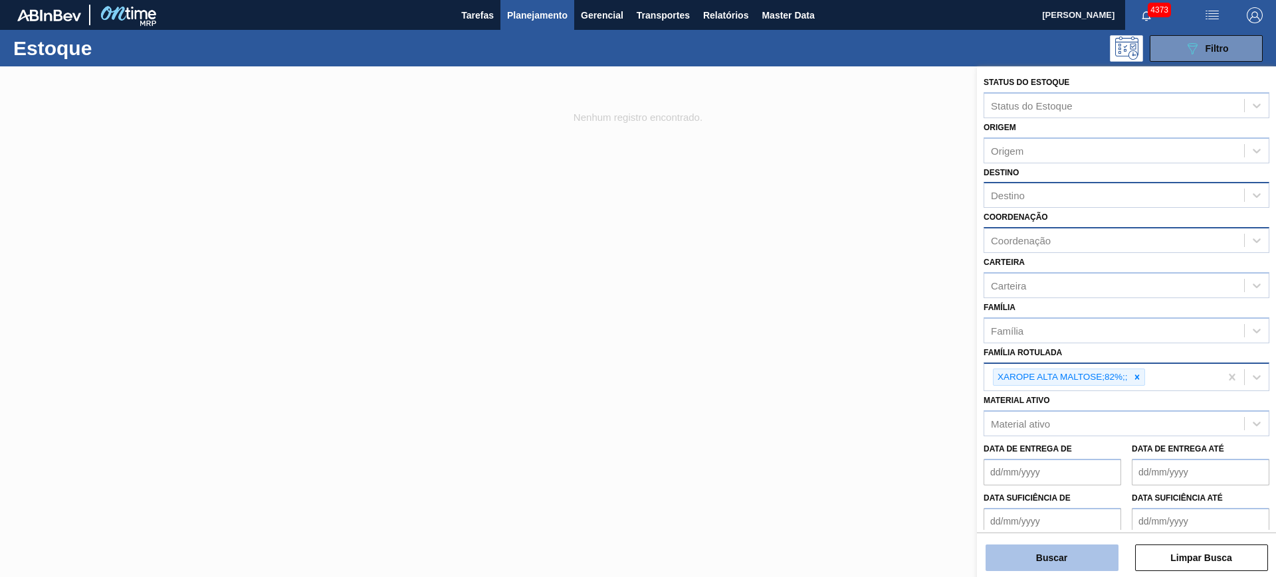
click at [1083, 569] on button "Buscar" at bounding box center [1051, 558] width 133 height 27
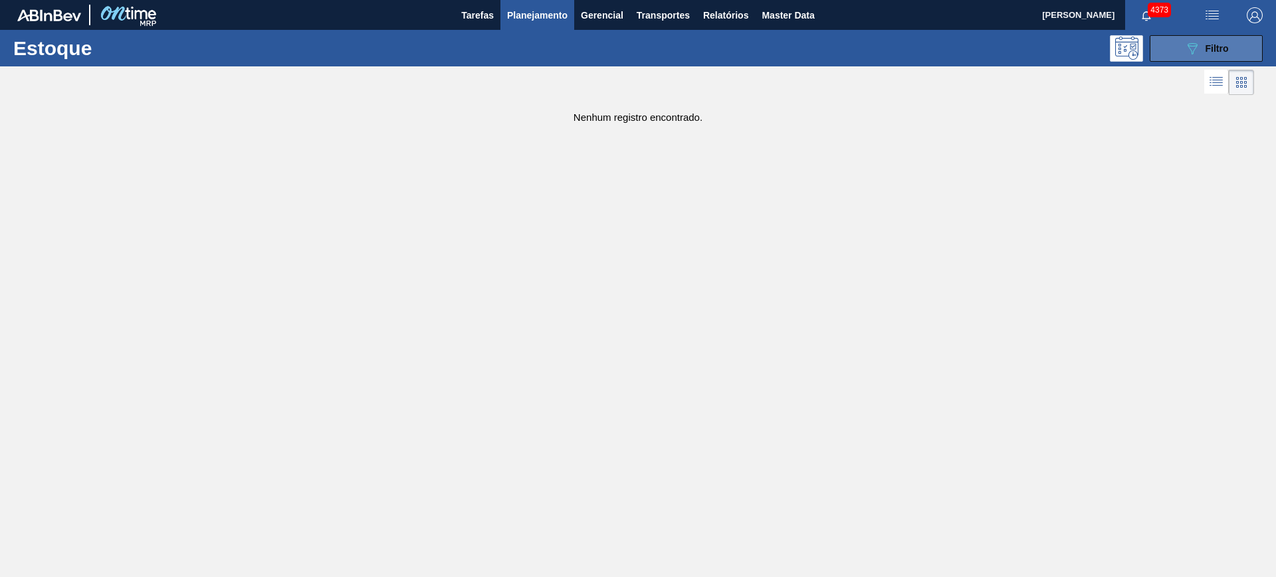
click at [1195, 53] on icon "089F7B8B-B2A5-4AFE-B5C0-19BA573D28AC" at bounding box center [1192, 49] width 16 height 16
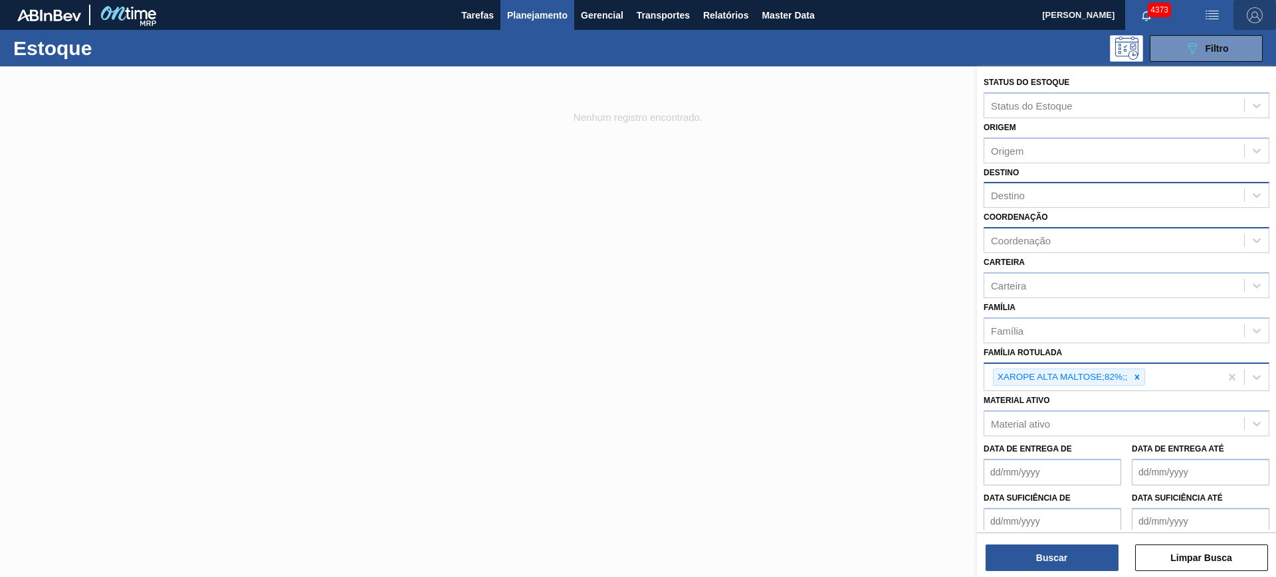
click at [1255, 17] on img "button" at bounding box center [1255, 15] width 16 height 16
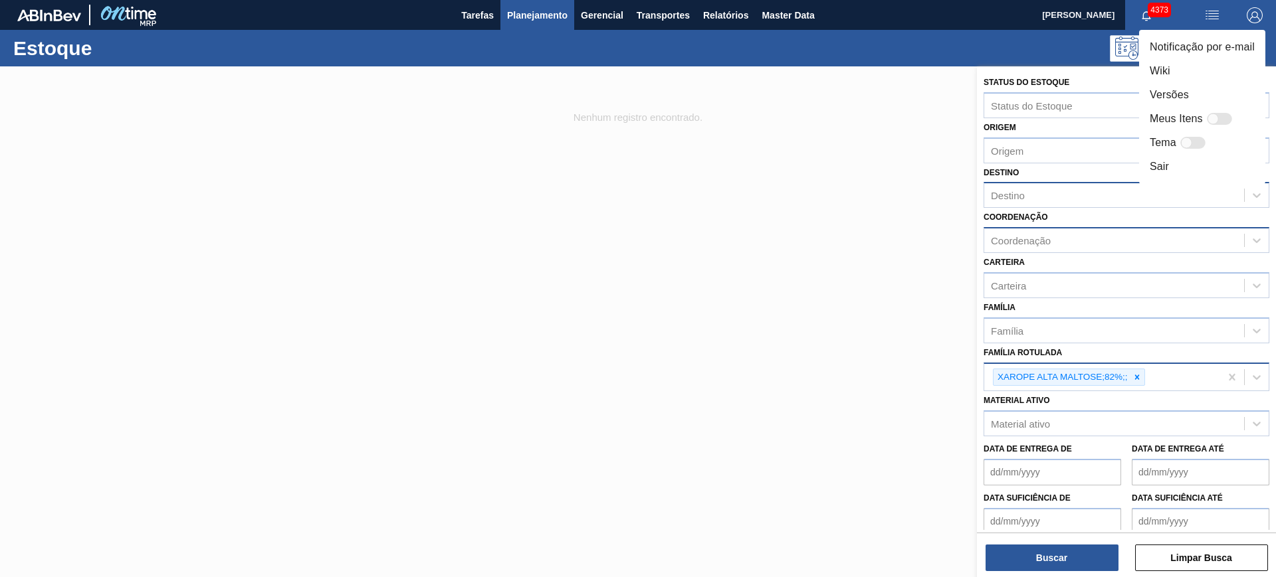
click at [1141, 378] on div at bounding box center [638, 288] width 1276 height 577
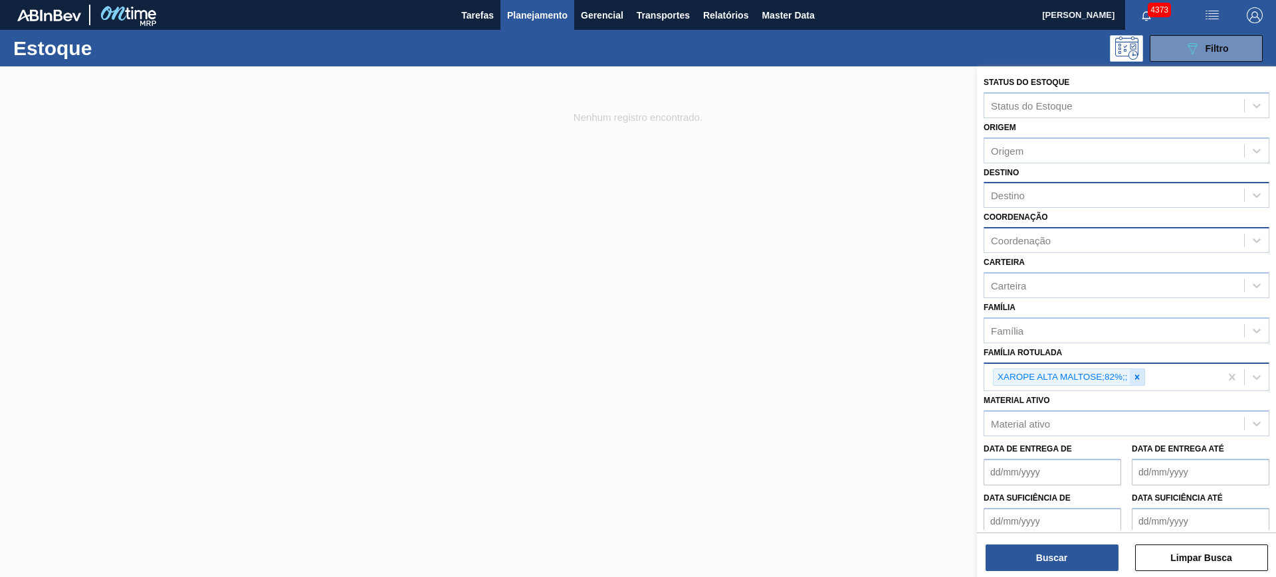
click at [1140, 377] on icon at bounding box center [1136, 377] width 9 height 9
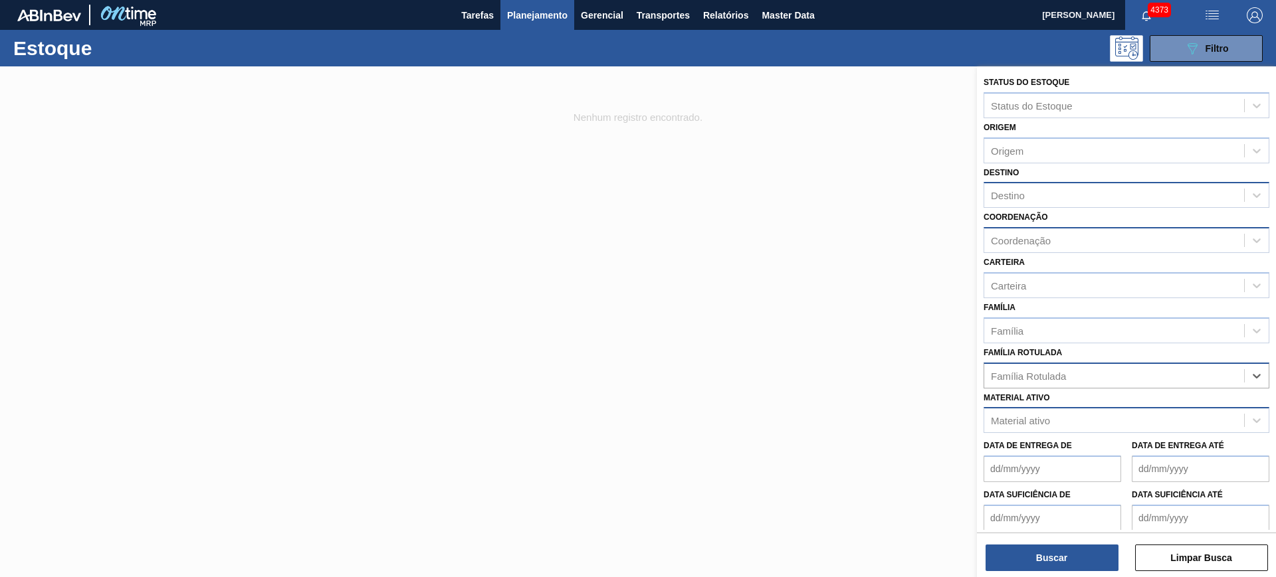
click at [1108, 426] on div "Material ativo" at bounding box center [1114, 420] width 260 height 19
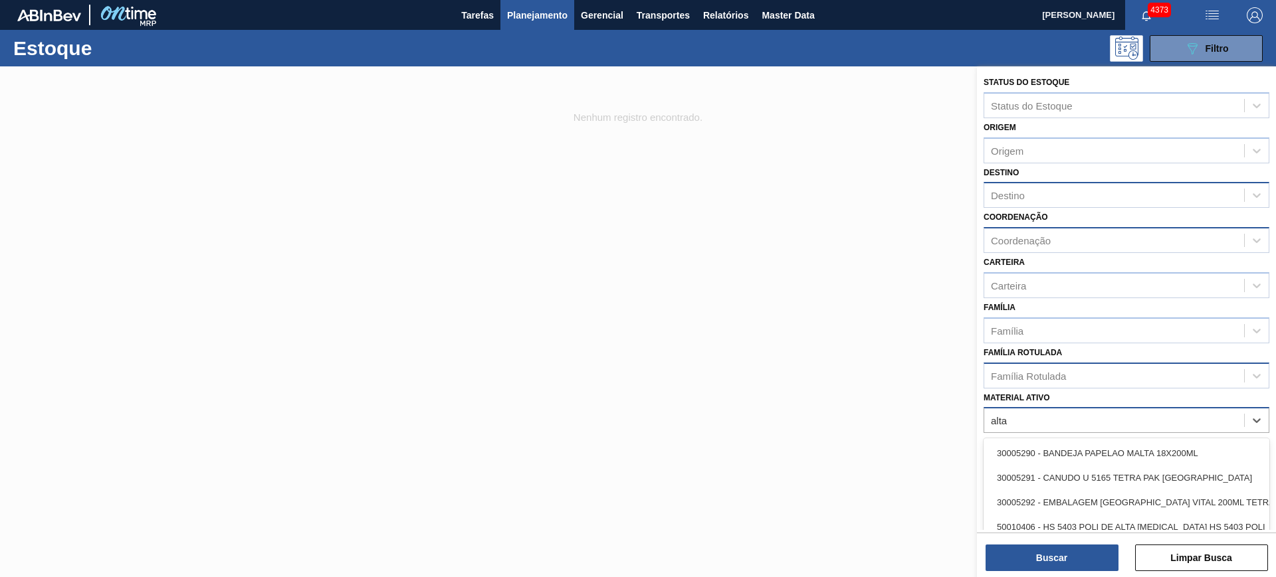
type ativo "alta ma"
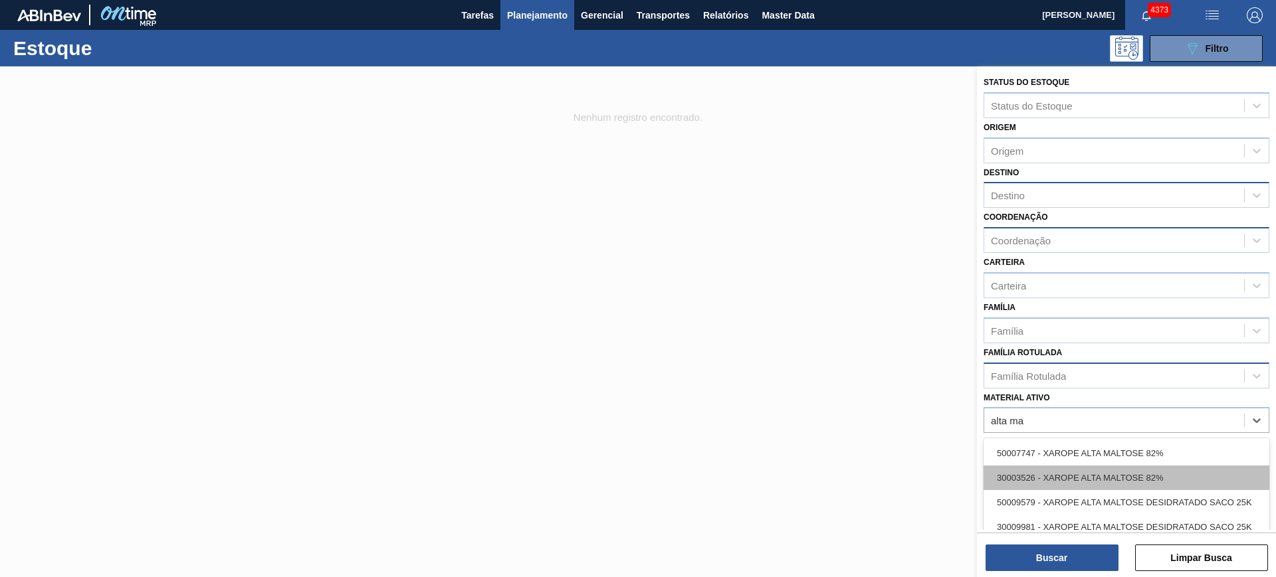
click at [1102, 486] on div "30003526 - XAROPE ALTA MALTOSE 82%" at bounding box center [1126, 478] width 286 height 25
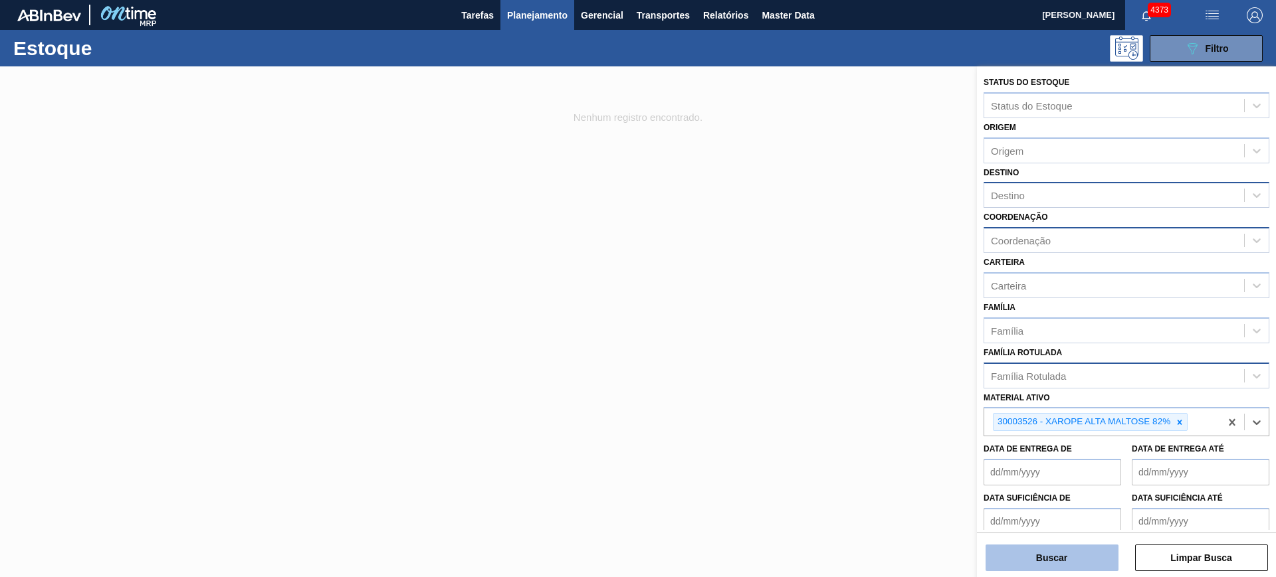
click at [1059, 556] on button "Buscar" at bounding box center [1051, 558] width 133 height 27
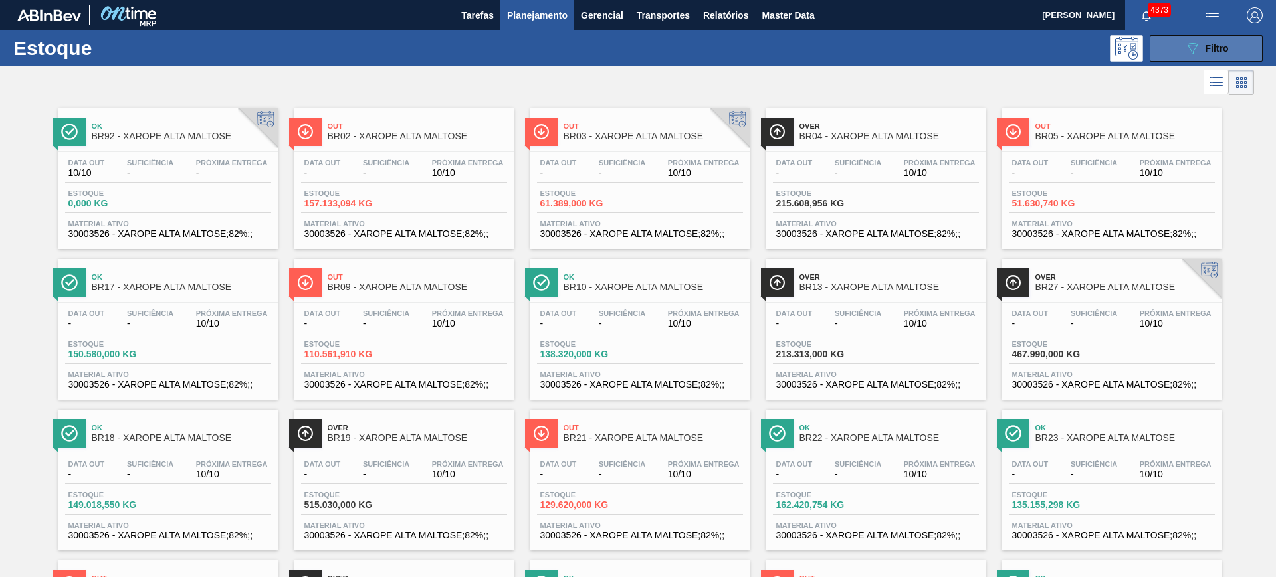
click at [1162, 50] on button "089F7B8B-B2A5-4AFE-B5C0-19BA573D28AC Filtro" at bounding box center [1206, 48] width 113 height 27
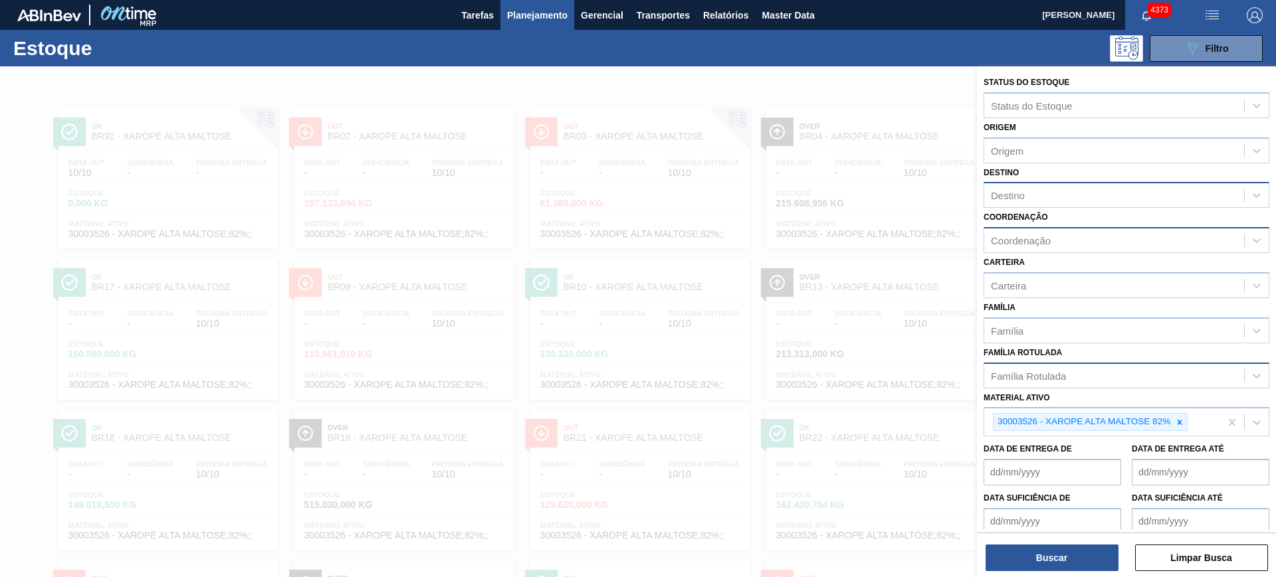
click at [1047, 203] on div "Destino" at bounding box center [1114, 195] width 260 height 19
type input "jagua"
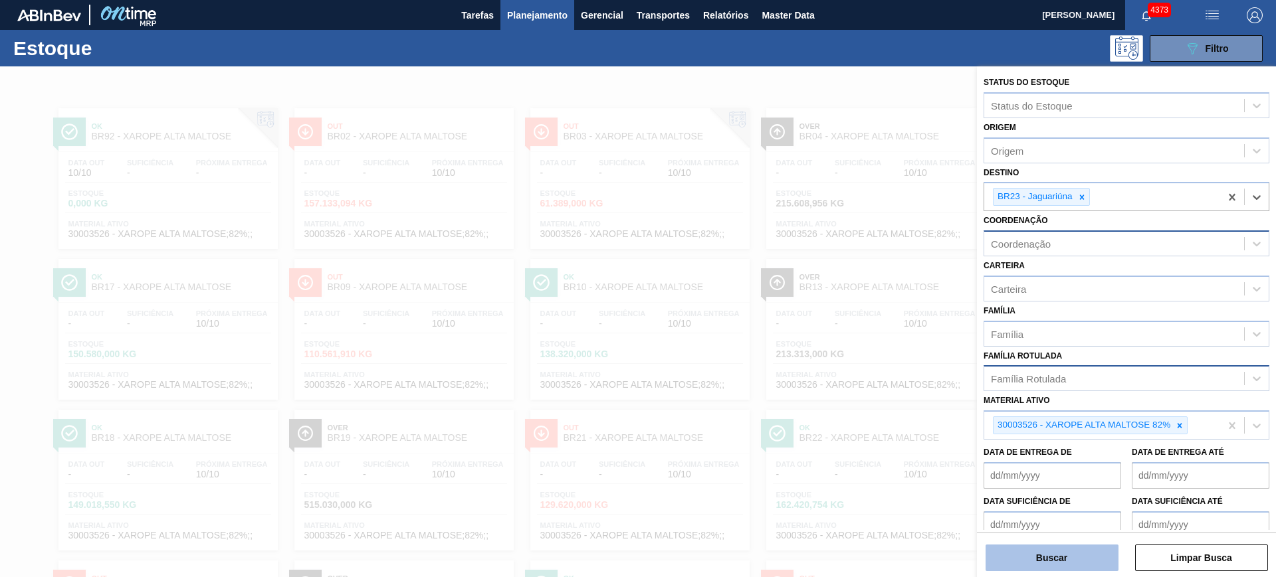
click at [1105, 551] on button "Buscar" at bounding box center [1051, 558] width 133 height 27
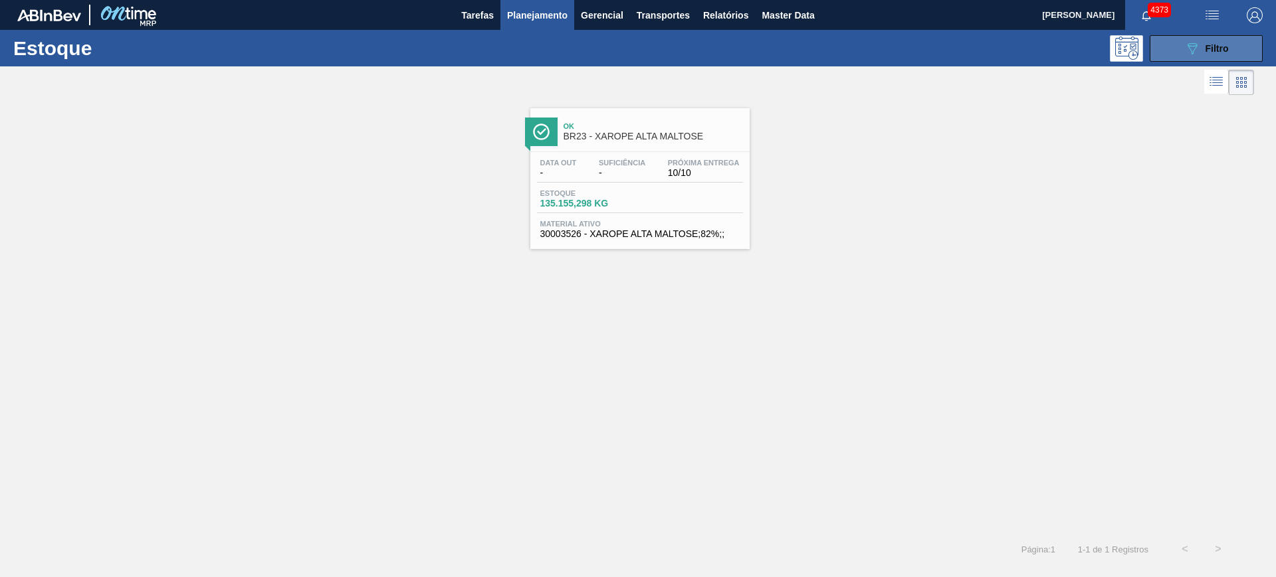
click at [1225, 45] on span "Filtro" at bounding box center [1216, 48] width 23 height 11
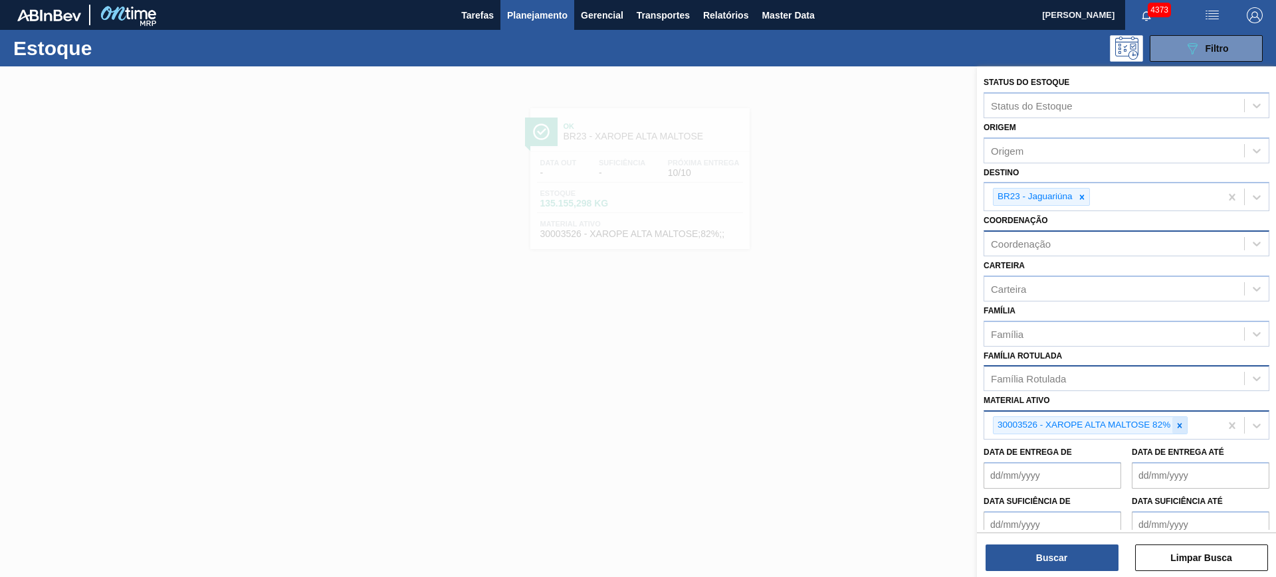
click at [1180, 430] on div at bounding box center [1179, 425] width 15 height 17
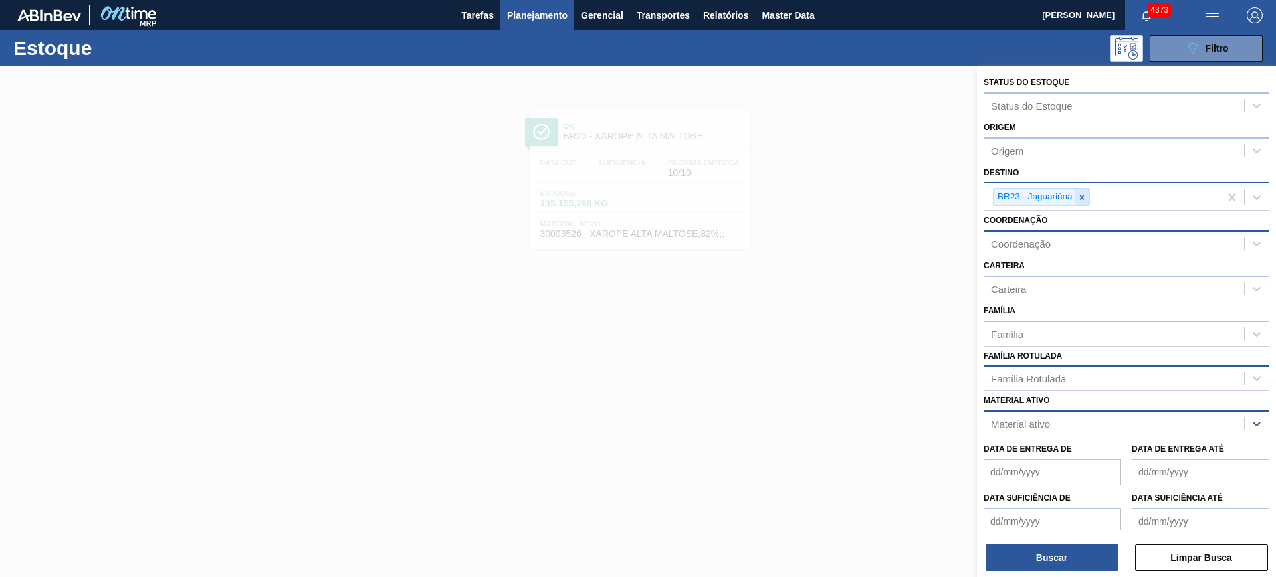
click at [1086, 196] on div at bounding box center [1081, 197] width 15 height 17
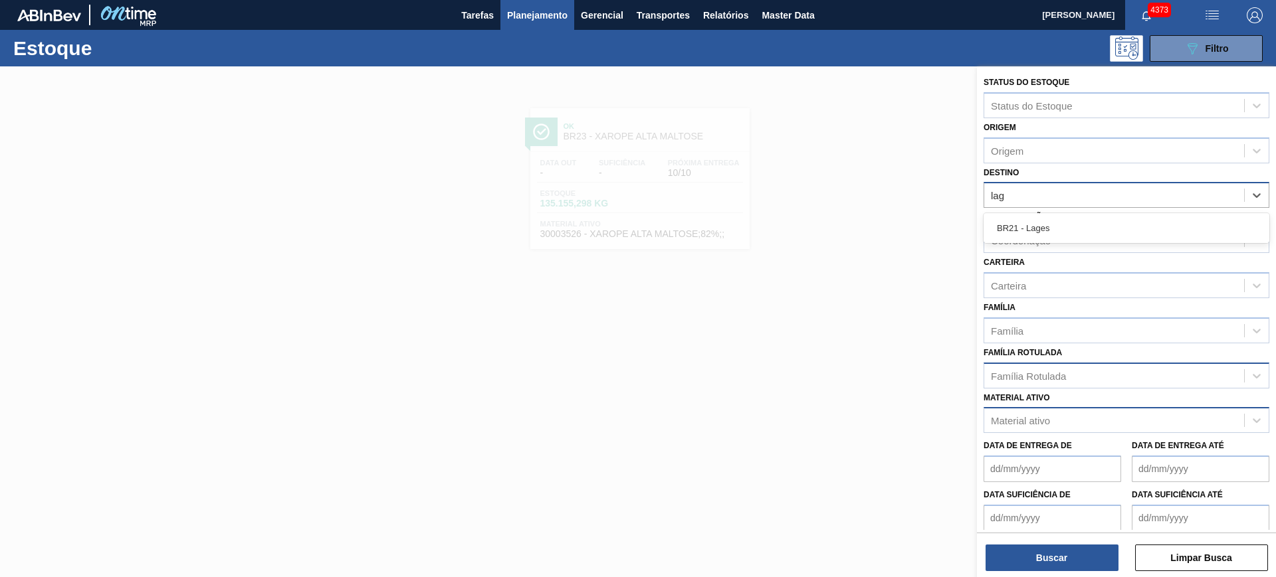
type input "lage"
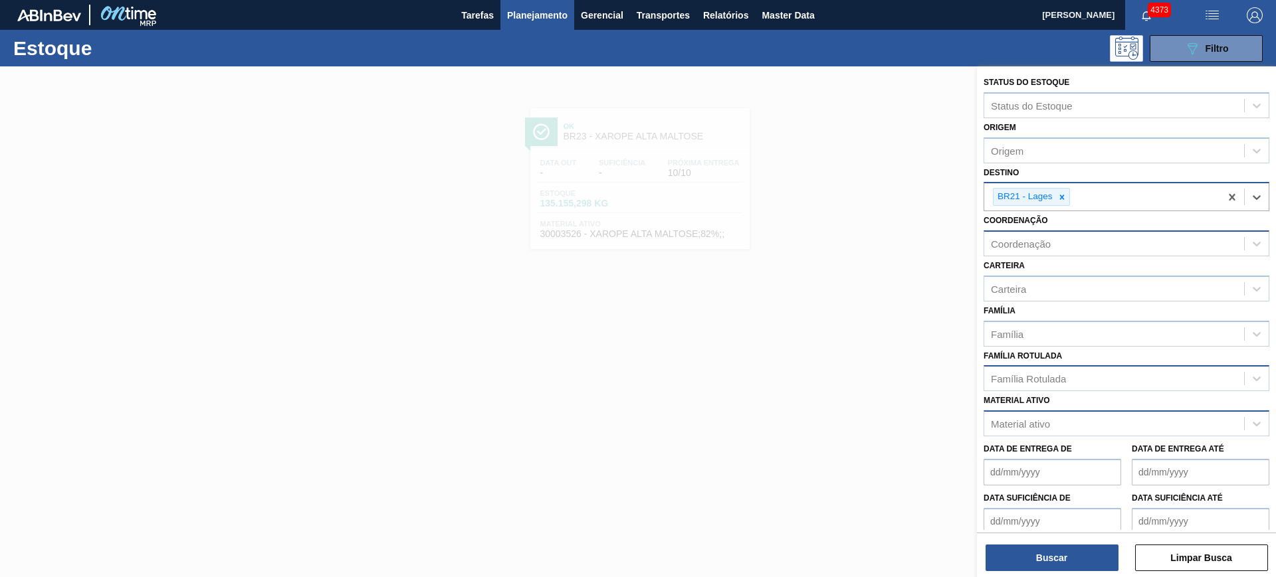
click at [1049, 381] on div "Família Rotulada" at bounding box center [1028, 378] width 75 height 11
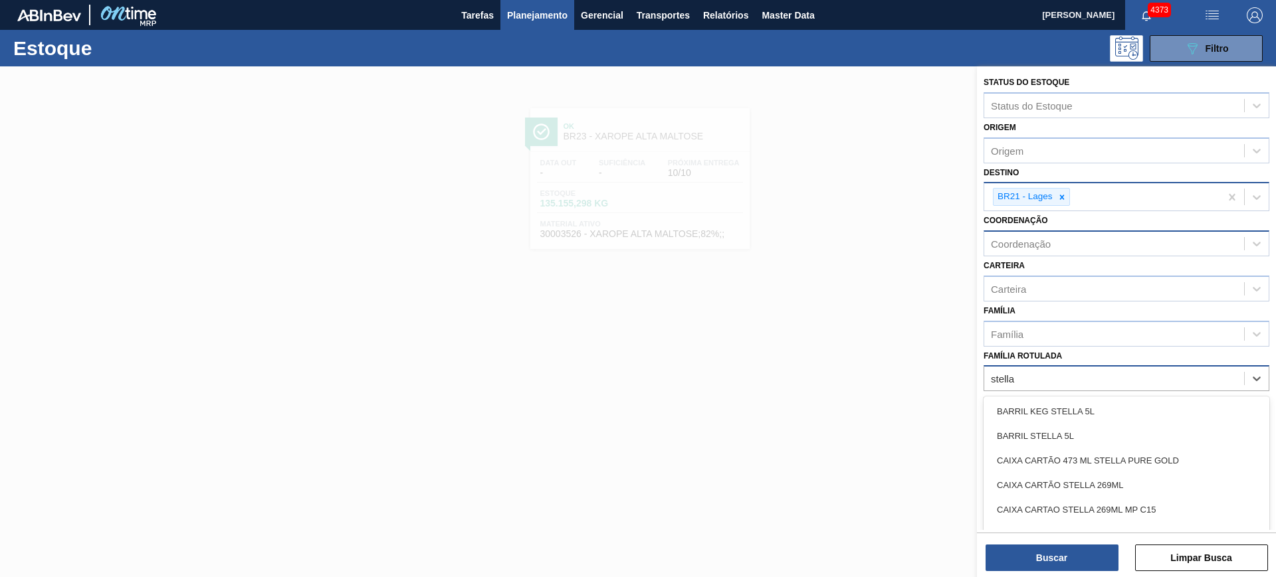
type Rotulada "stella"
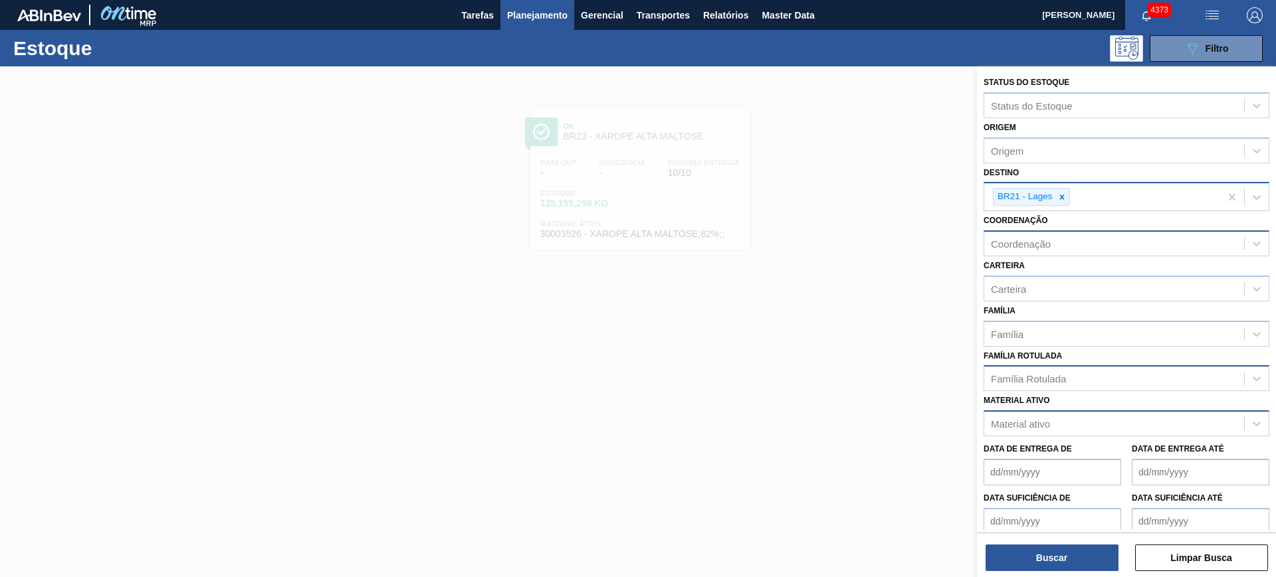
click at [659, 282] on div at bounding box center [638, 354] width 1276 height 577
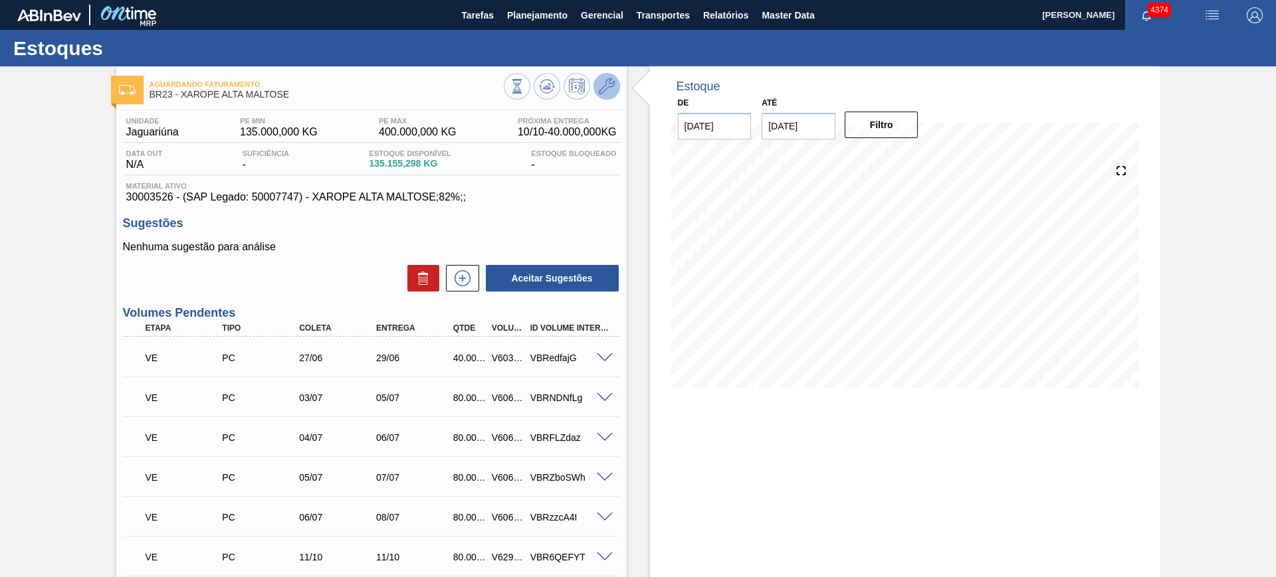
click at [603, 93] on icon at bounding box center [607, 86] width 16 height 16
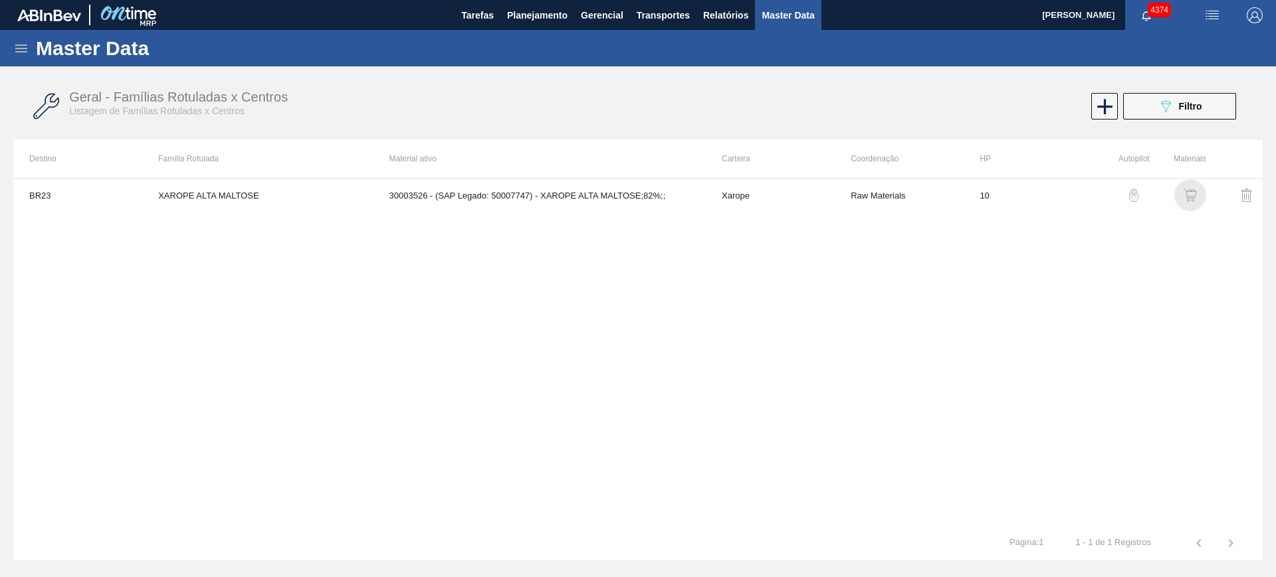
click at [1184, 192] on img "button" at bounding box center [1189, 195] width 13 height 13
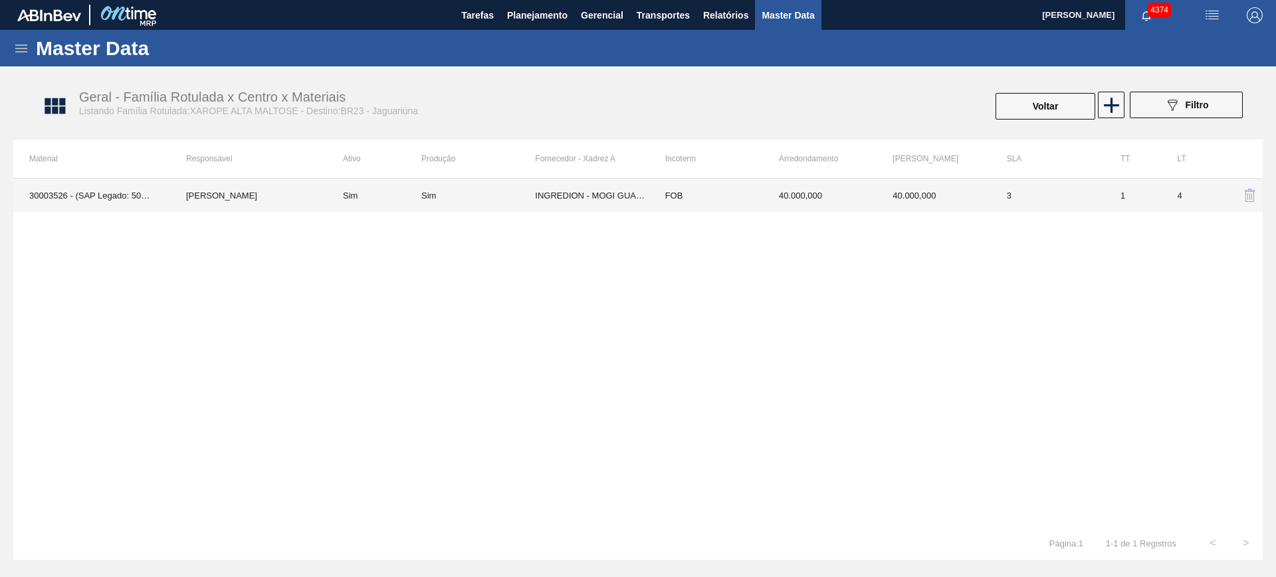
click at [1108, 197] on td "1" at bounding box center [1132, 195] width 57 height 33
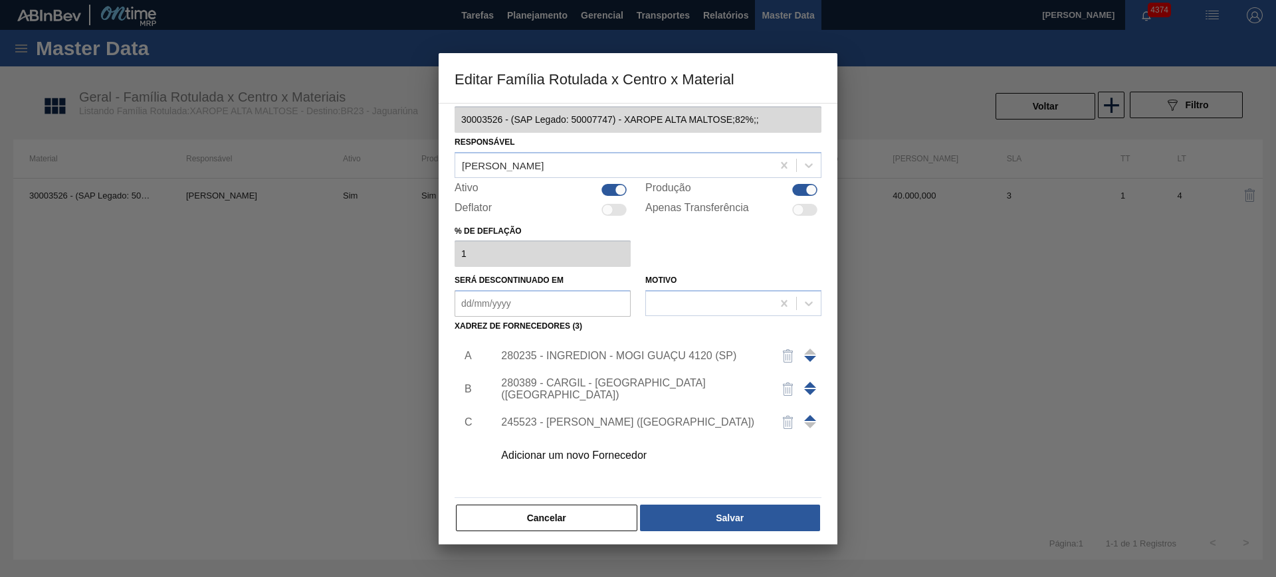
scroll to position [21, 0]
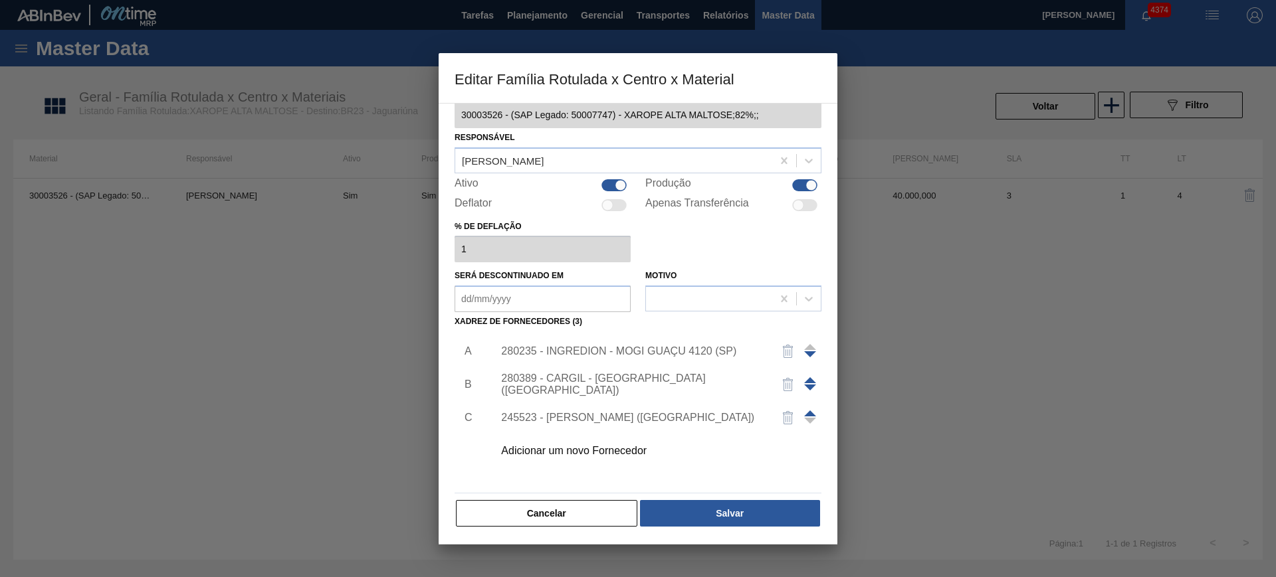
click at [590, 496] on div "Material ativo 30003526 - (SAP Legado: 50007747) - XAROPE ALTA MALTOSE;82%;; Re…" at bounding box center [638, 305] width 367 height 446
click at [590, 512] on button "Cancelar" at bounding box center [546, 513] width 181 height 27
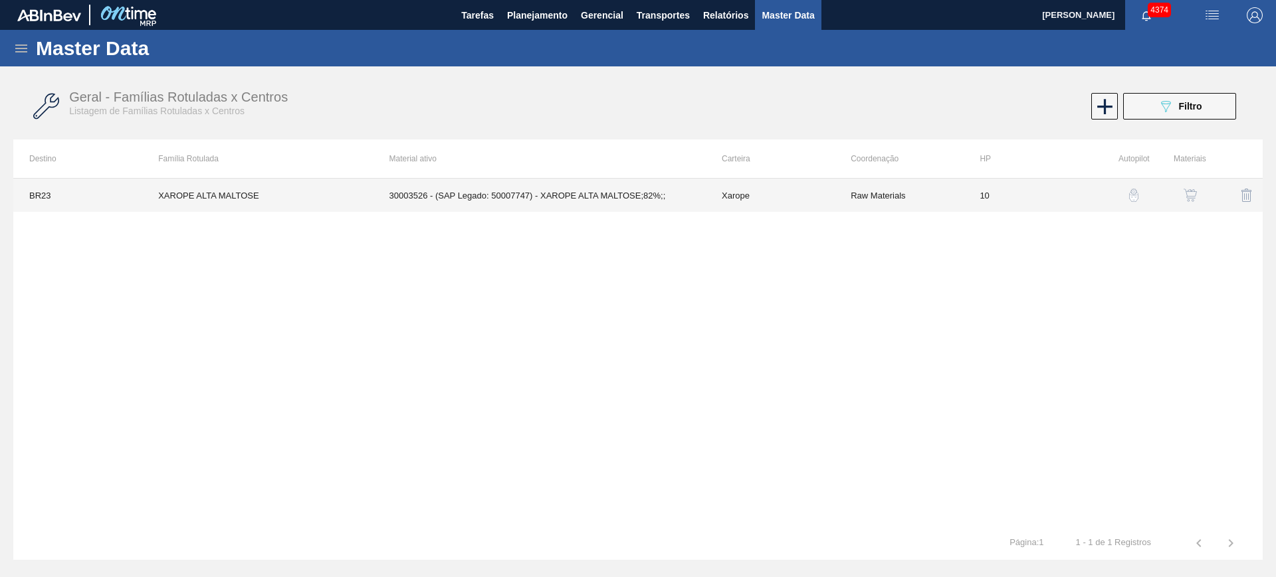
click at [684, 199] on td "30003526 - (SAP Legado: 50007747) - XAROPE ALTA MALTOSE;82%;;" at bounding box center [539, 195] width 332 height 33
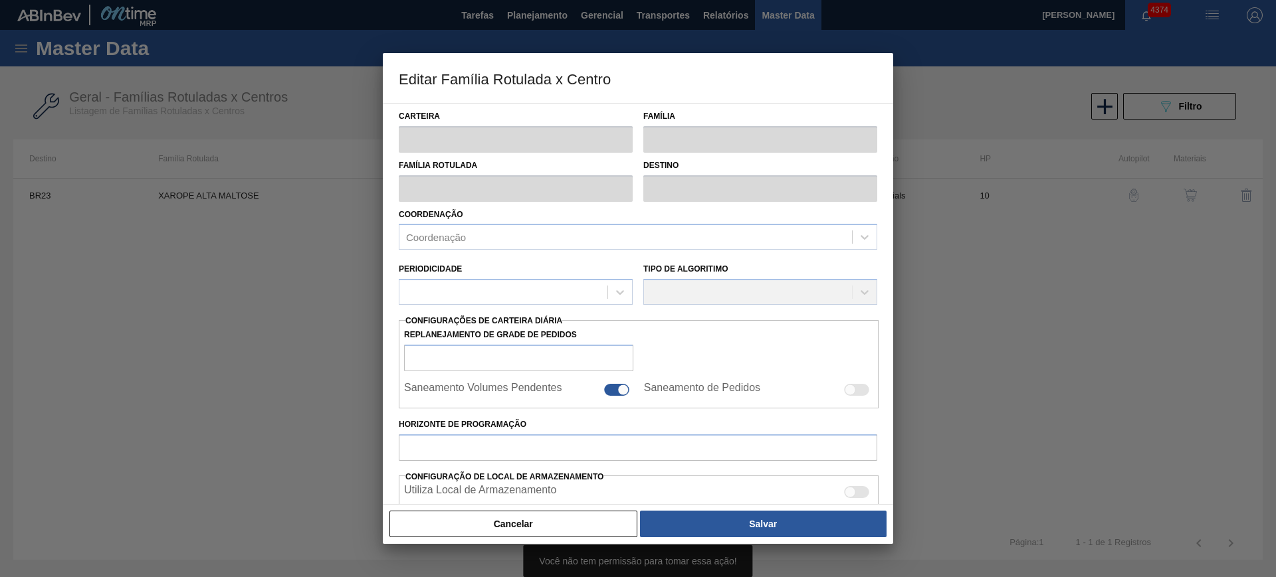
type input "Xarope"
type input "XAROPE ALTA MALTOSE"
type input "BR23 - Jaguariúna"
type input "0"
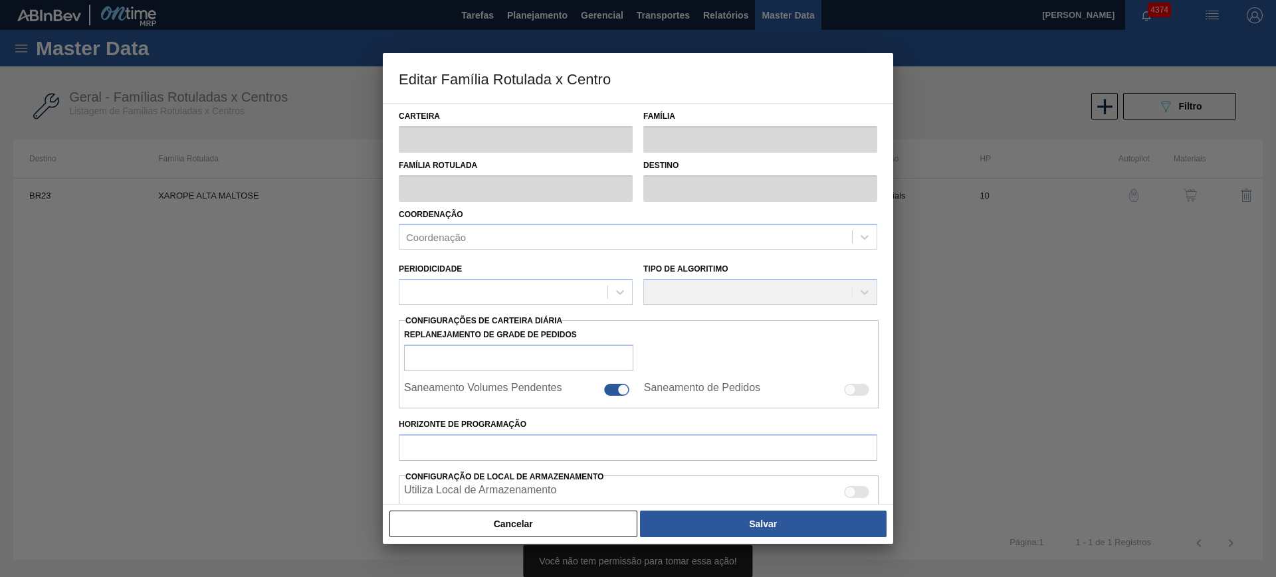
checkbox input "false"
type input "10"
type input "135.000"
type input "400.000"
type input "100"
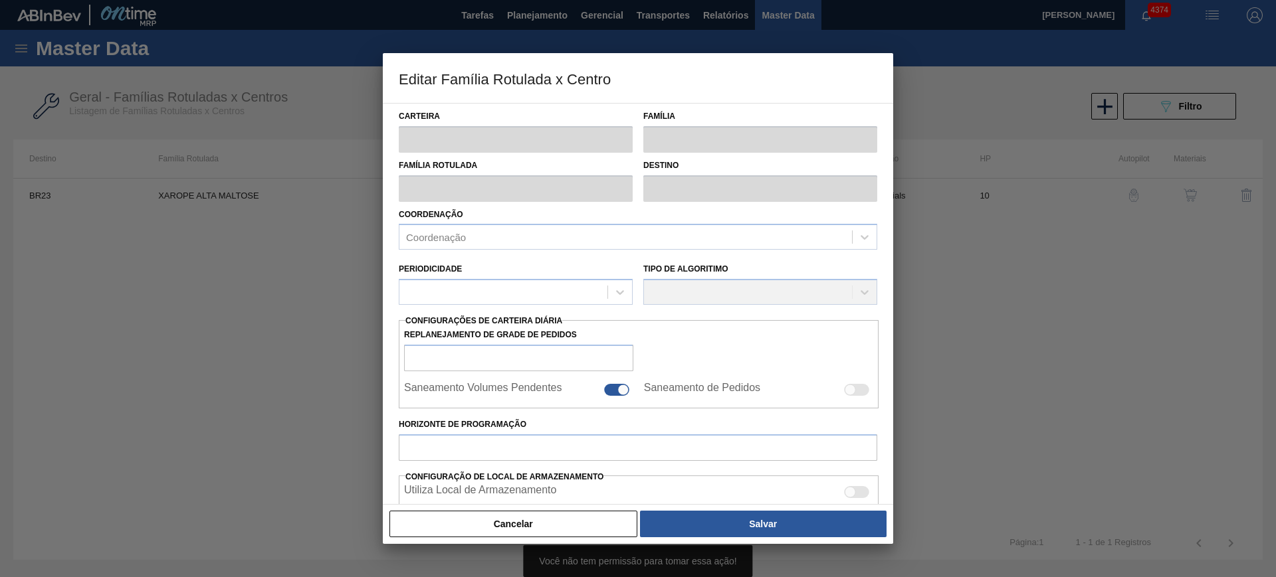
type input "400.000,000"
checkbox input "true"
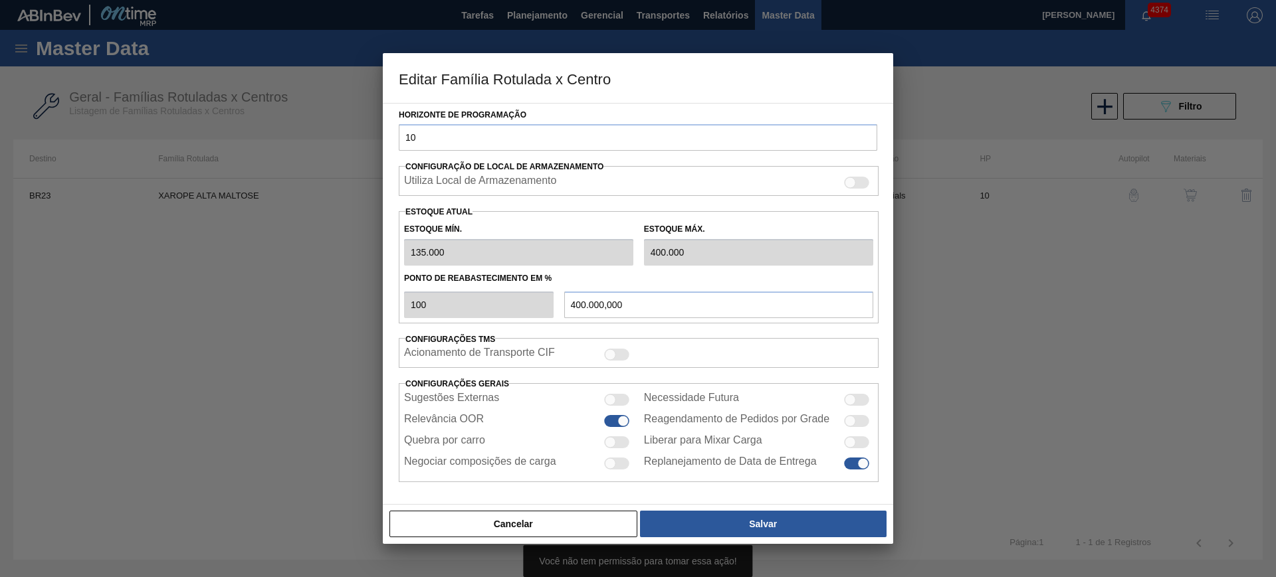
scroll to position [314, 0]
click at [855, 462] on div at bounding box center [856, 463] width 25 height 12
checkbox input "false"
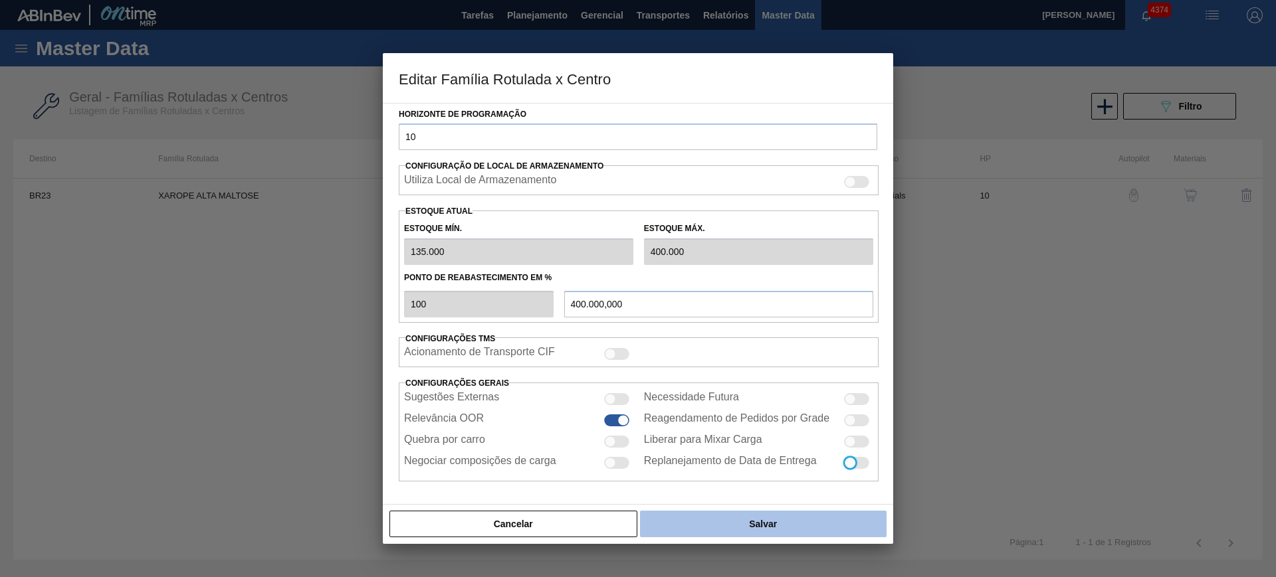
click at [749, 522] on button "Salvar" at bounding box center [763, 524] width 247 height 27
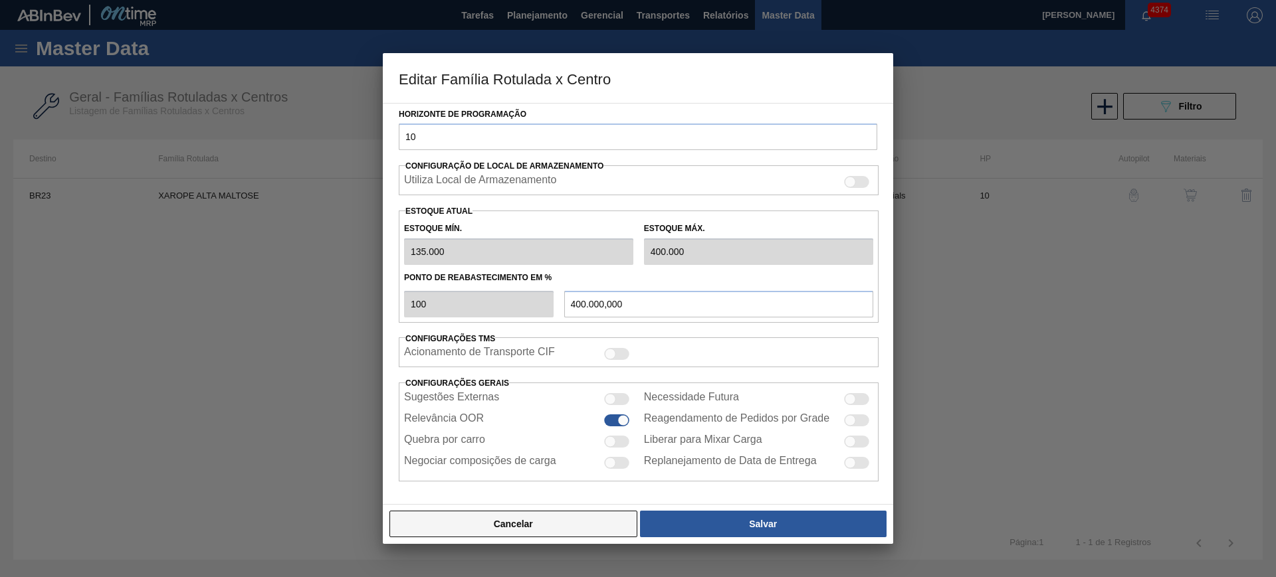
click at [545, 529] on button "Cancelar" at bounding box center [513, 524] width 248 height 27
